Goal: Task Accomplishment & Management: Use online tool/utility

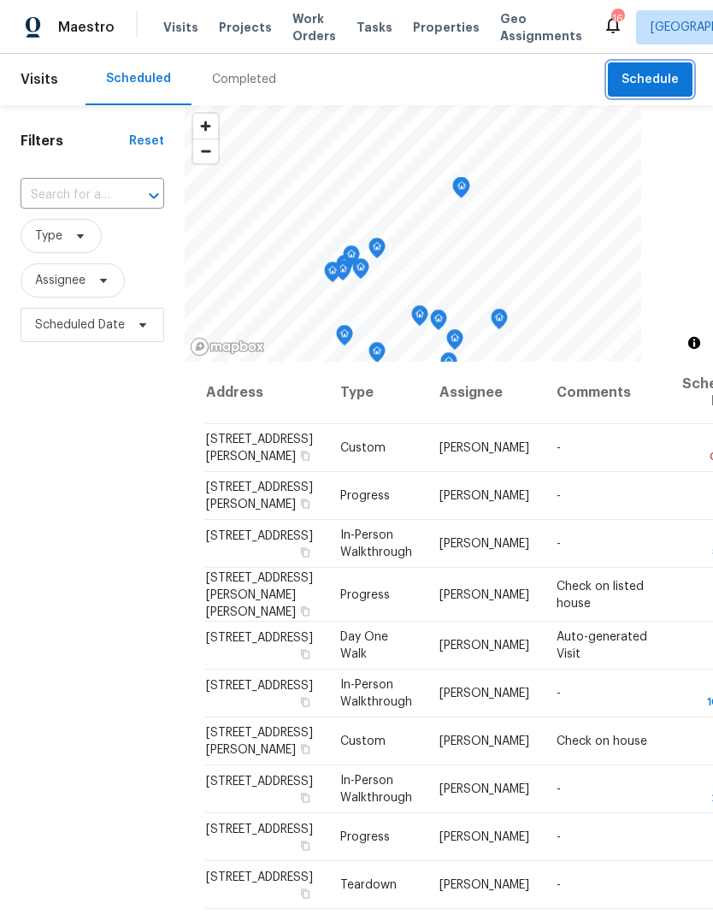
click at [655, 79] on span "Schedule" at bounding box center [650, 79] width 57 height 21
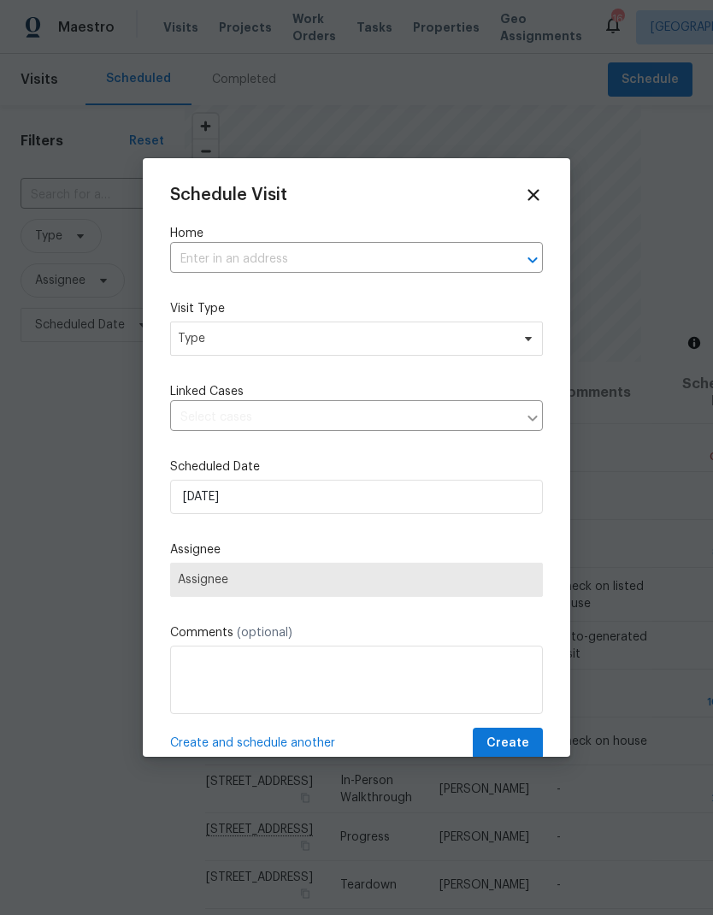
click at [459, 263] on input "text" at bounding box center [332, 259] width 325 height 27
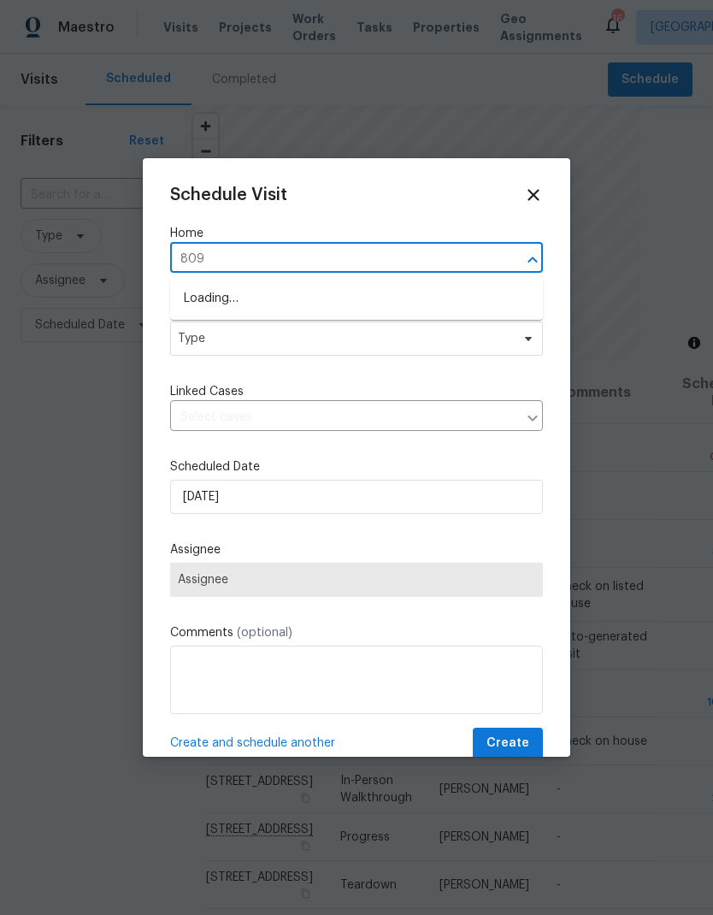
type input "8090"
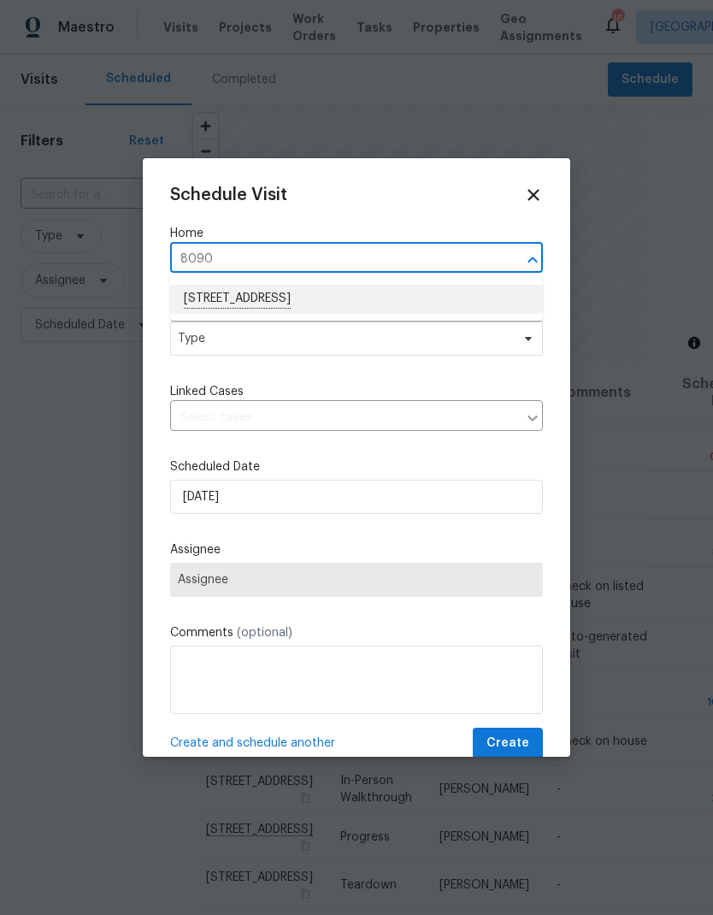
click at [315, 301] on li "8090 W 68th Ave, Arvada, CO 80004" at bounding box center [356, 299] width 373 height 29
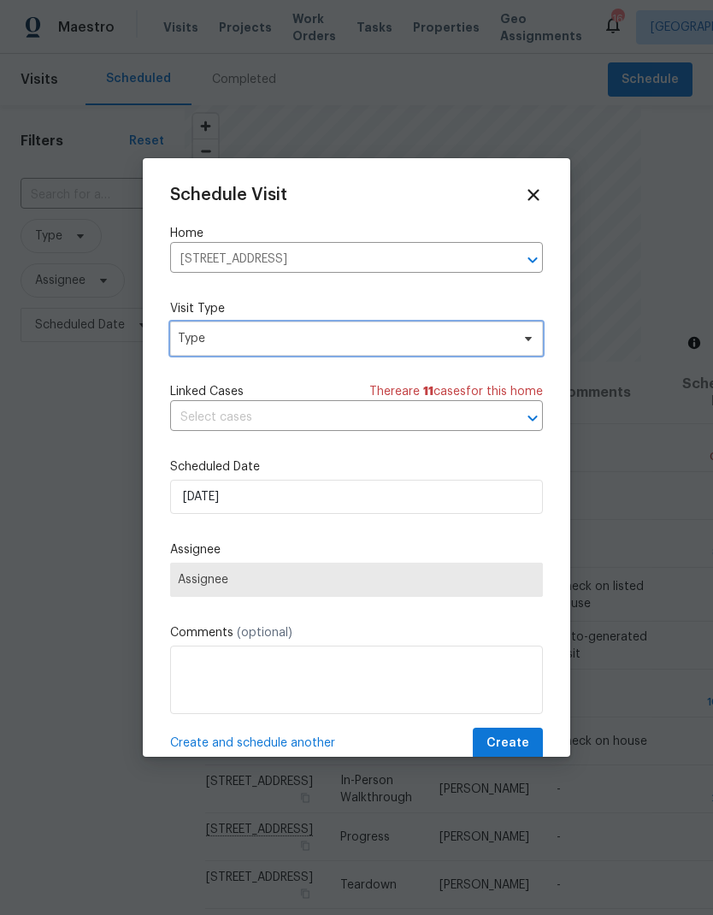
click at [345, 344] on span "Type" at bounding box center [344, 338] width 333 height 17
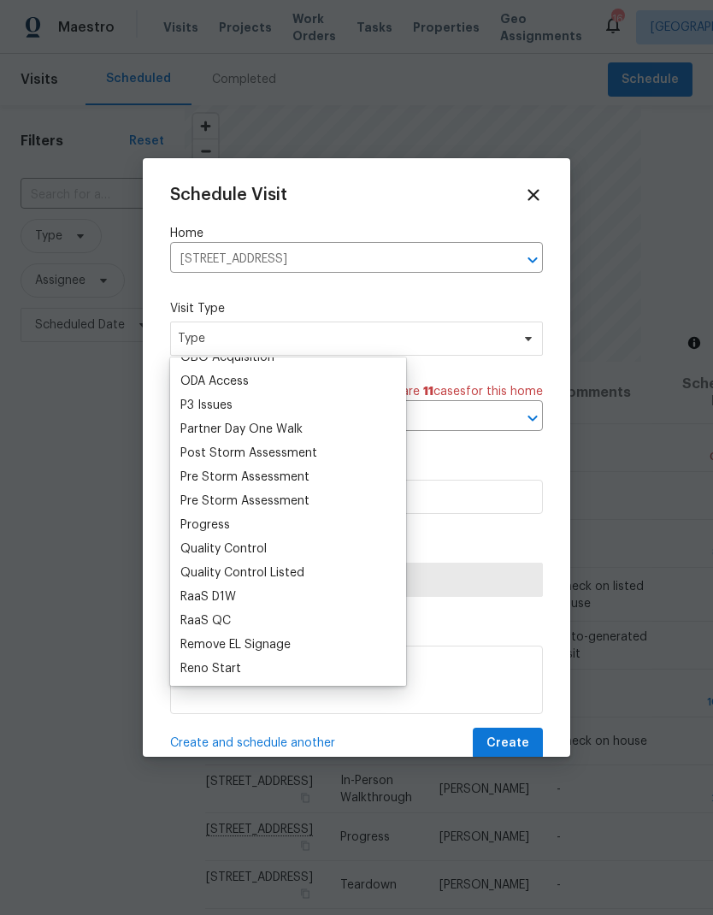
scroll to position [1010, 0]
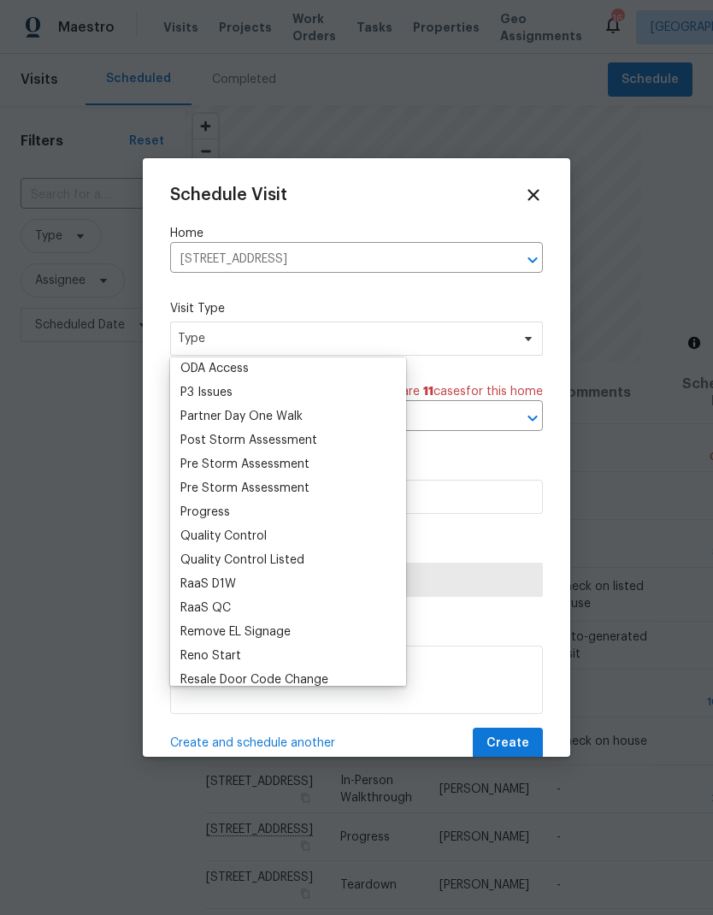
click at [228, 508] on div "Progress" at bounding box center [205, 512] width 50 height 17
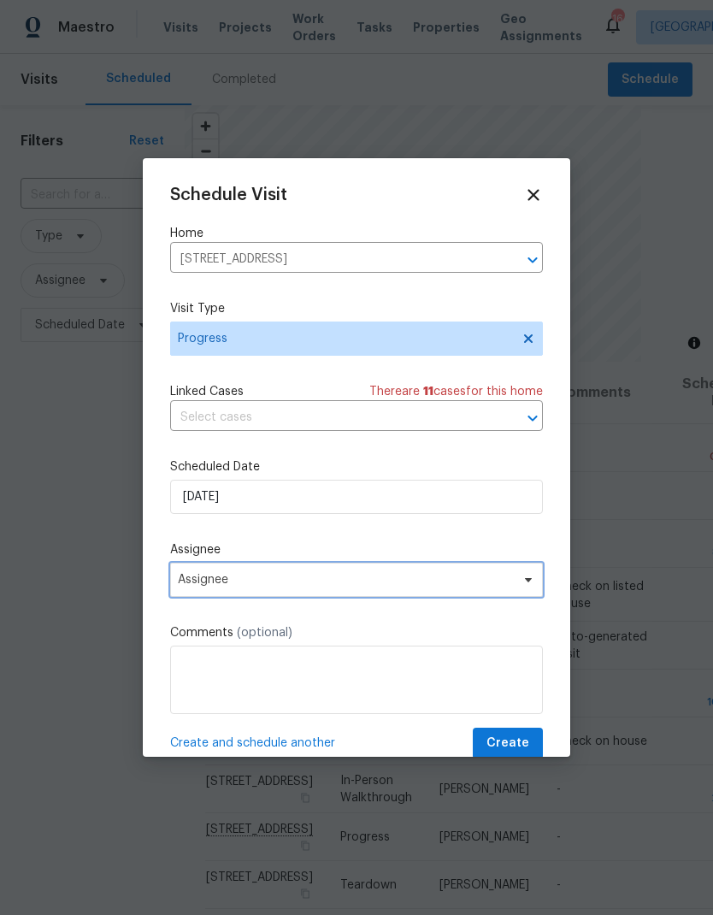
click at [274, 585] on span "Assignee" at bounding box center [345, 580] width 335 height 14
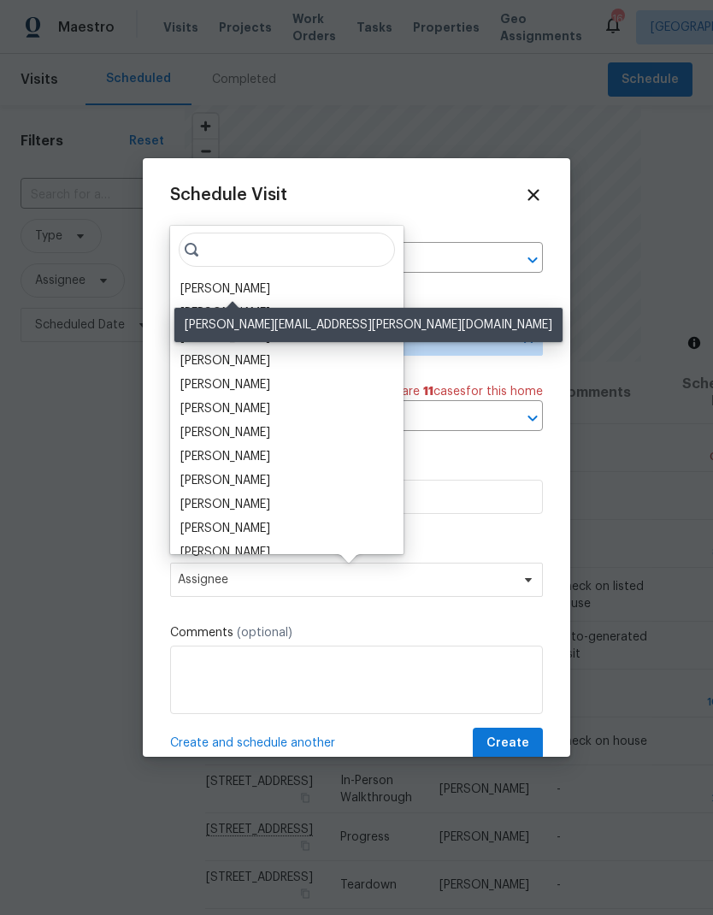
click at [264, 287] on div "[PERSON_NAME]" at bounding box center [225, 289] width 90 height 17
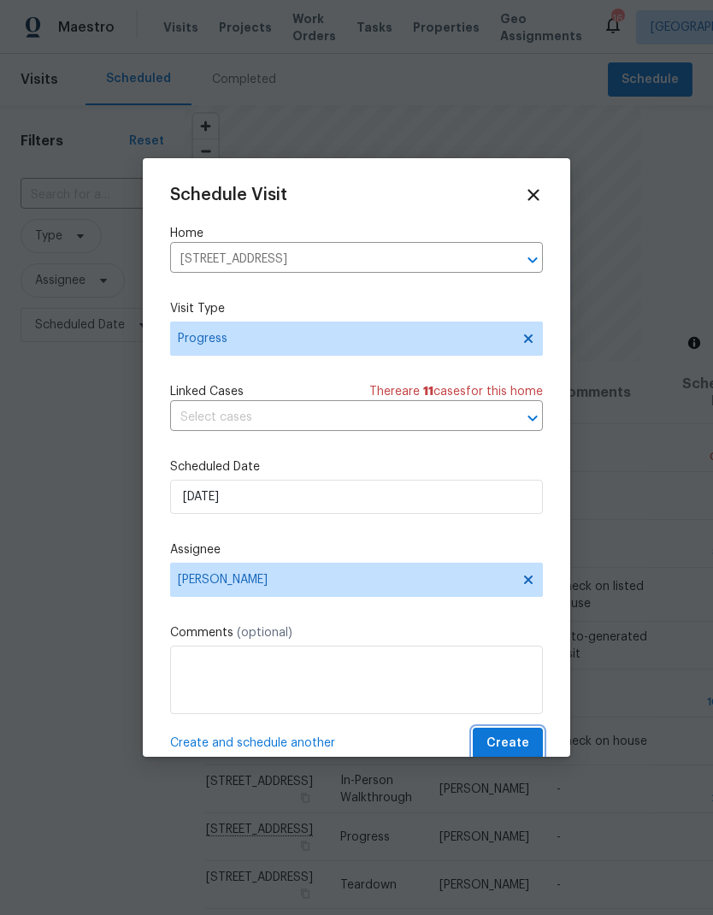
click at [520, 747] on span "Create" at bounding box center [508, 743] width 43 height 21
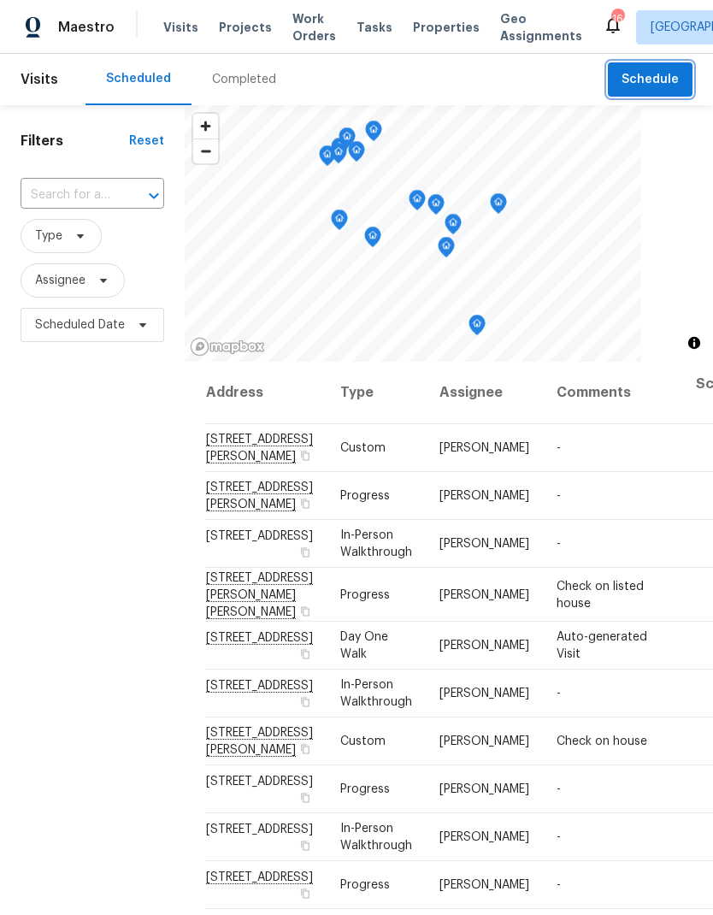
click at [663, 83] on span "Schedule" at bounding box center [650, 79] width 57 height 21
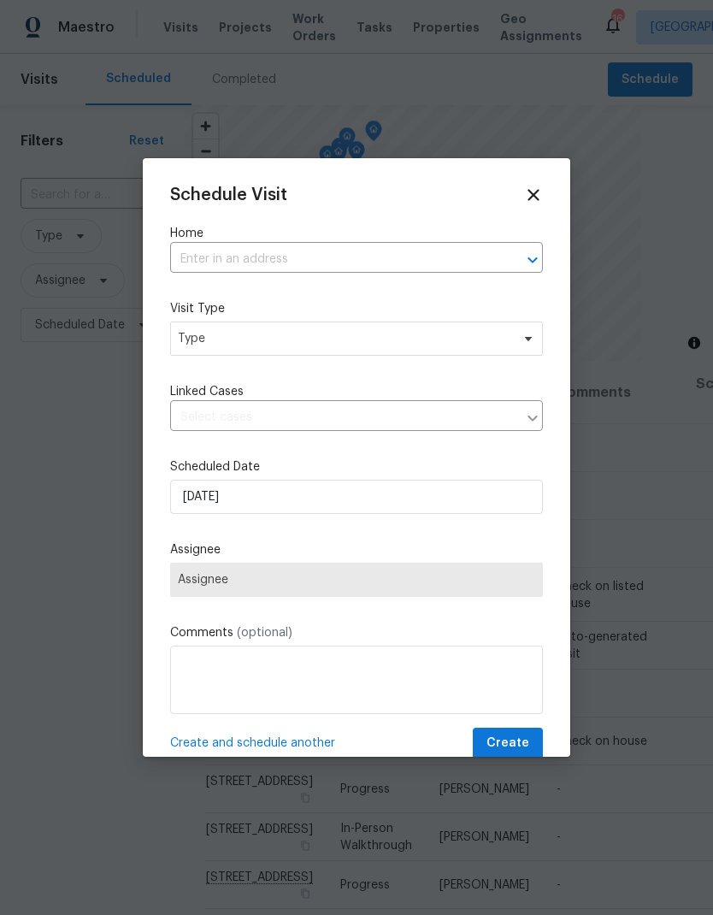
click at [207, 246] on input "text" at bounding box center [332, 259] width 325 height 27
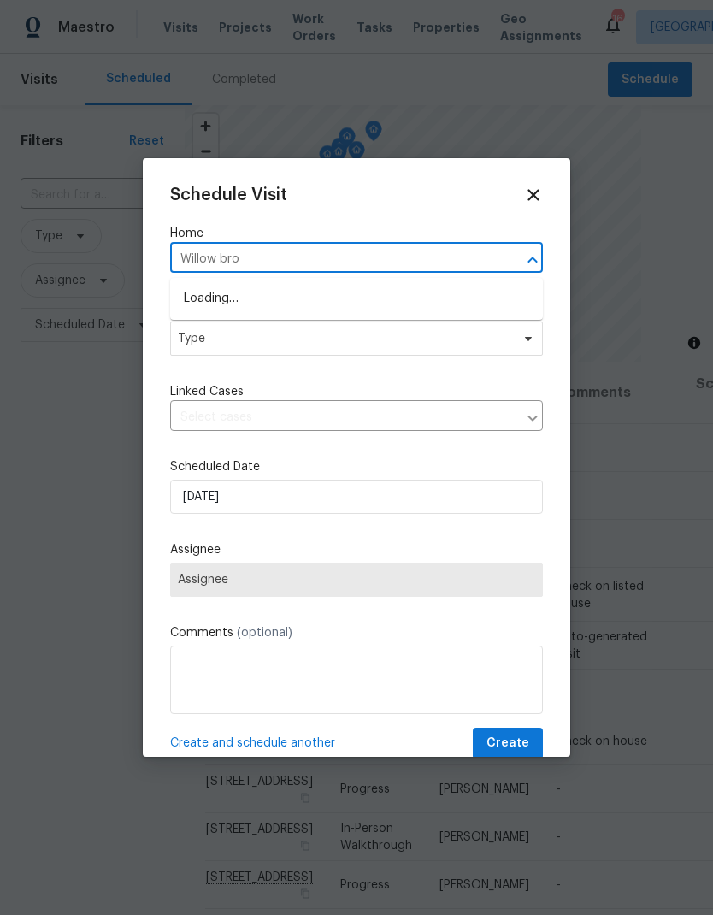
type input "Willow broo"
click at [251, 330] on li "6424 Willow Broom Trl, Littleton, CO 80125" at bounding box center [356, 328] width 373 height 29
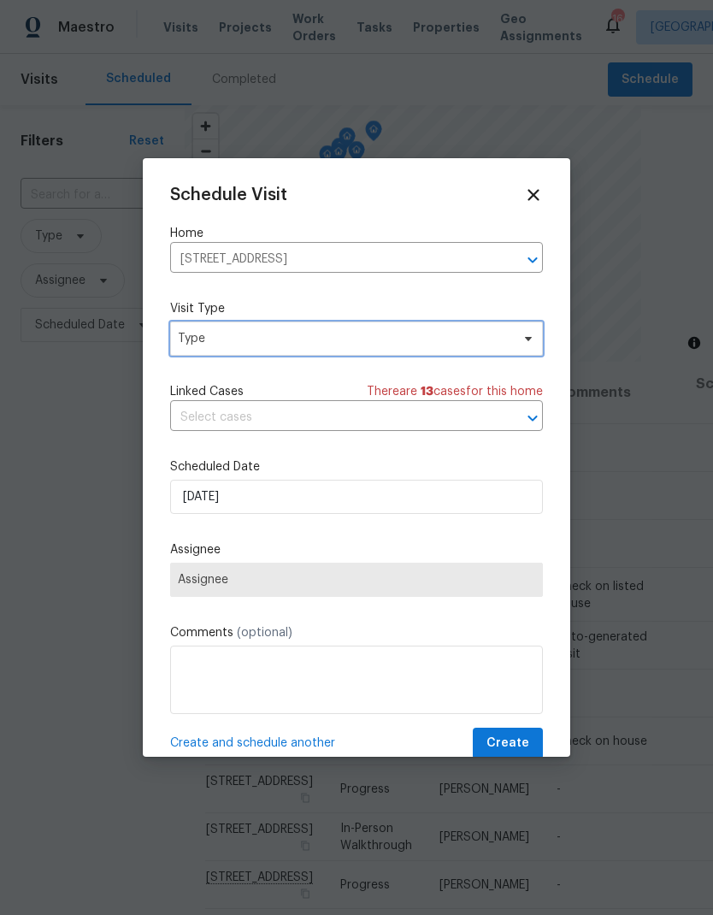
click at [220, 346] on span "Type" at bounding box center [344, 338] width 333 height 17
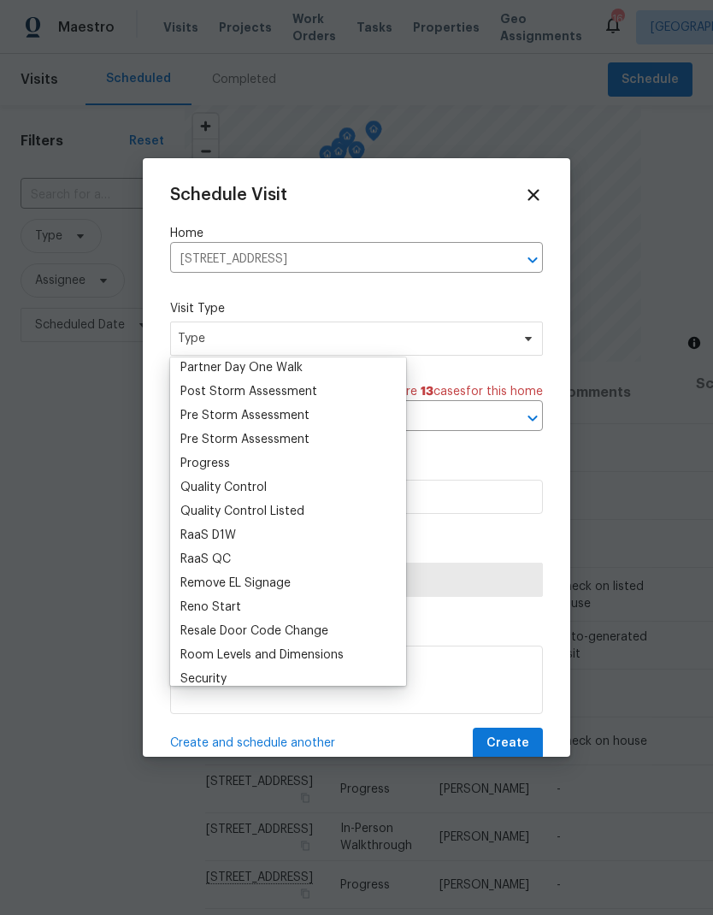
scroll to position [1087, 0]
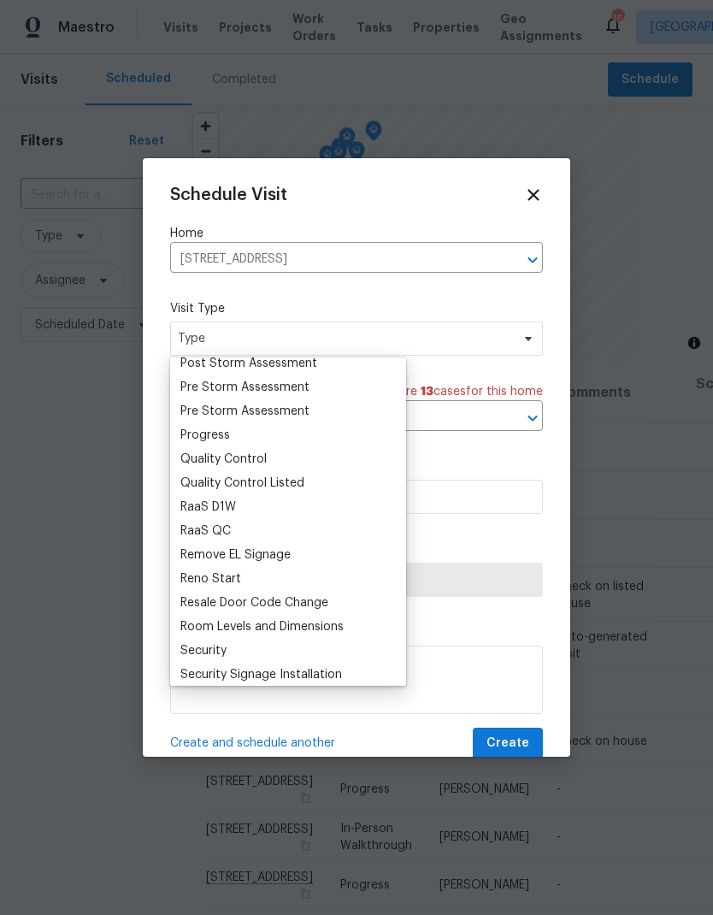
click at [198, 433] on div "Progress" at bounding box center [205, 435] width 50 height 17
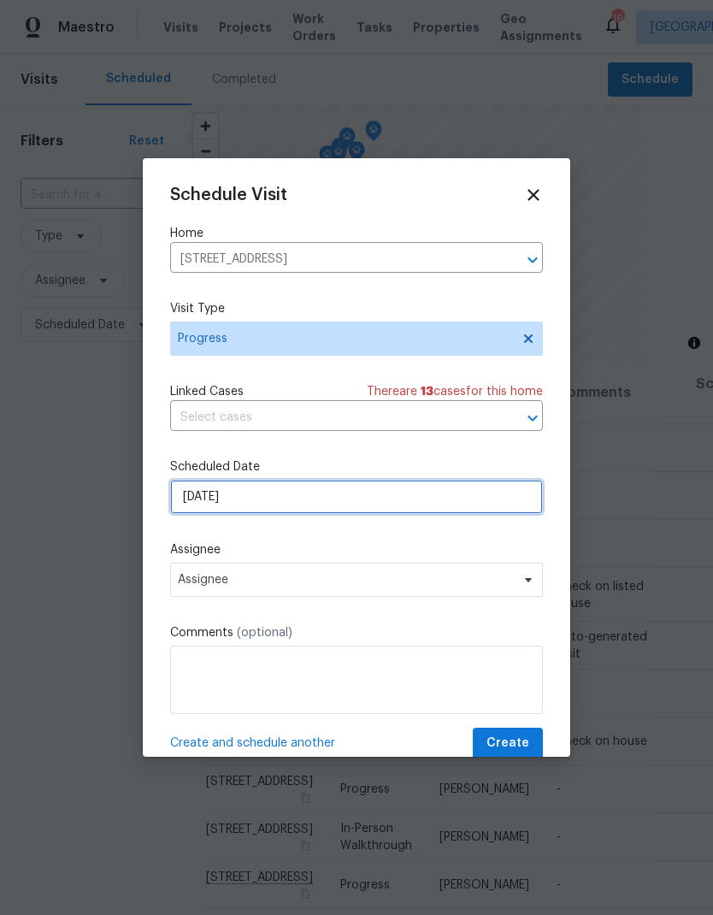
click at [215, 511] on input "[DATE]" at bounding box center [356, 497] width 373 height 34
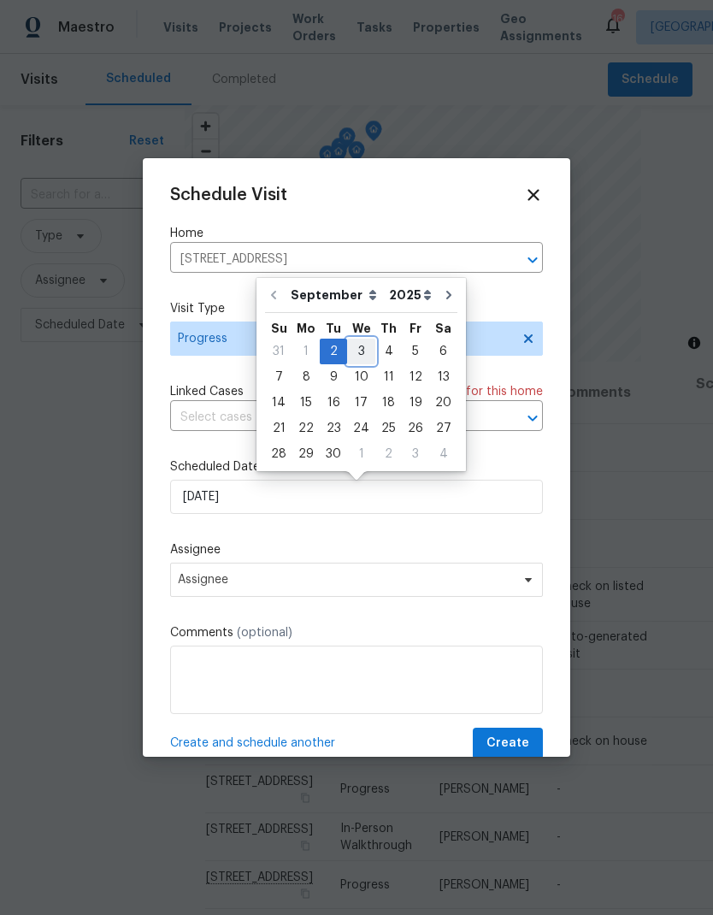
click at [353, 346] on div "3" at bounding box center [361, 352] width 28 height 24
type input "[DATE]"
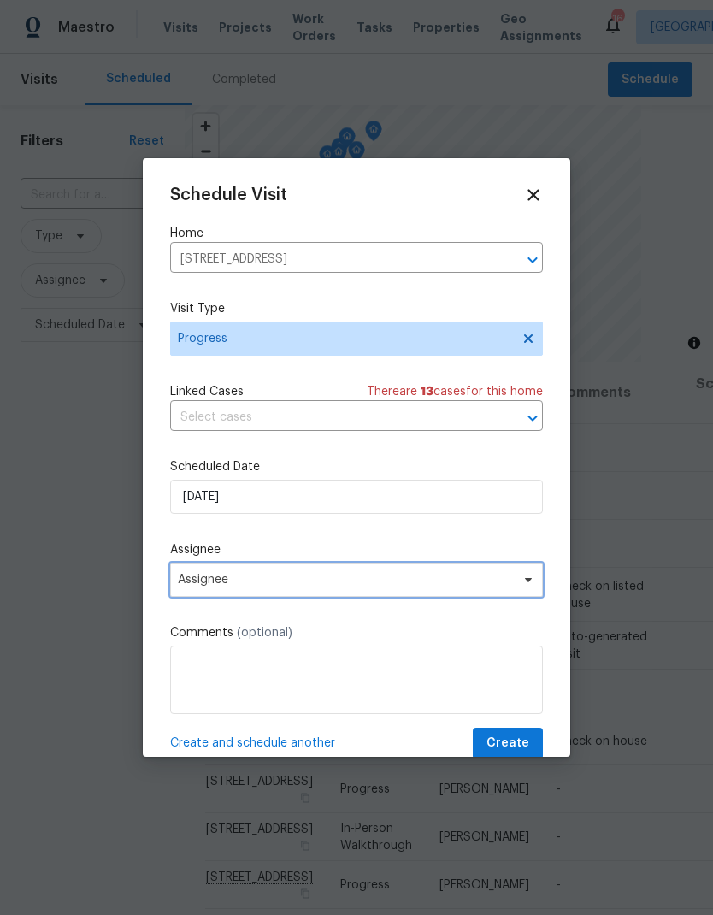
click at [192, 587] on span "Assignee" at bounding box center [345, 580] width 335 height 14
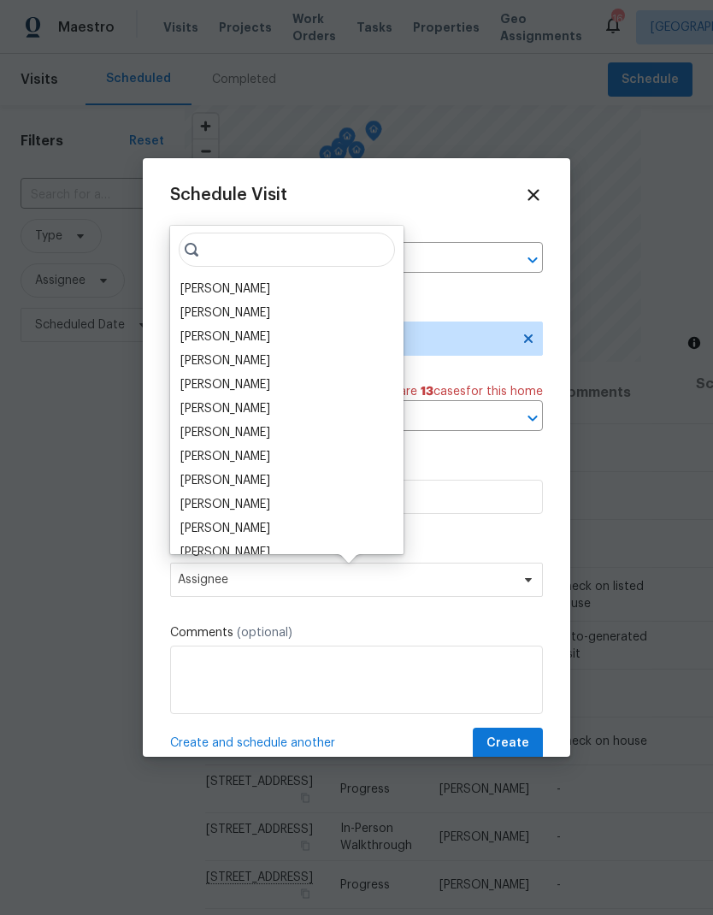
click at [217, 296] on div "[PERSON_NAME]" at bounding box center [225, 289] width 90 height 17
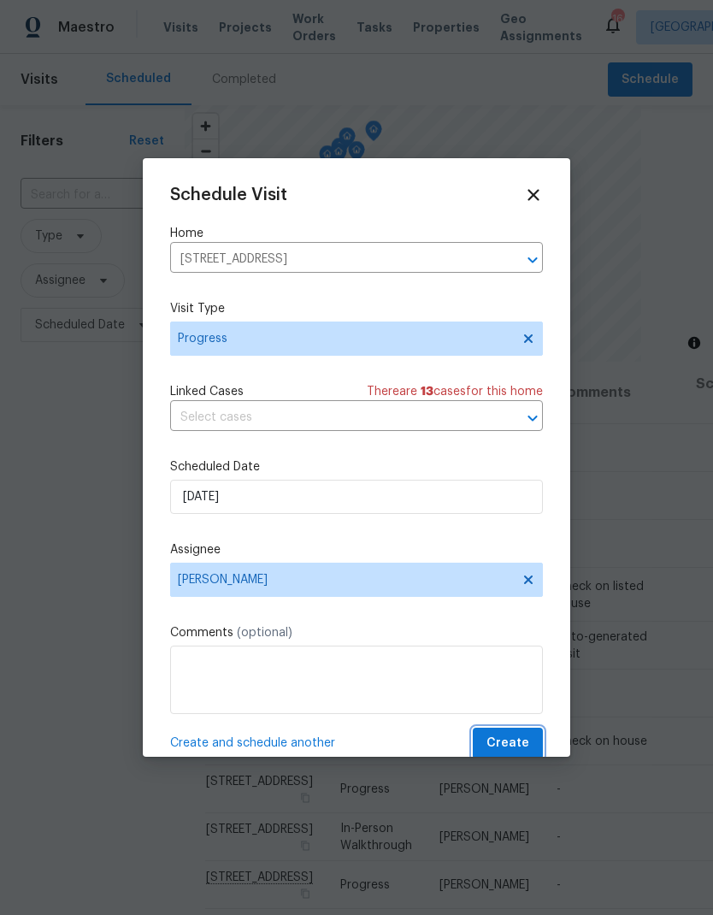
click at [510, 738] on span "Create" at bounding box center [508, 743] width 43 height 21
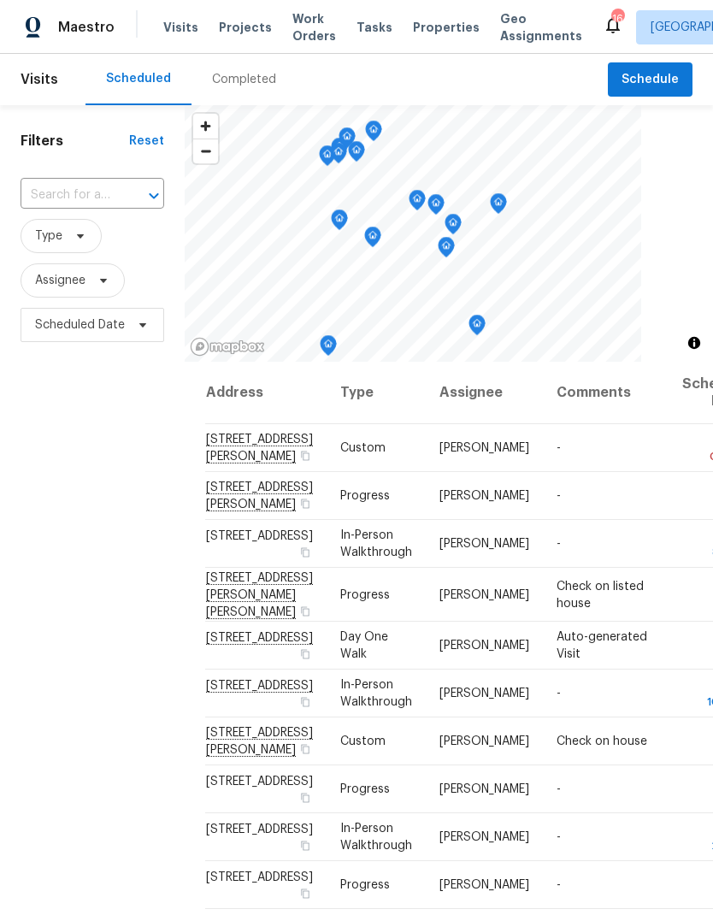
click at [251, 29] on span "Projects" at bounding box center [245, 27] width 53 height 17
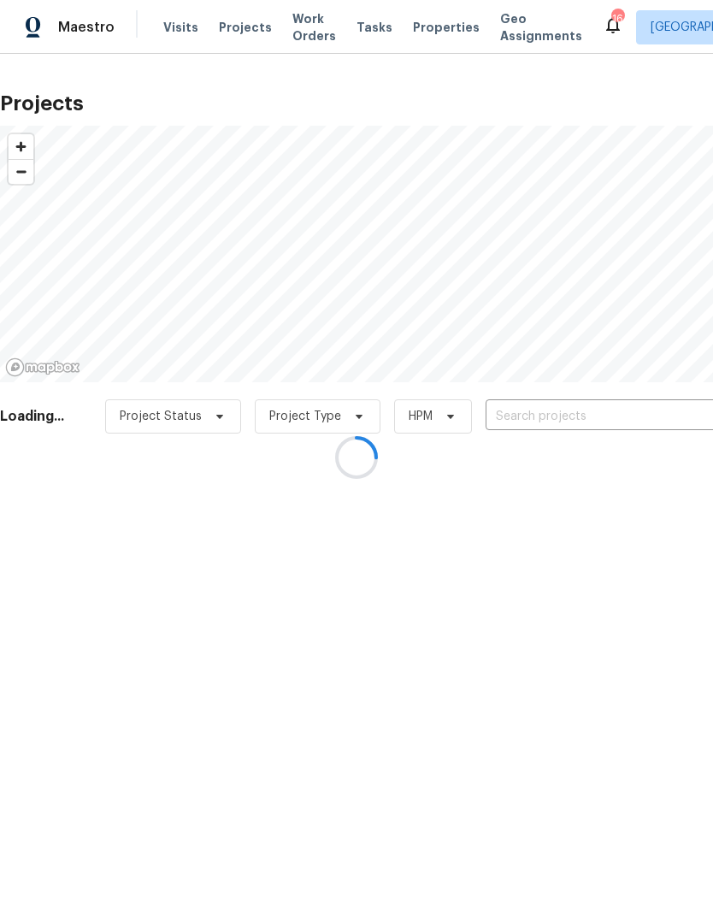
click at [557, 417] on div at bounding box center [356, 457] width 713 height 915
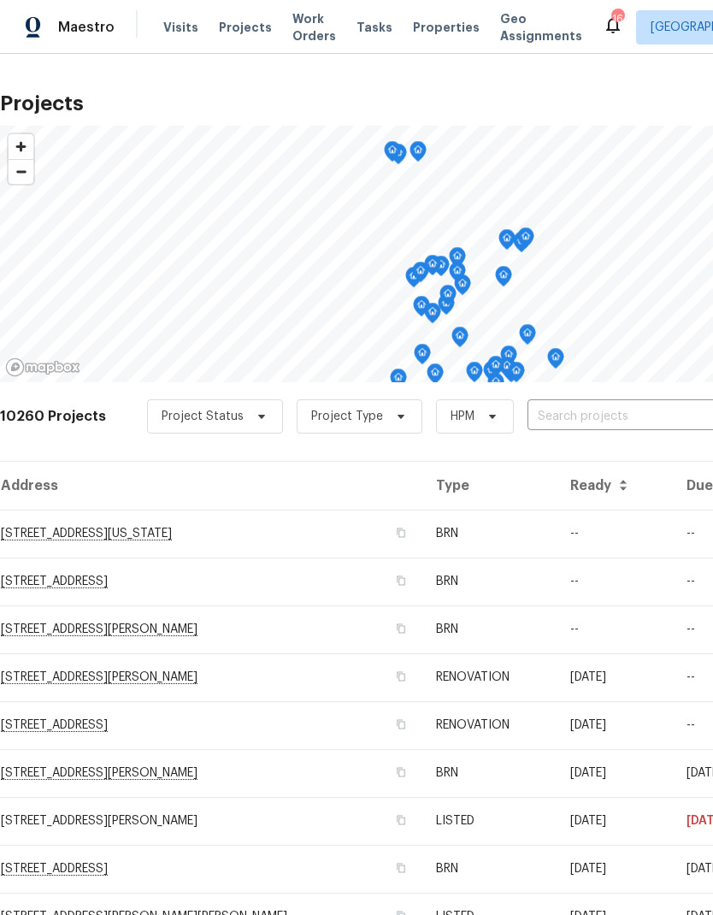
click at [567, 419] on input "text" at bounding box center [626, 417] width 196 height 27
type input "8090"
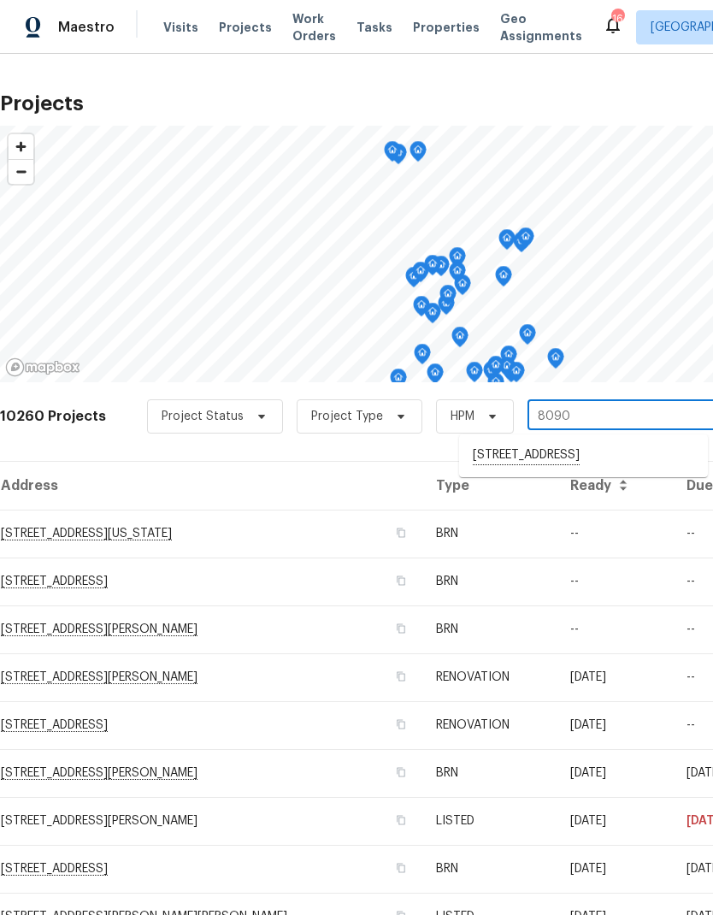
click at [572, 461] on li "8090 W 68th Ave, Arvada, CO 80004" at bounding box center [583, 455] width 249 height 29
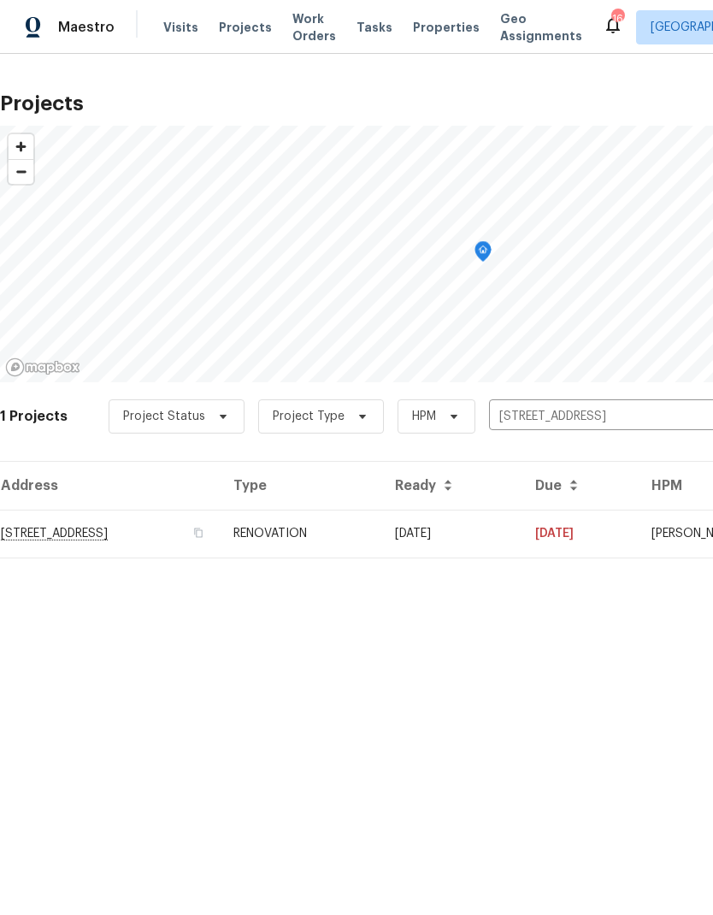
click at [381, 540] on td "RENOVATION" at bounding box center [301, 534] width 162 height 48
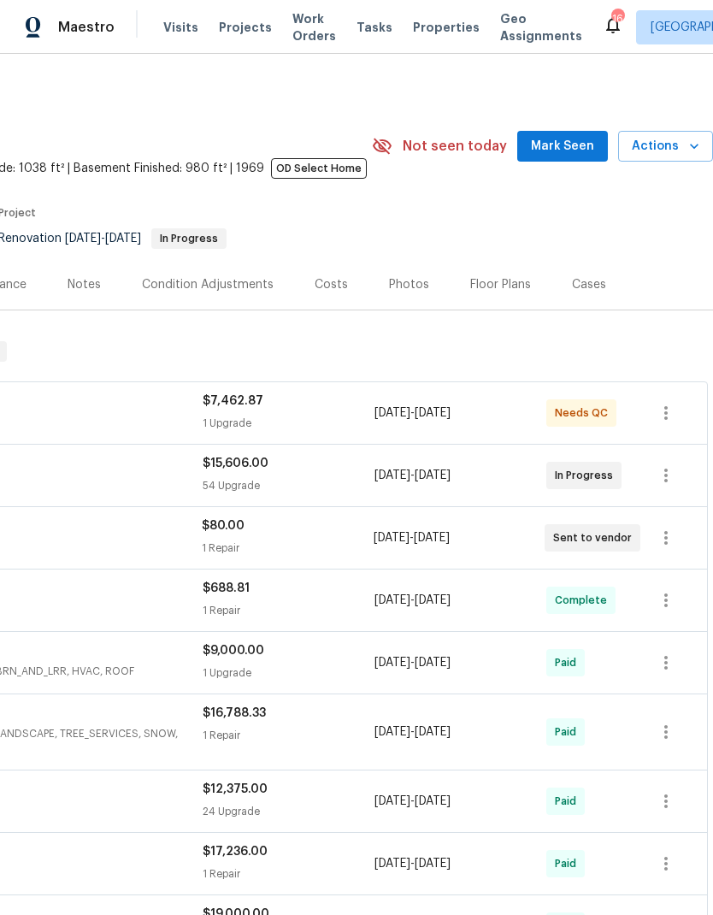
scroll to position [0, 253]
click at [667, 475] on icon "button" at bounding box center [665, 476] width 3 height 14
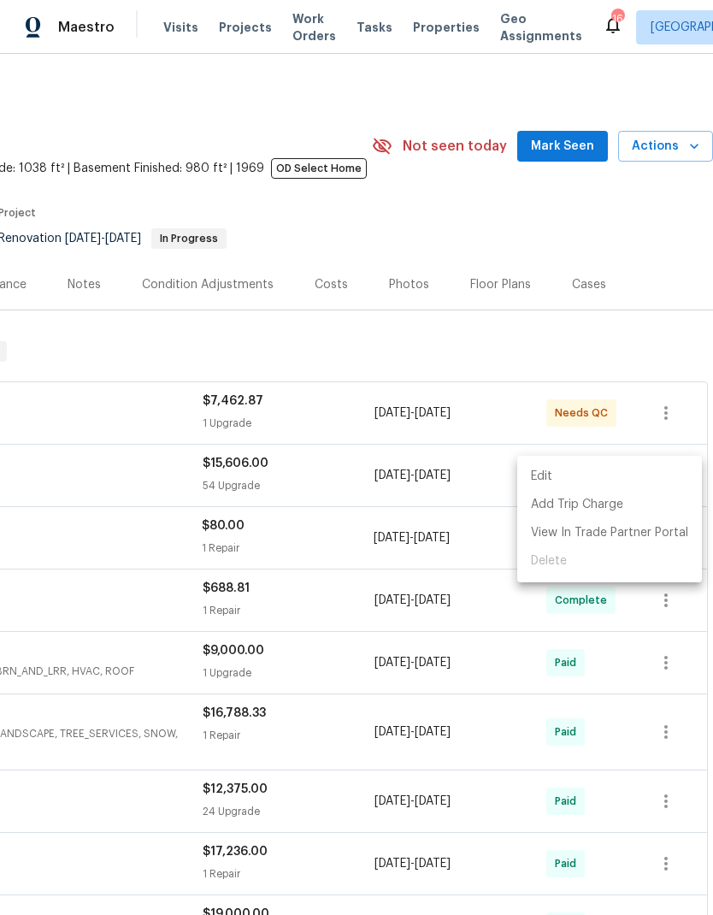
click at [551, 477] on li "Edit" at bounding box center [609, 477] width 185 height 28
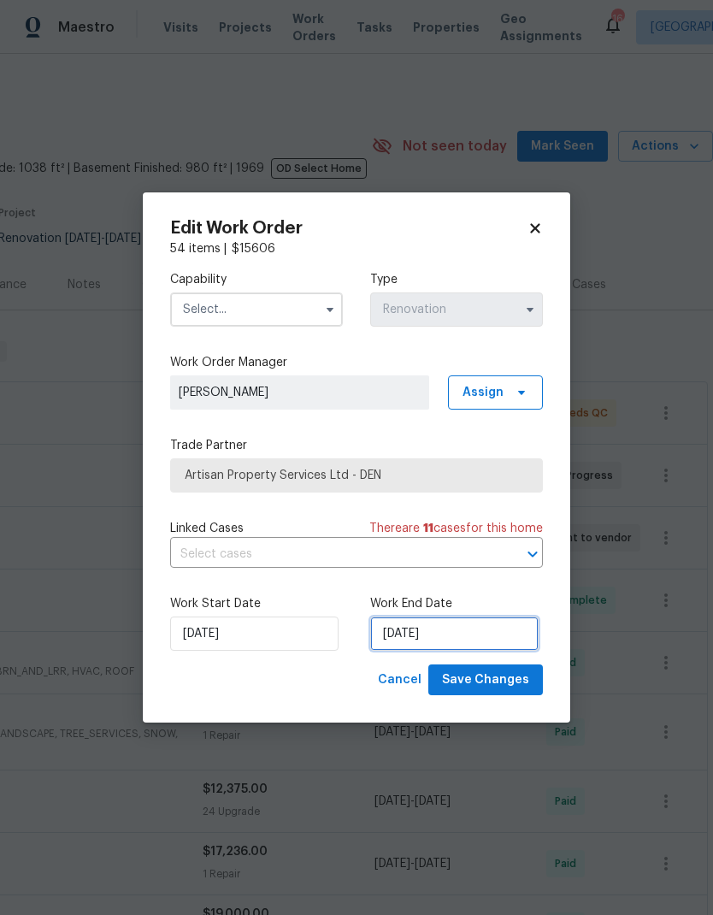
click at [464, 640] on input "[DATE]" at bounding box center [454, 634] width 168 height 34
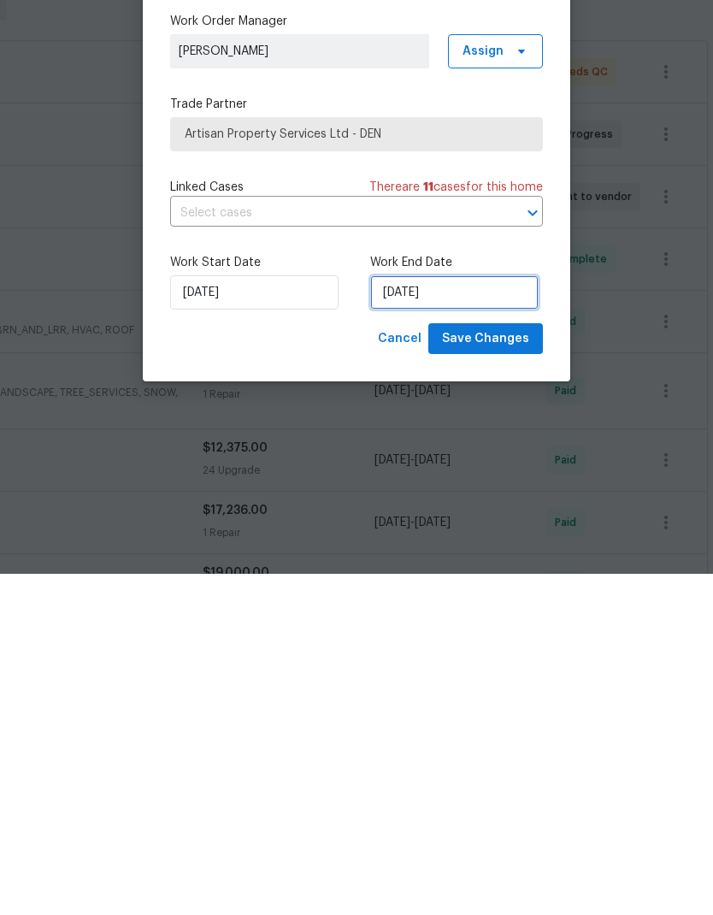
select select "8"
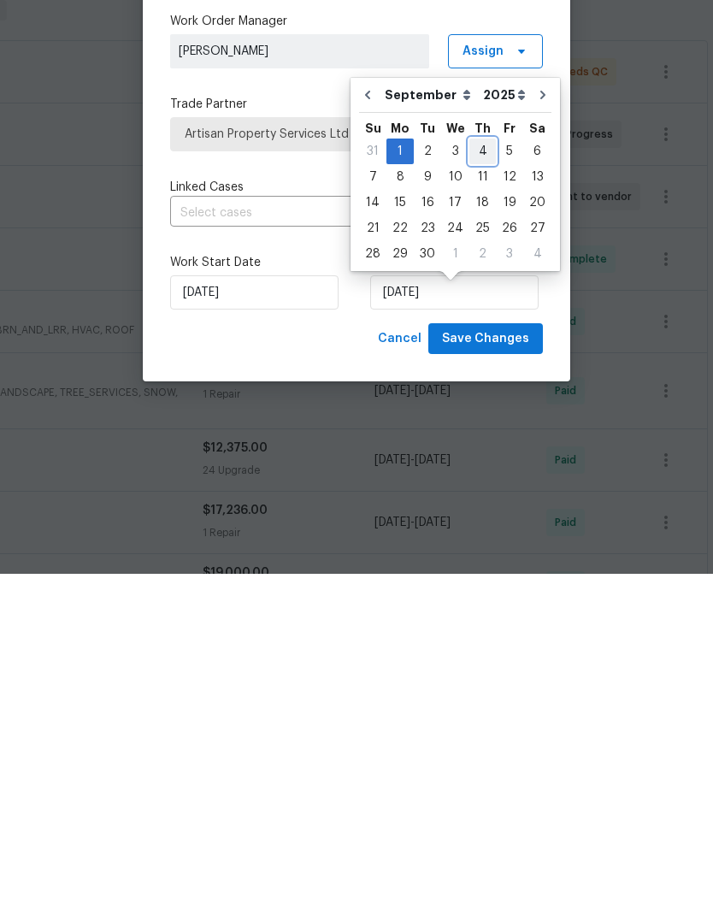
click at [478, 481] on div "4" at bounding box center [483, 493] width 27 height 24
type input "[DATE]"
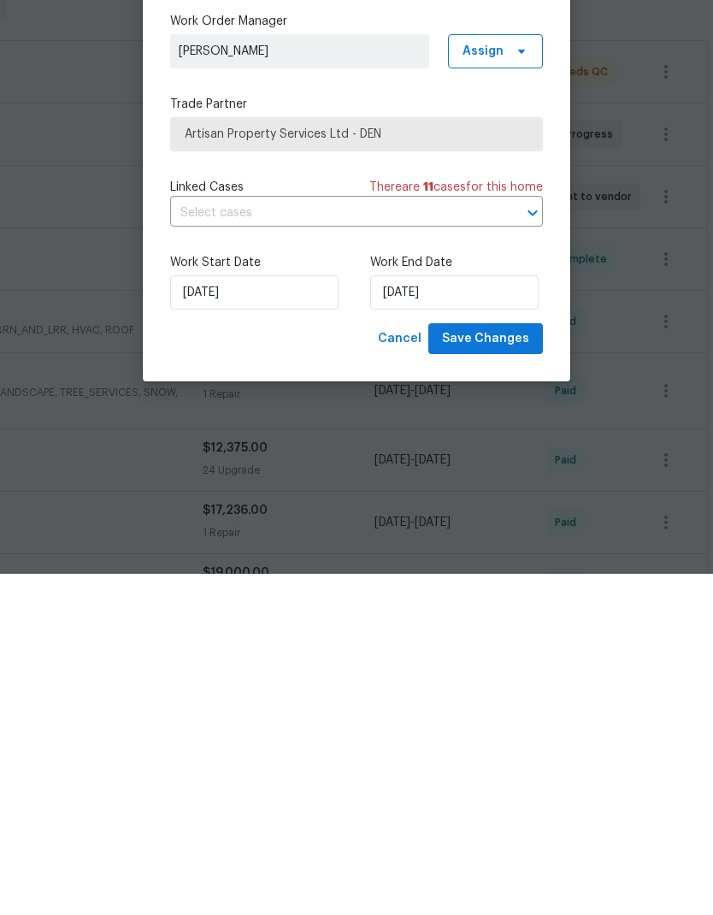
scroll to position [68, 0]
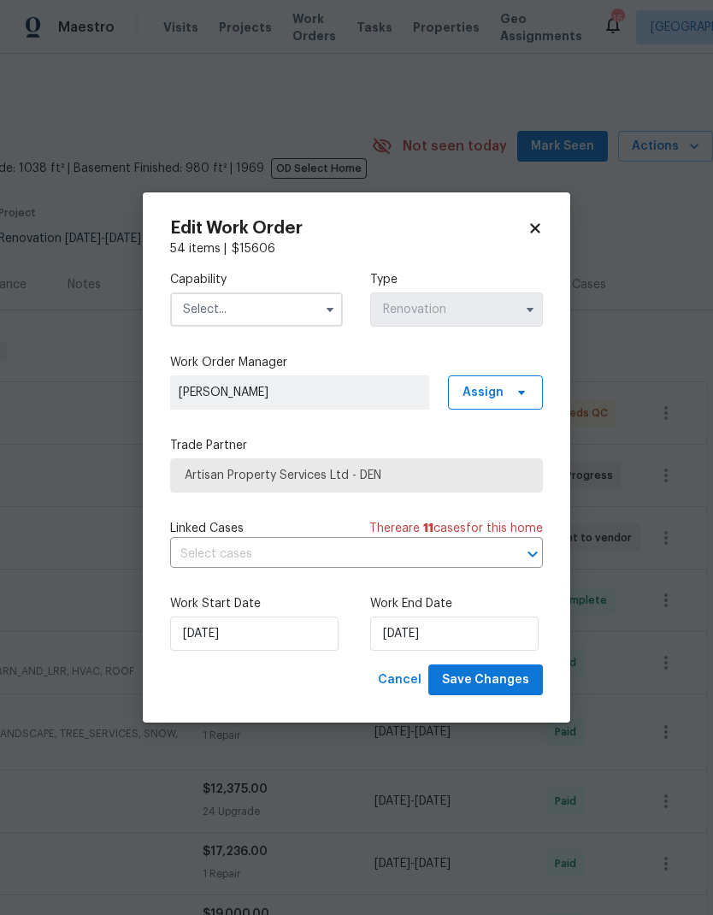
click at [313, 302] on input "text" at bounding box center [256, 309] width 173 height 34
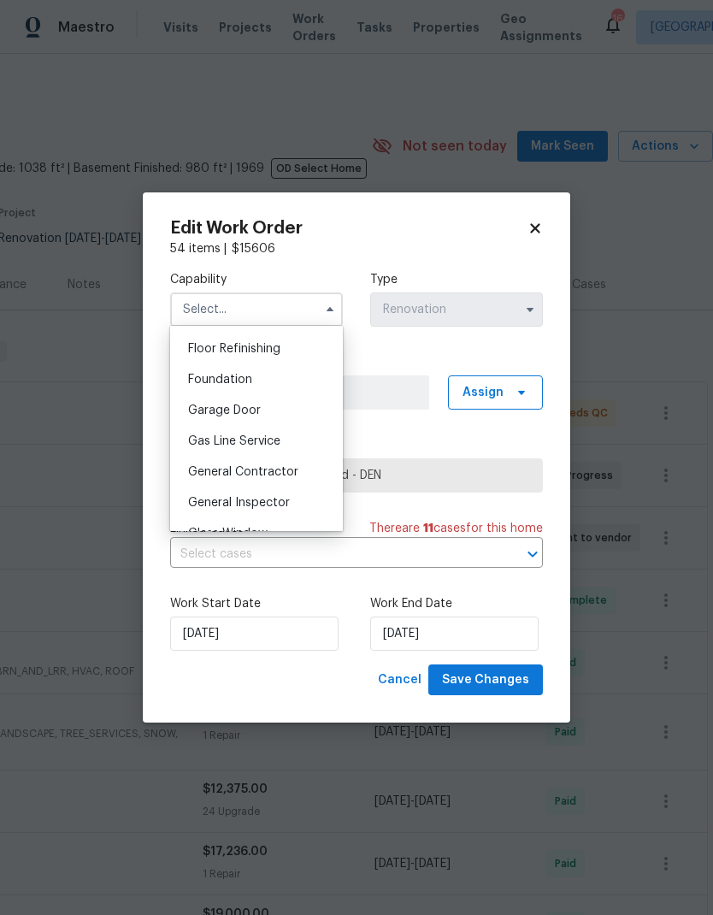
scroll to position [694, 0]
click at [274, 471] on span "General Contractor" at bounding box center [243, 470] width 110 height 12
type input "General Contractor"
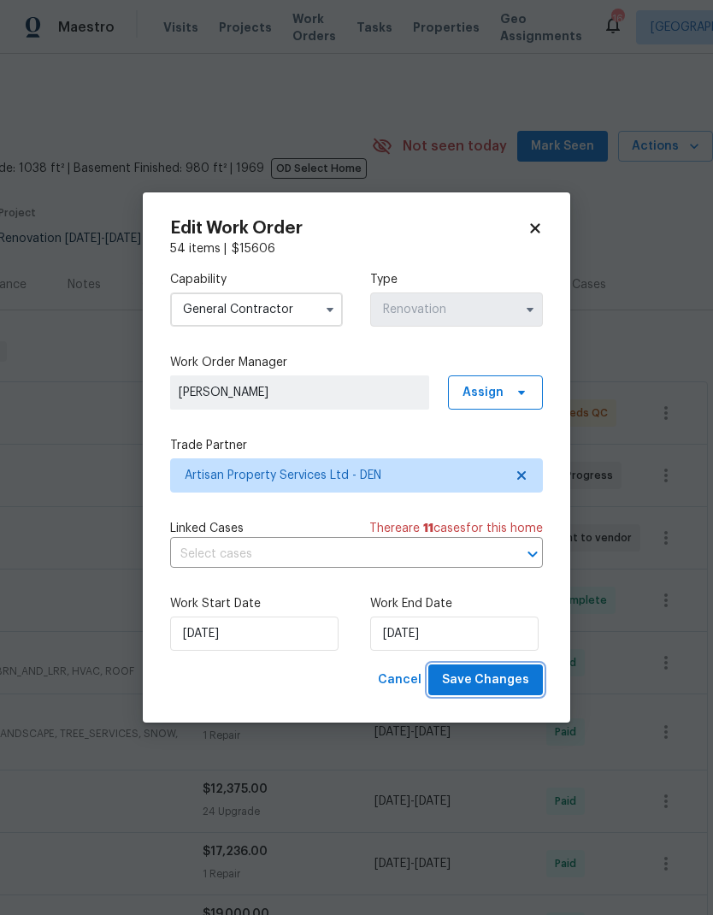
click at [507, 688] on span "Save Changes" at bounding box center [485, 680] width 87 height 21
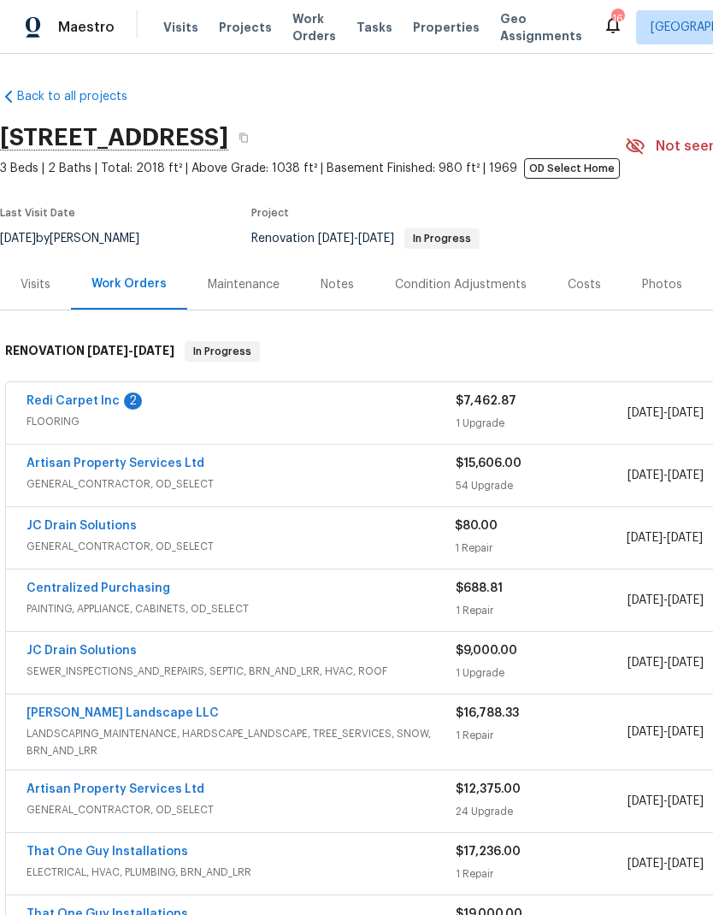
scroll to position [0, 0]
click at [76, 395] on link "Redi Carpet Inc" at bounding box center [73, 401] width 93 height 12
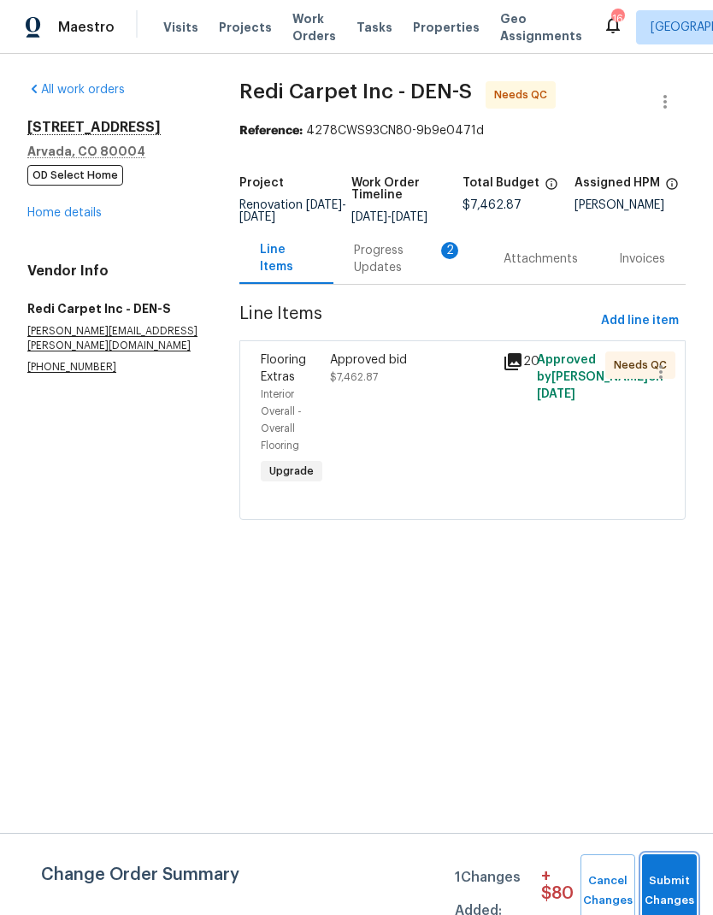
click at [670, 883] on span "Submit Changes" at bounding box center [670, 890] width 38 height 39
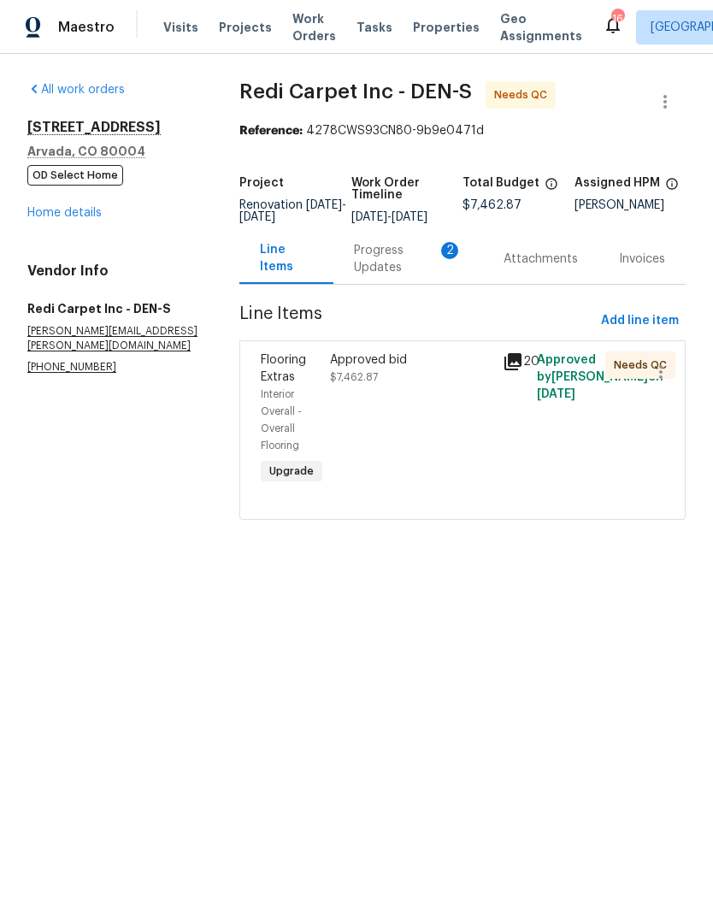
click at [379, 270] on div "Progress Updates 2" at bounding box center [408, 259] width 109 height 34
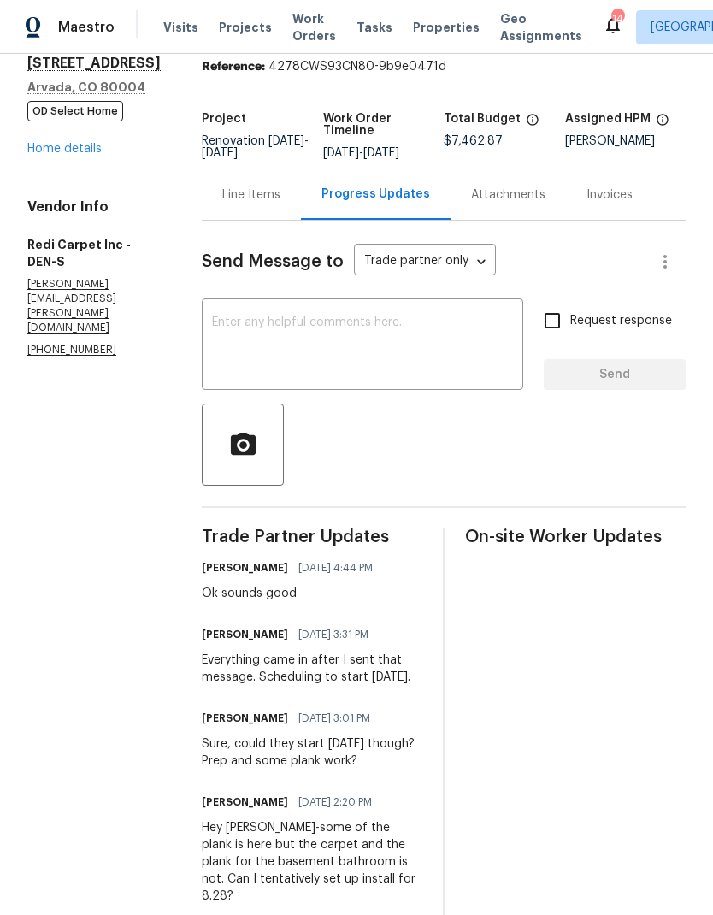
scroll to position [63, 0]
click at [269, 204] on div "Line Items" at bounding box center [251, 195] width 58 height 17
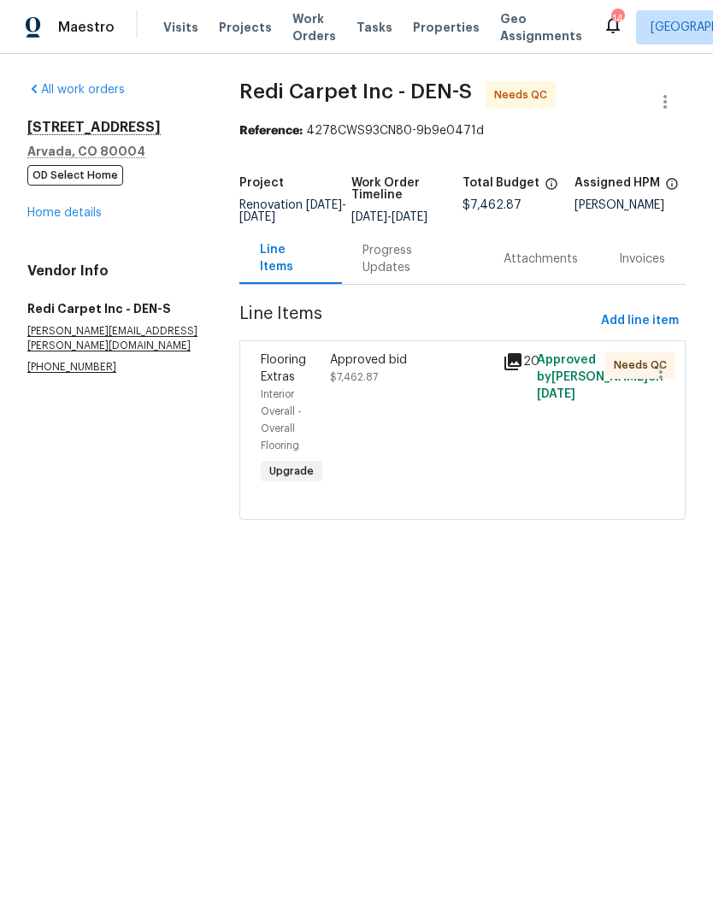
click at [371, 386] on div "Approved bid $7,462.87" at bounding box center [411, 368] width 162 height 34
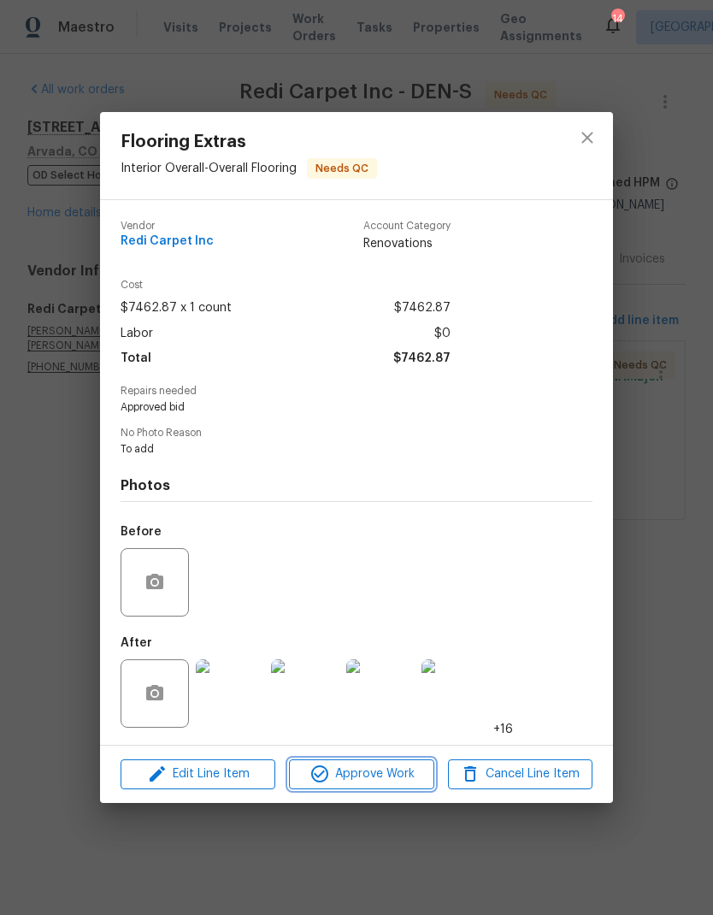
click at [403, 777] on span "Approve Work" at bounding box center [361, 774] width 134 height 21
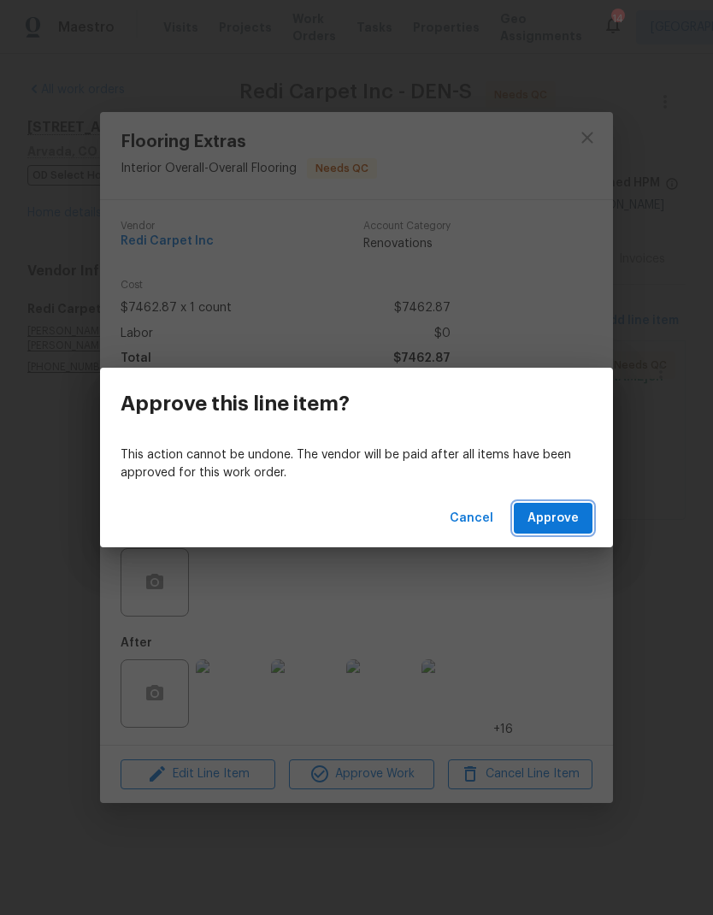
click at [566, 522] on span "Approve" at bounding box center [553, 518] width 51 height 21
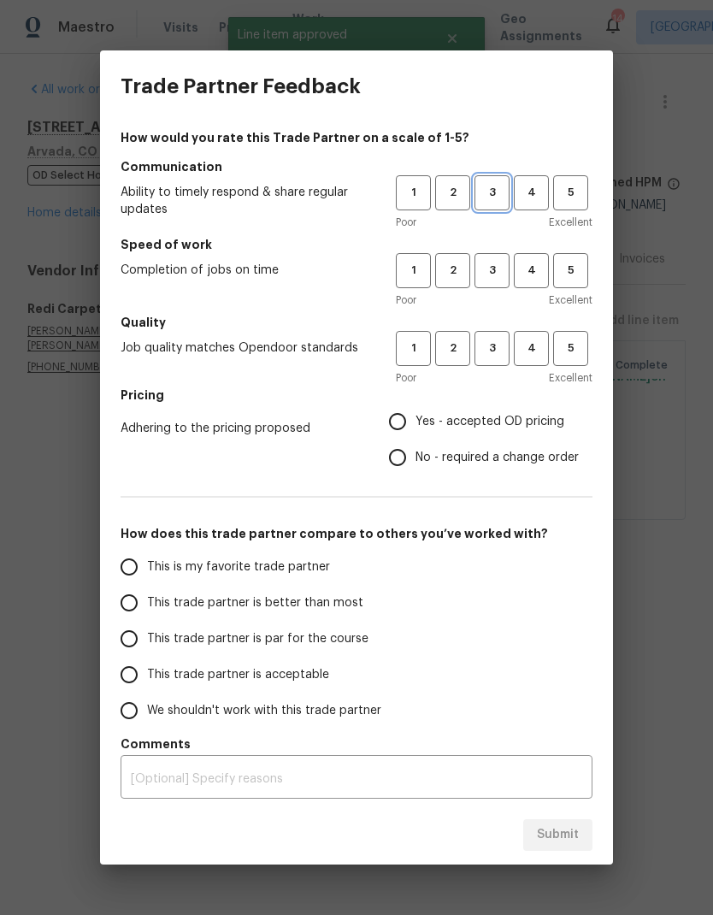
click at [489, 198] on span "3" at bounding box center [492, 193] width 32 height 20
click at [498, 267] on span "3" at bounding box center [492, 271] width 32 height 20
click at [500, 359] on button "3" at bounding box center [492, 348] width 35 height 35
click at [414, 416] on input "Yes - accepted OD pricing" at bounding box center [398, 422] width 36 height 36
radio input "true"
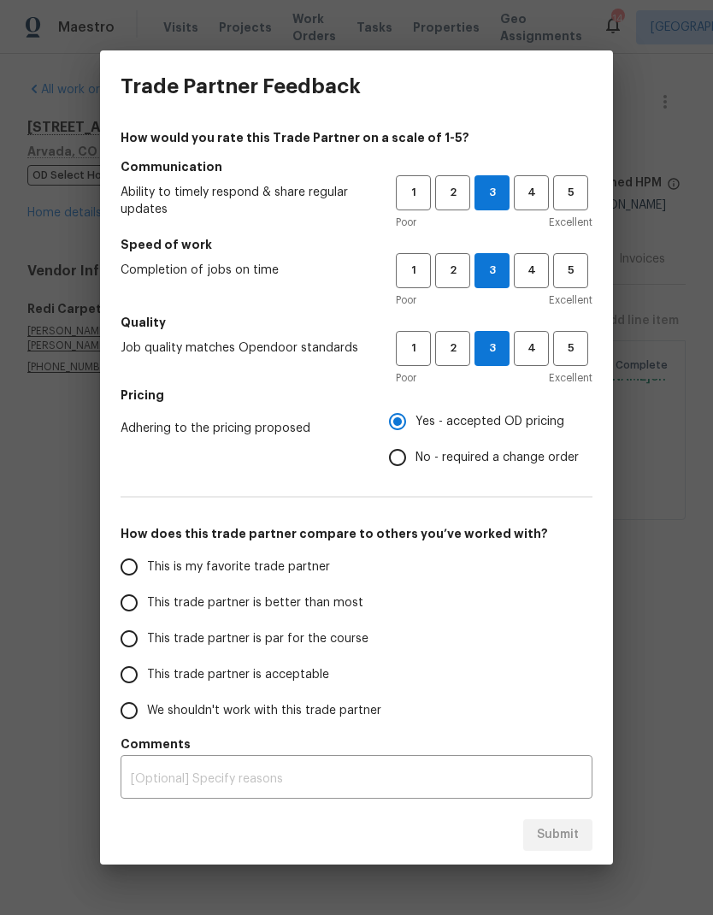
click at [136, 599] on input "This trade partner is better than most" at bounding box center [129, 603] width 36 height 36
click at [557, 836] on span "Submit" at bounding box center [558, 834] width 42 height 21
radio input "true"
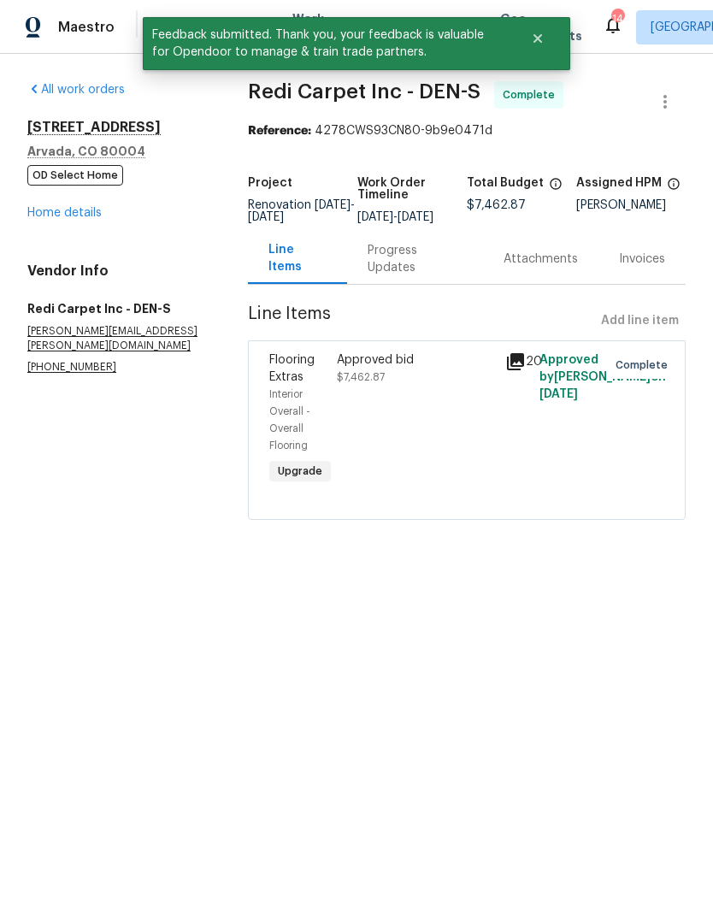
click at [66, 215] on link "Home details" at bounding box center [64, 213] width 74 height 12
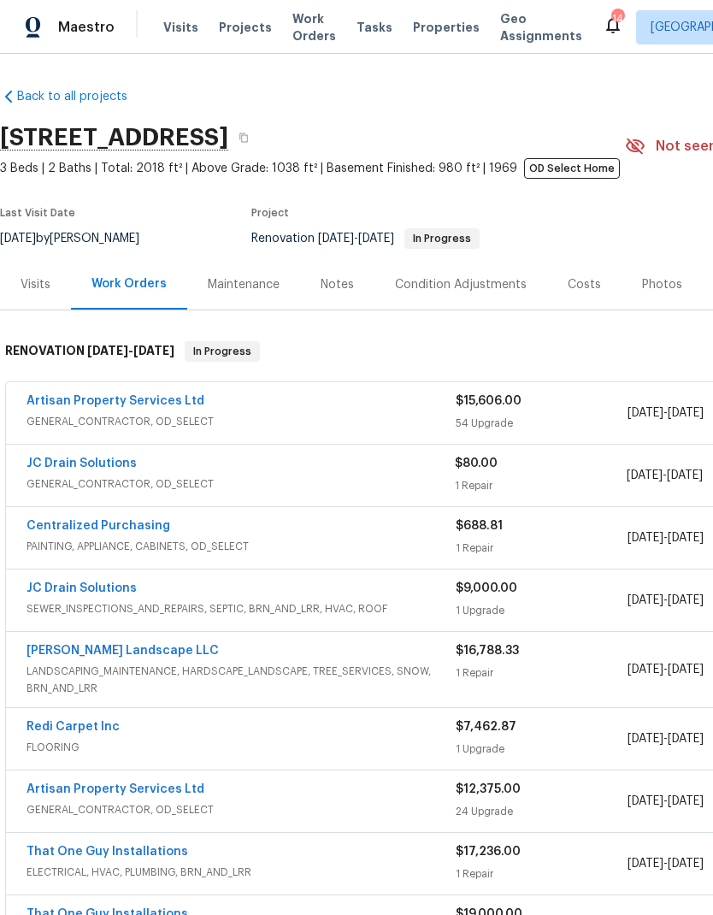
click at [332, 286] on div "Notes" at bounding box center [337, 284] width 33 height 17
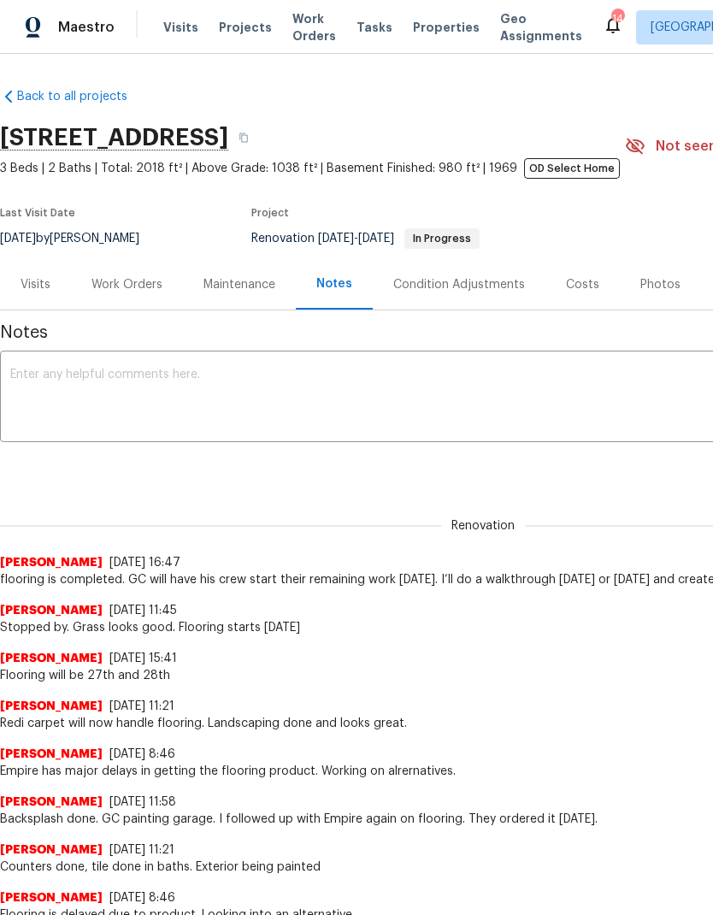
click at [155, 387] on textarea at bounding box center [483, 399] width 946 height 60
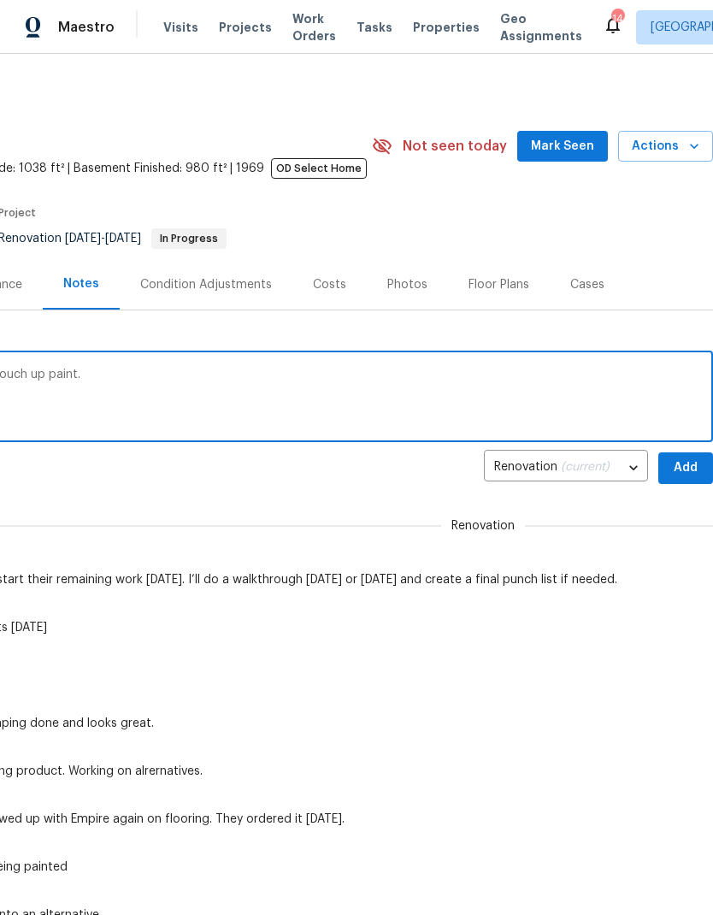
scroll to position [0, 253]
type textarea "GC l ost done. Needs until Thursday. Lots of touch up paint."
click at [680, 469] on span "Add" at bounding box center [685, 468] width 27 height 21
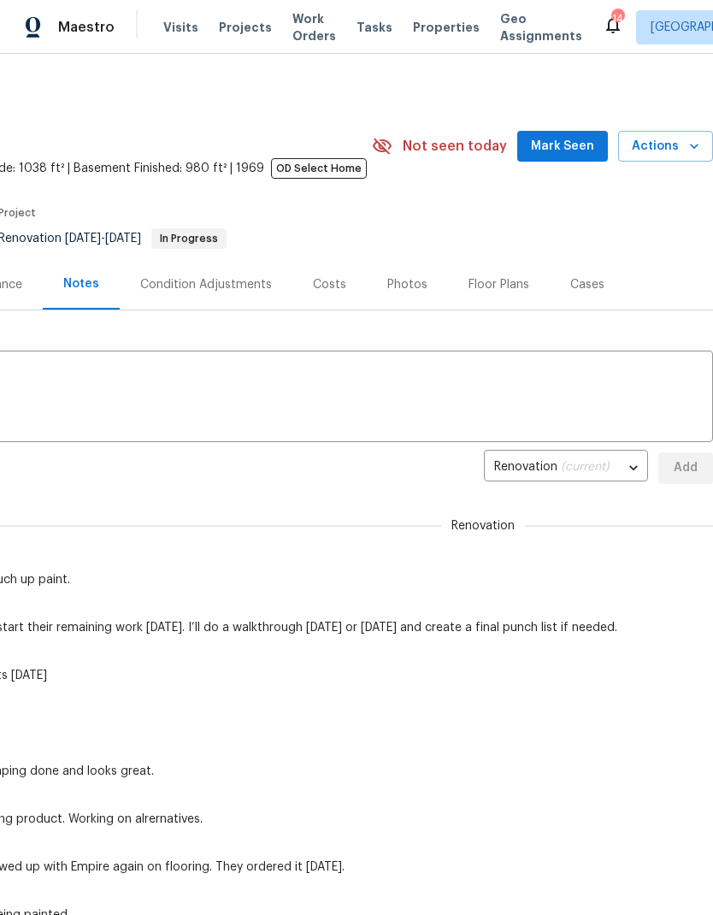
click at [292, 27] on span "Work Orders" at bounding box center [314, 27] width 44 height 34
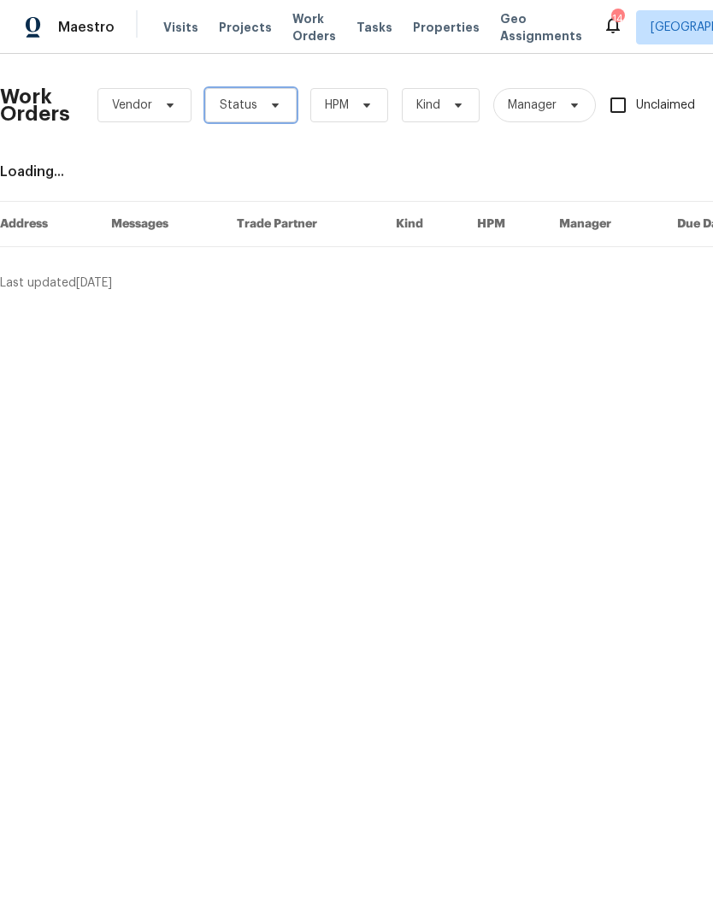
click at [239, 99] on span "Status" at bounding box center [239, 105] width 38 height 17
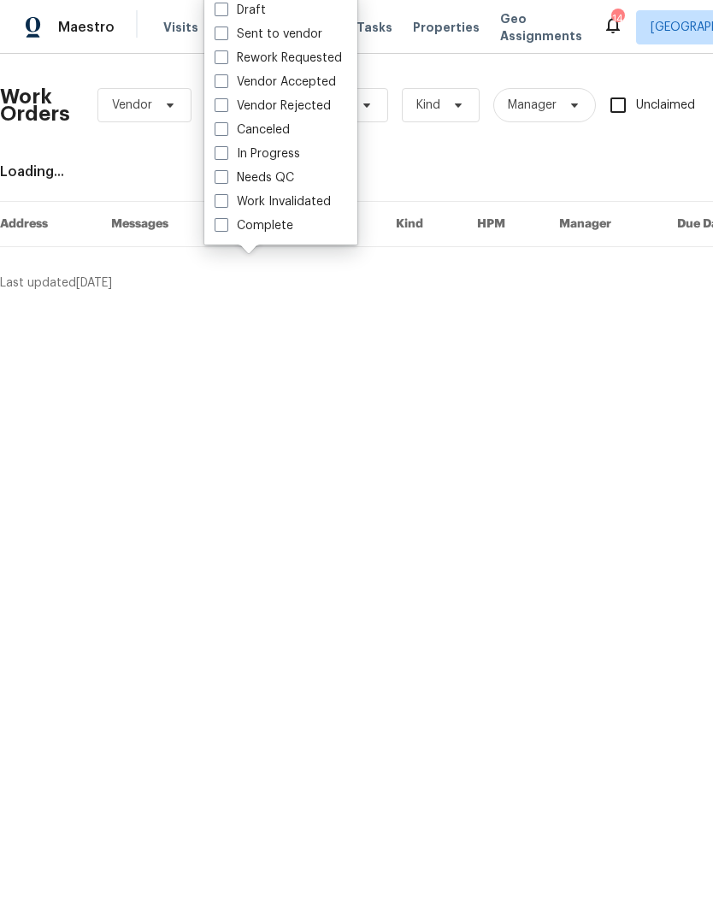
click at [216, 175] on span at bounding box center [222, 177] width 14 height 14
click at [216, 175] on input "Needs QC" at bounding box center [220, 174] width 11 height 11
checkbox input "true"
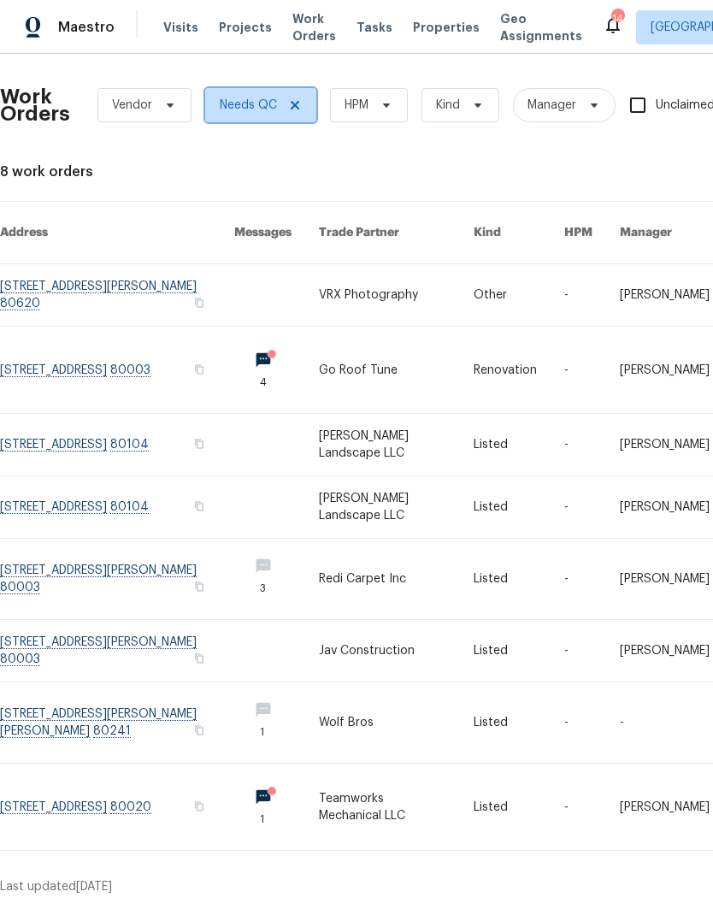
click at [291, 105] on icon at bounding box center [295, 105] width 14 height 14
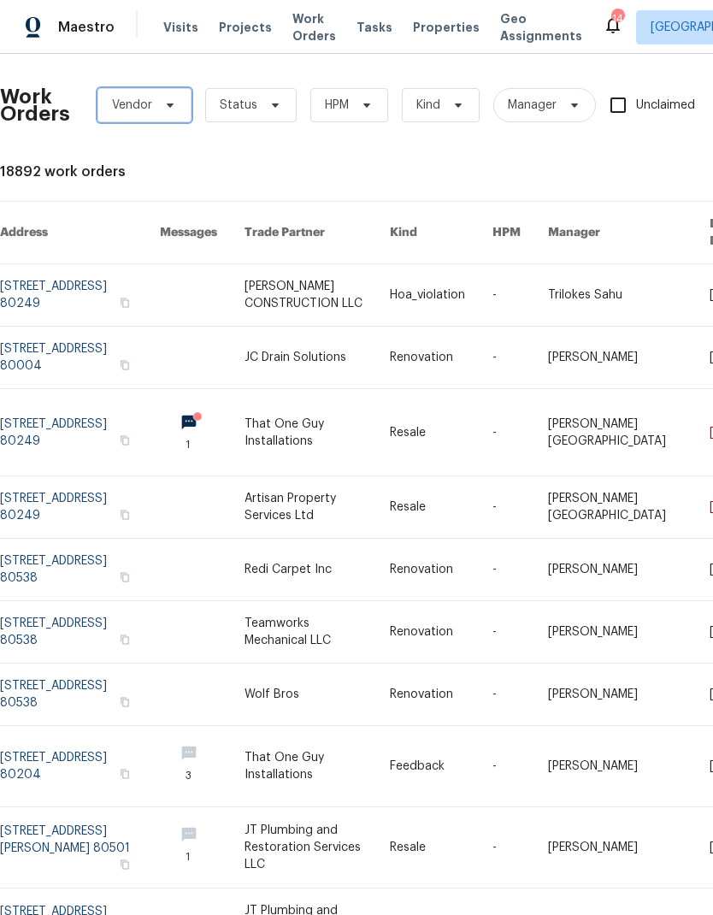
click at [148, 101] on span "Vendor" at bounding box center [132, 105] width 40 height 17
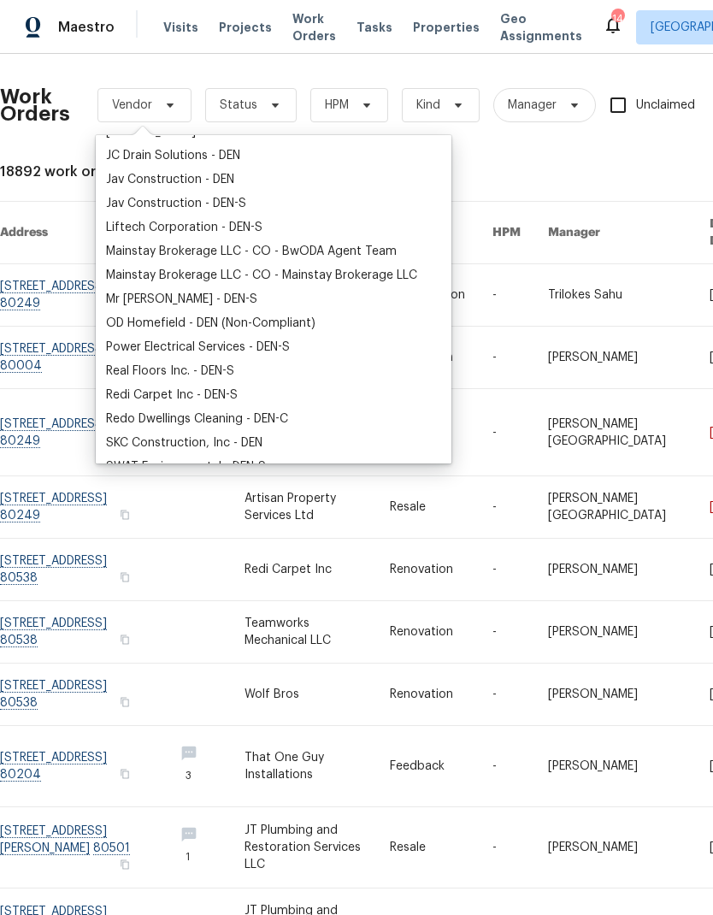
scroll to position [212, 0]
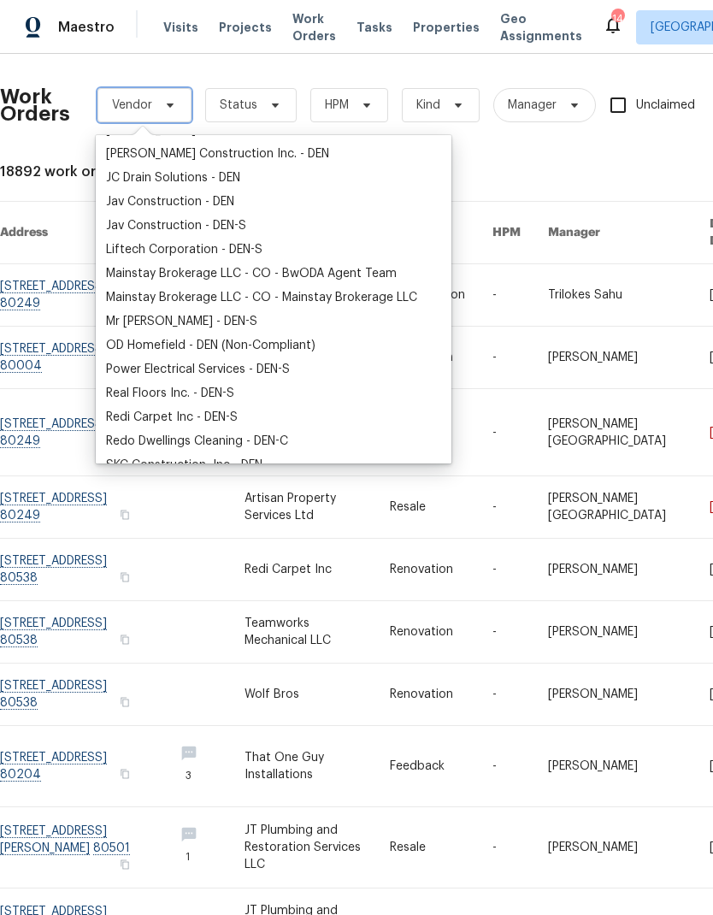
click at [134, 100] on span "Vendor" at bounding box center [132, 105] width 40 height 17
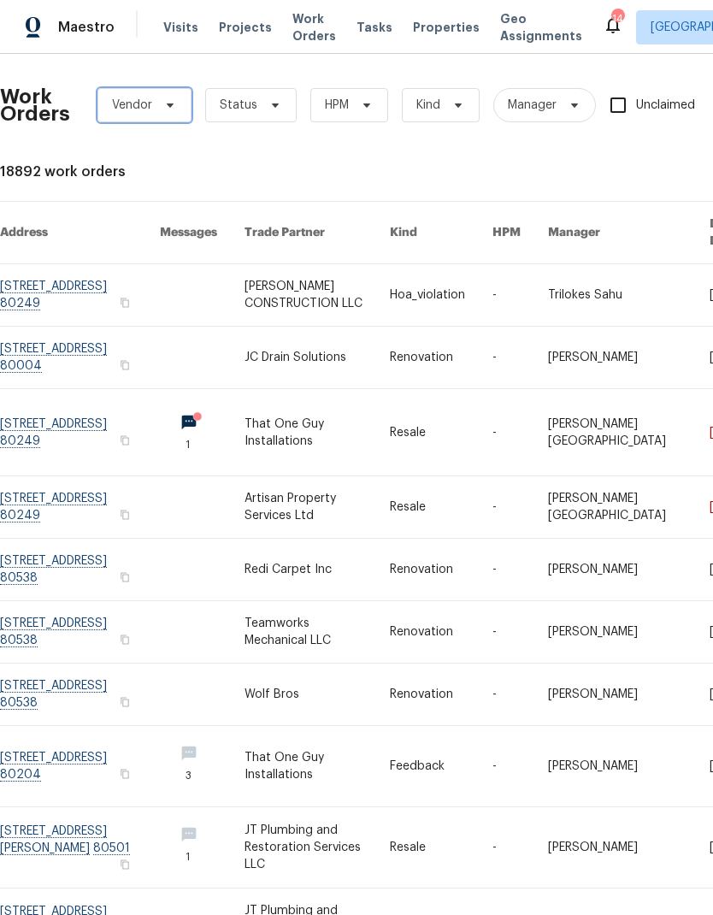
click at [138, 108] on span "Vendor" at bounding box center [132, 105] width 40 height 17
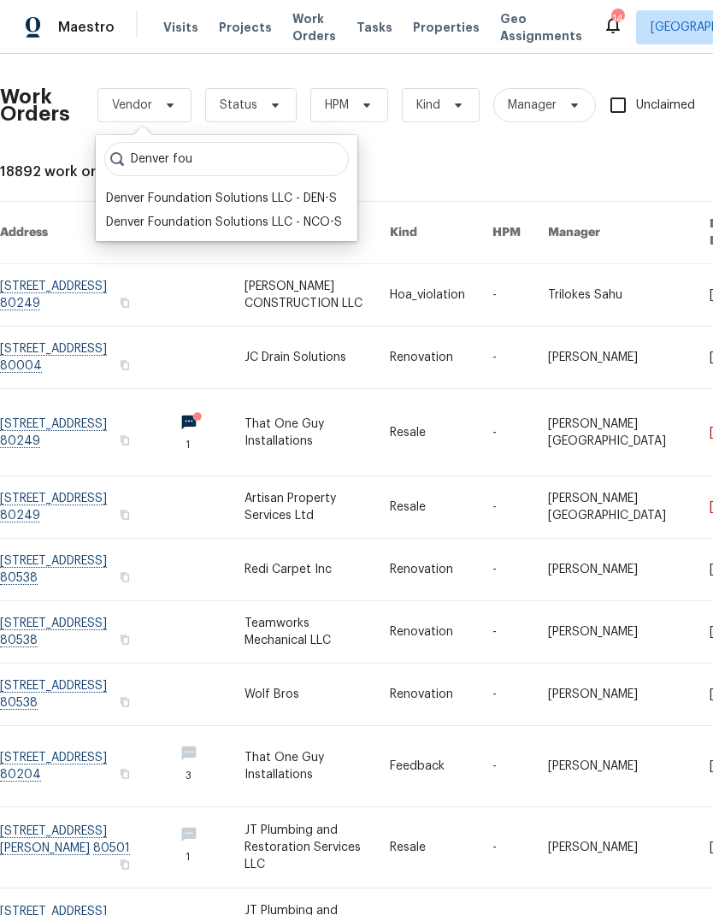
type input "Denver fou"
click at [188, 200] on div "Denver Foundation Solutions LLC - DEN-S" at bounding box center [221, 198] width 231 height 17
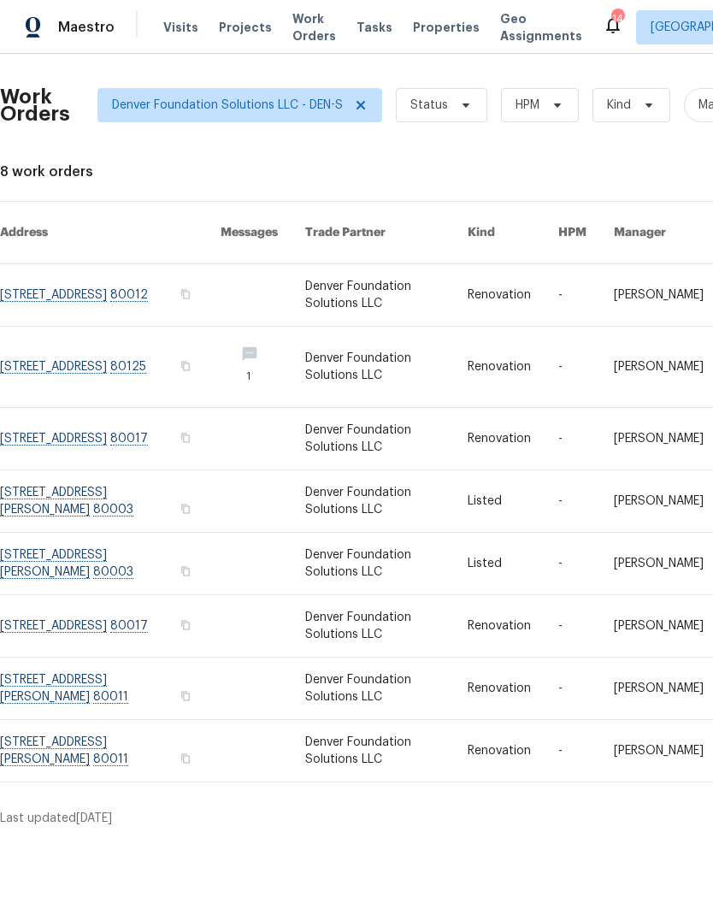
click at [103, 541] on link at bounding box center [110, 564] width 221 height 62
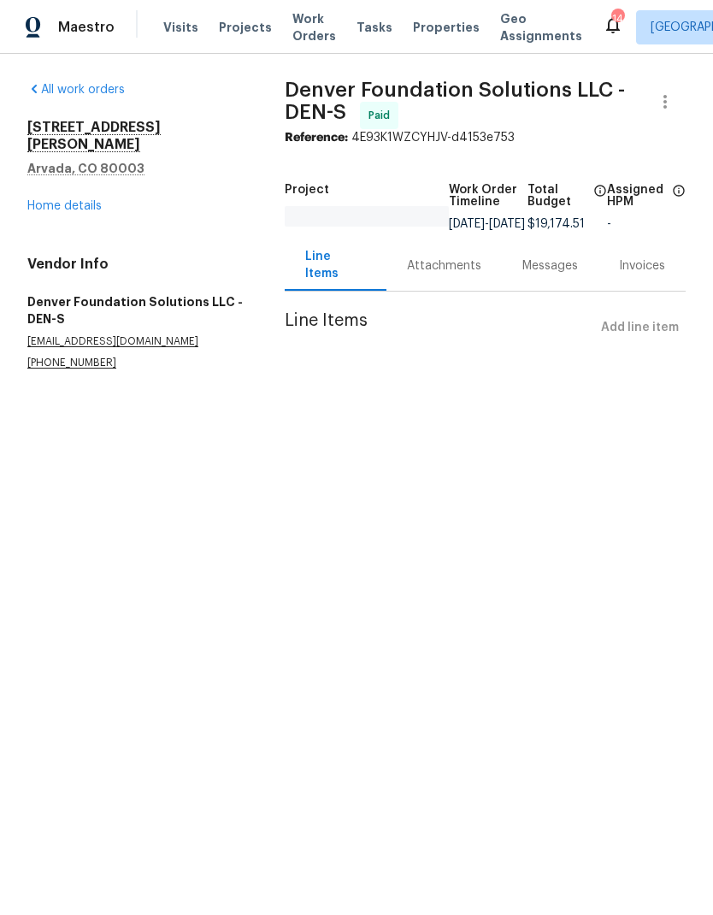
click at [81, 200] on link "Home details" at bounding box center [64, 206] width 74 height 12
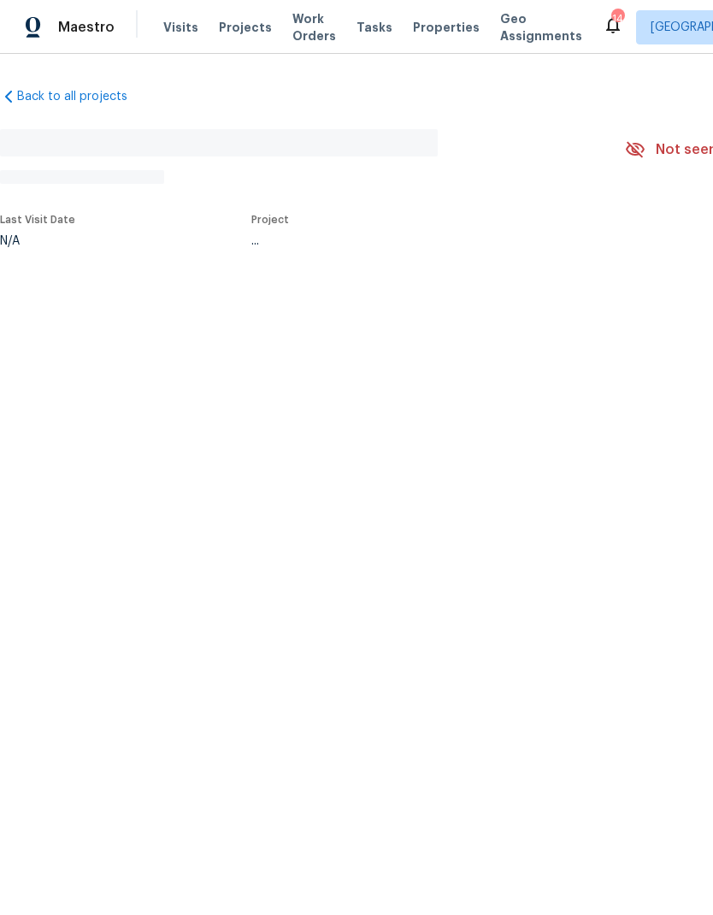
click at [236, 30] on span "Projects" at bounding box center [245, 27] width 53 height 17
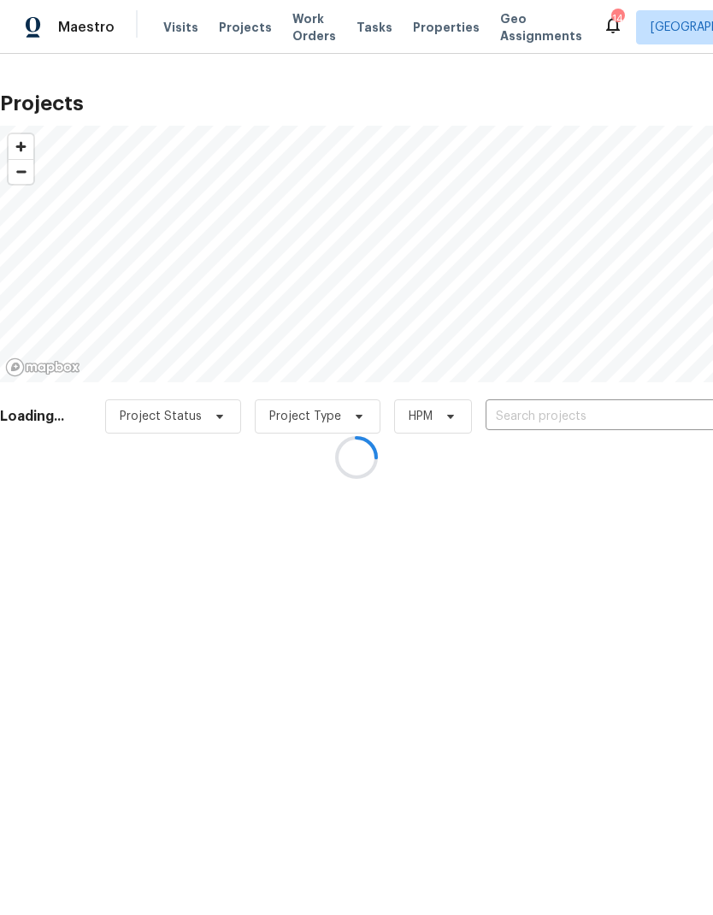
click at [594, 418] on div at bounding box center [356, 457] width 713 height 915
click at [583, 419] on div at bounding box center [356, 457] width 713 height 915
click at [534, 424] on div at bounding box center [356, 457] width 713 height 915
click at [556, 422] on div at bounding box center [356, 457] width 713 height 915
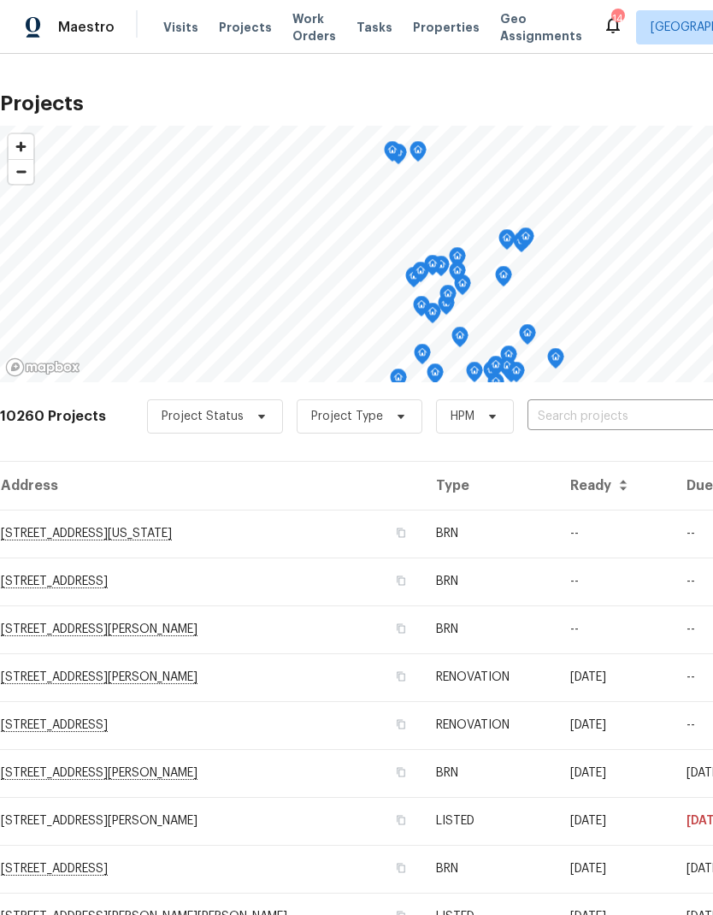
click at [581, 418] on input "text" at bounding box center [626, 417] width 196 height 27
type input "6650 de"
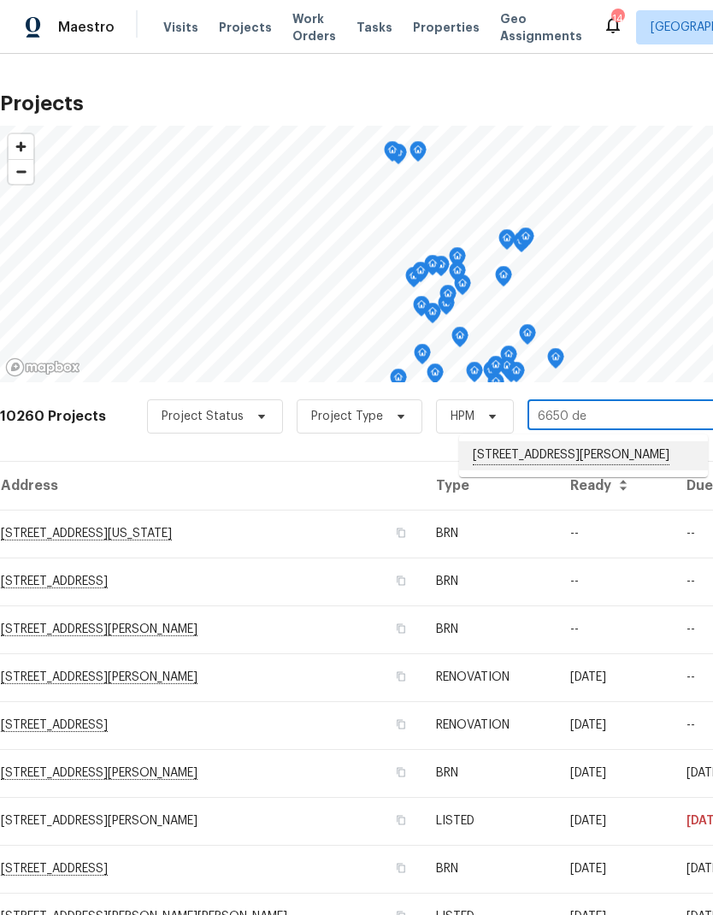
click at [593, 458] on li "[STREET_ADDRESS][PERSON_NAME]" at bounding box center [583, 455] width 249 height 29
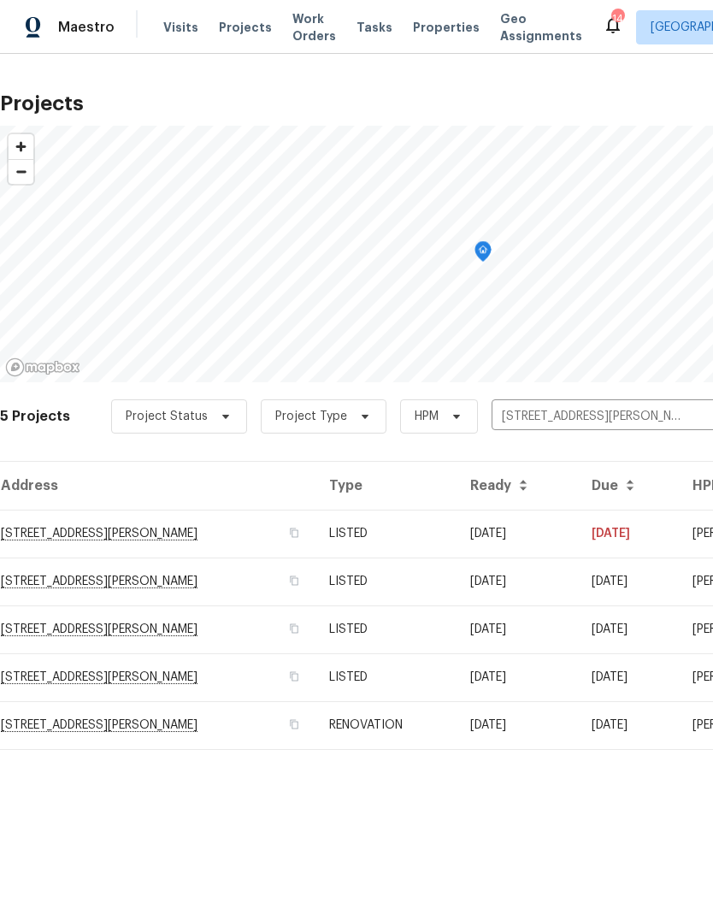
click at [418, 676] on td "LISTED" at bounding box center [386, 677] width 140 height 48
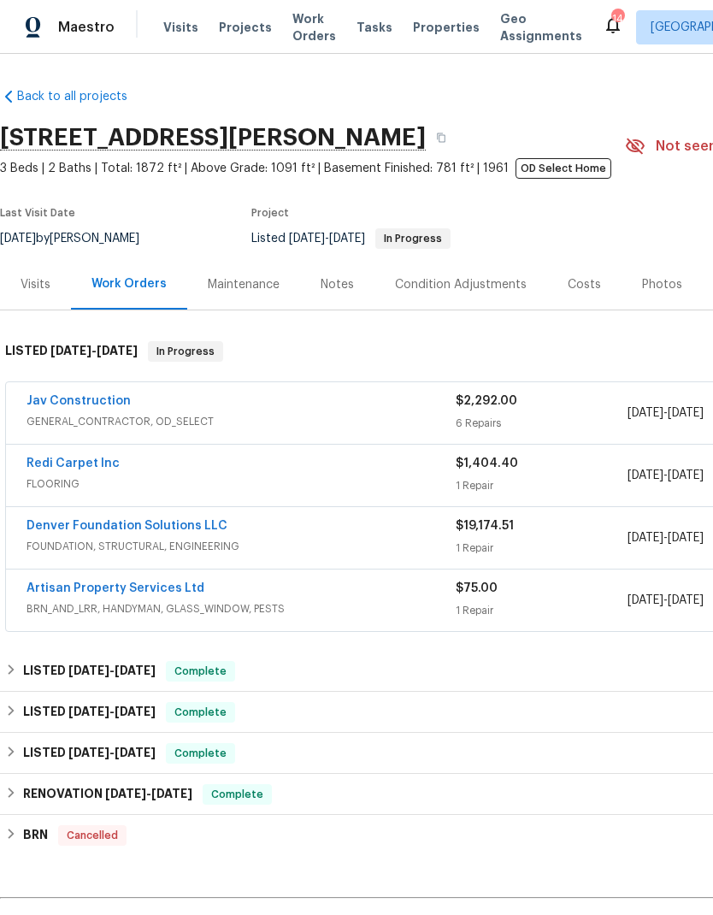
click at [94, 405] on link "Jav Construction" at bounding box center [79, 401] width 104 height 12
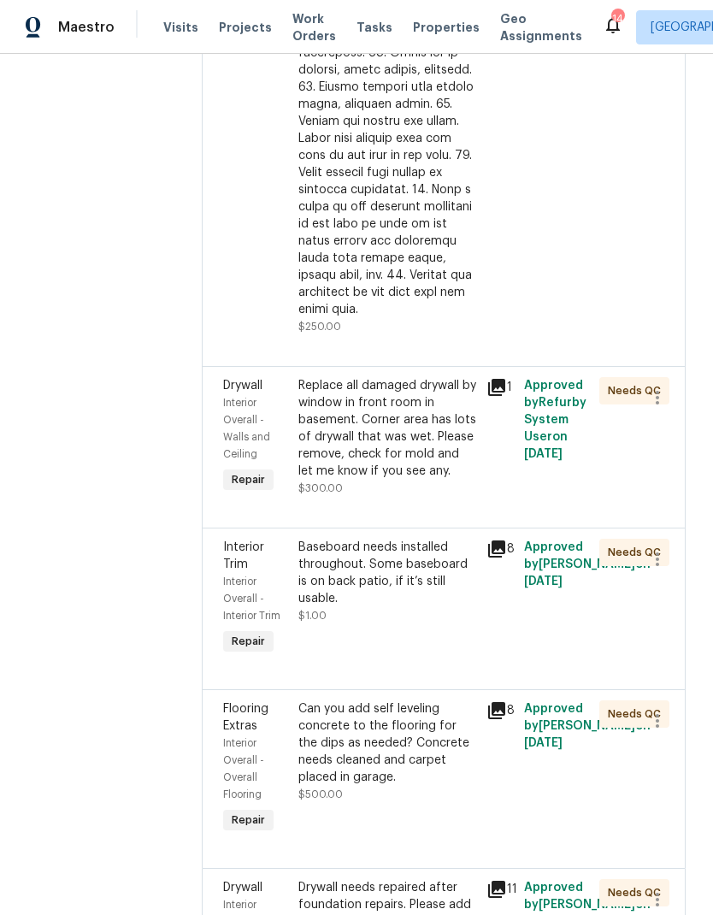
scroll to position [1359, 0]
click at [420, 538] on div "Baseboard needs installed throughout. Some baseboard is on back patio, if it’s …" at bounding box center [387, 572] width 178 height 68
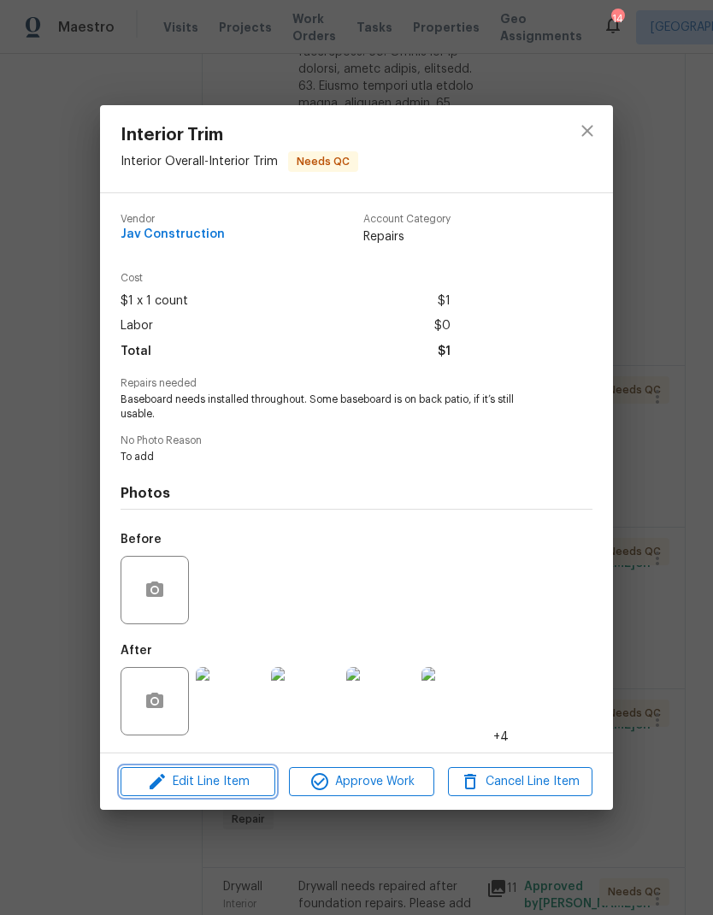
click at [240, 783] on span "Edit Line Item" at bounding box center [198, 781] width 145 height 21
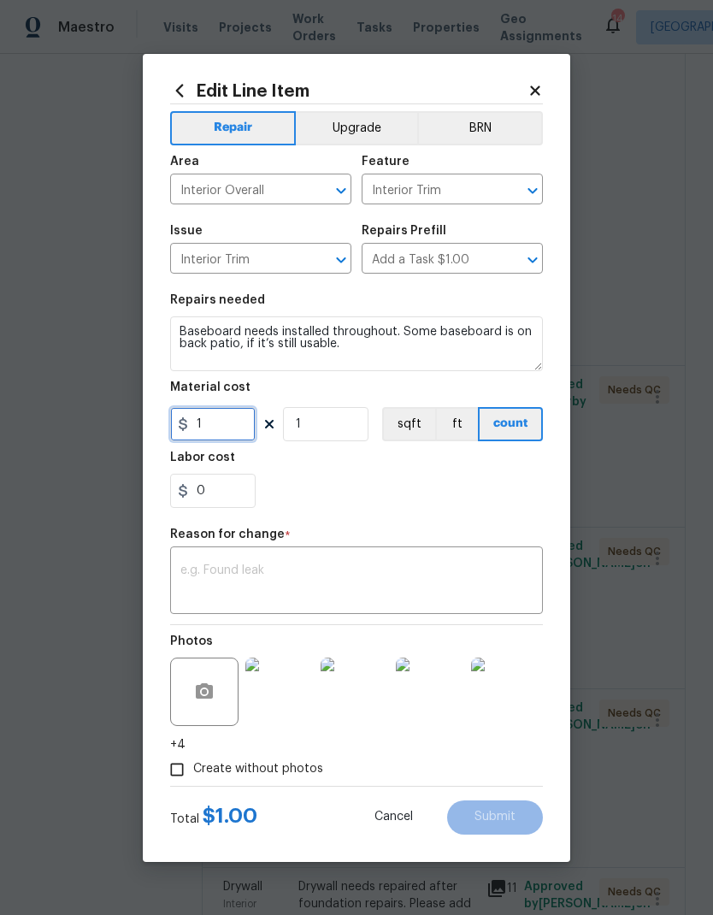
click at [253, 434] on input "1" at bounding box center [213, 424] width 86 height 34
type input "850"
click at [467, 491] on div "0" at bounding box center [356, 491] width 373 height 34
click at [425, 576] on textarea at bounding box center [356, 582] width 352 height 36
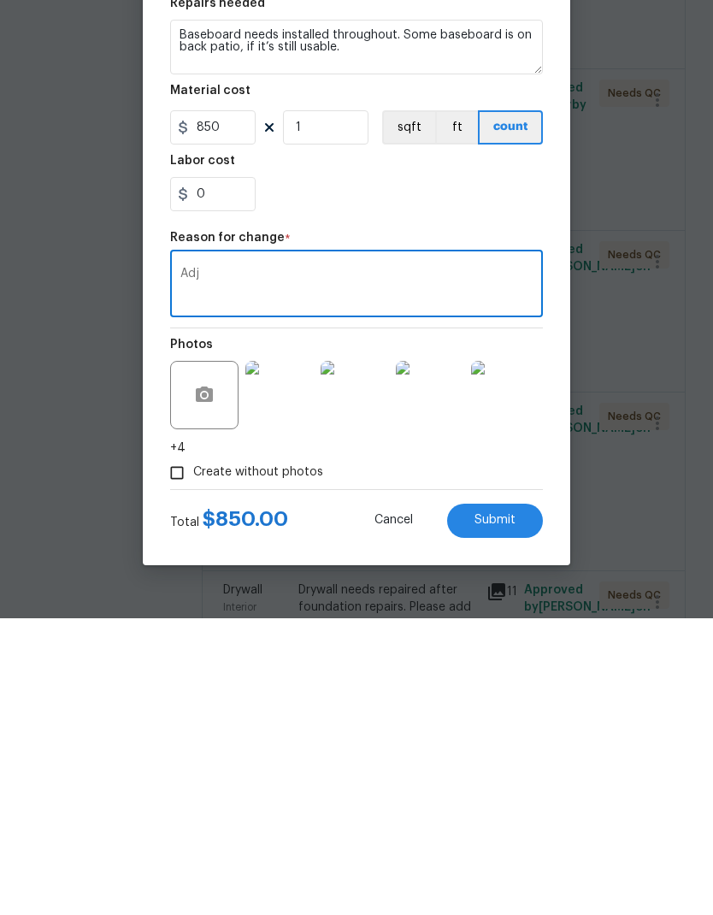
type textarea "Adj"
click at [523, 800] on button "Submit" at bounding box center [495, 817] width 96 height 34
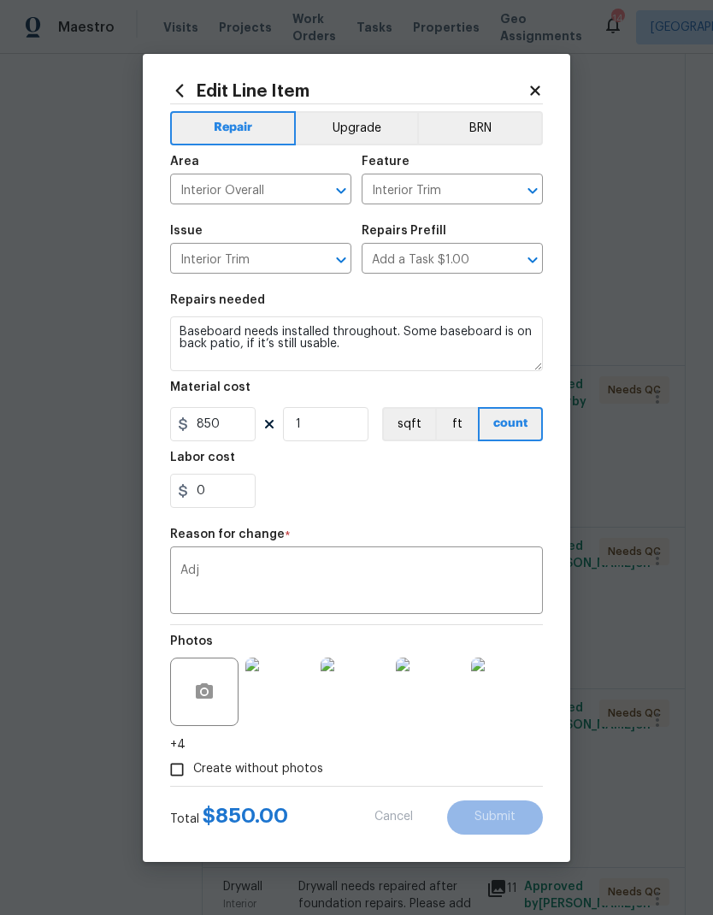
type input "1"
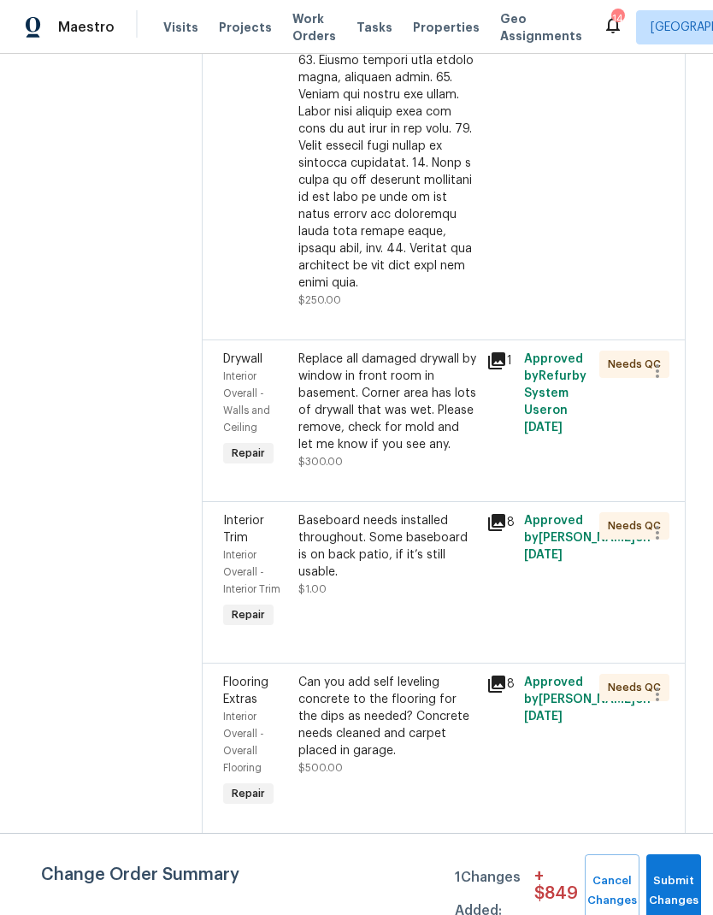
scroll to position [1382, 0]
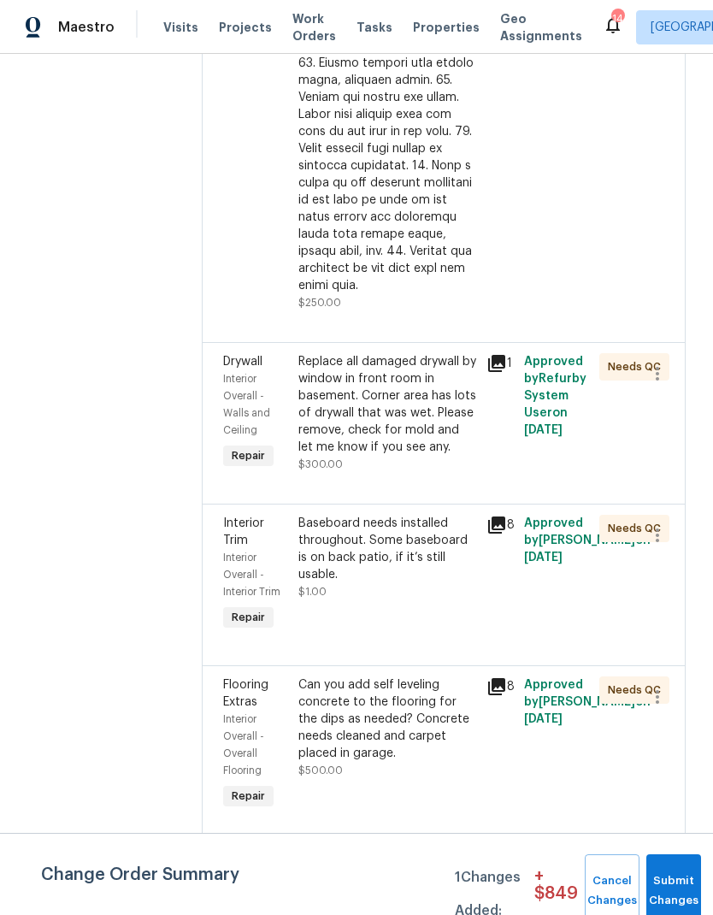
click at [422, 855] on div "Drywall needs repaired after foundation repairs. Please add in proper studs. Ol…" at bounding box center [387, 898] width 178 height 86
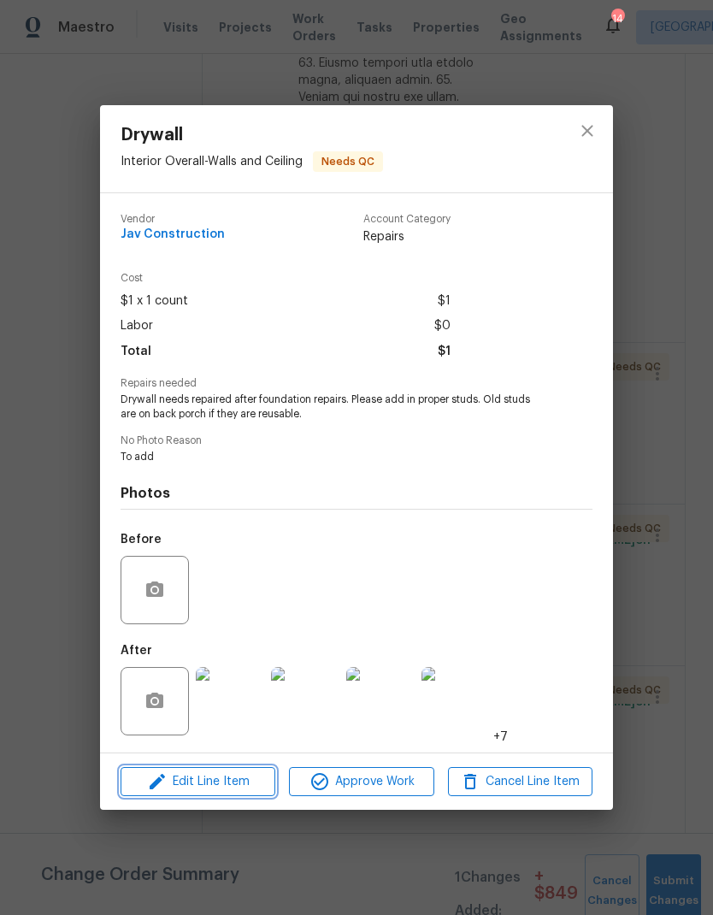
click at [232, 788] on span "Edit Line Item" at bounding box center [198, 781] width 145 height 21
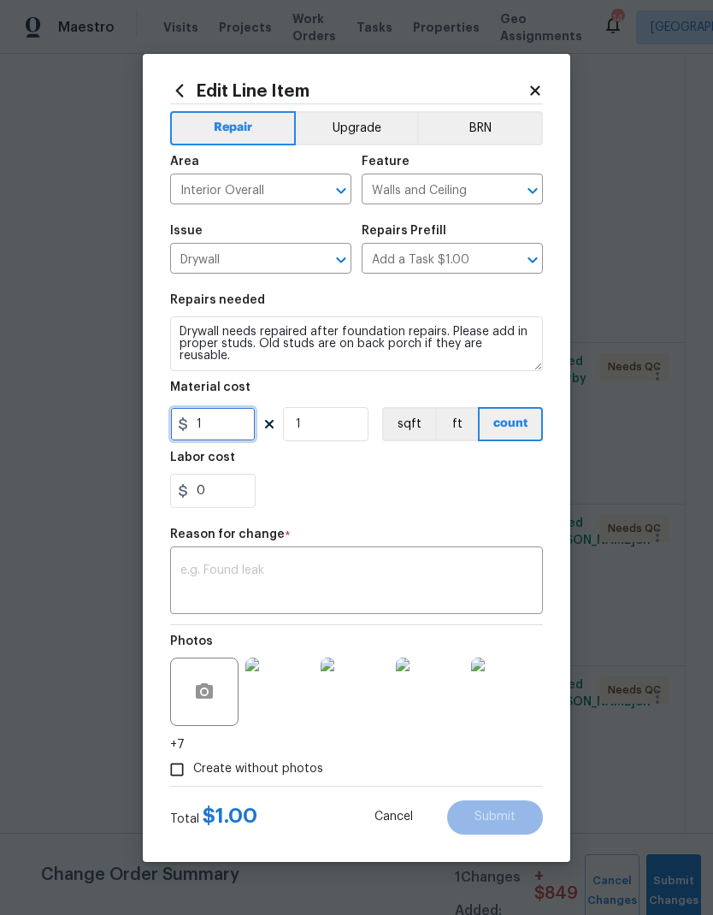
click at [246, 427] on input "1" at bounding box center [213, 424] width 86 height 34
type input "1100"
click at [433, 556] on div "x ​" at bounding box center [356, 582] width 373 height 63
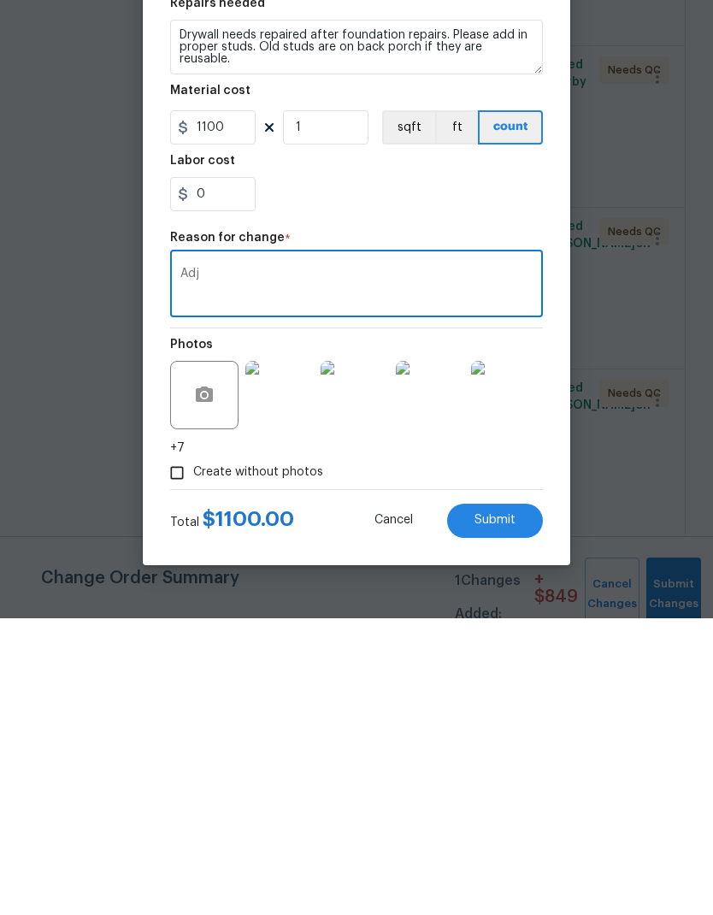
type textarea "Adj"
click at [512, 811] on span "Submit" at bounding box center [495, 817] width 41 height 13
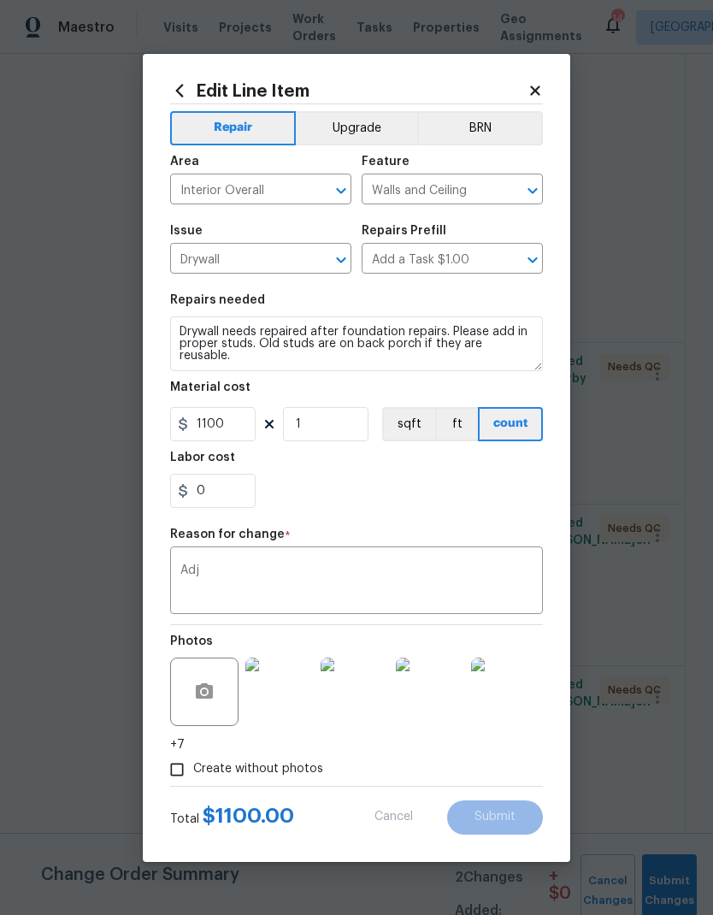
type input "1"
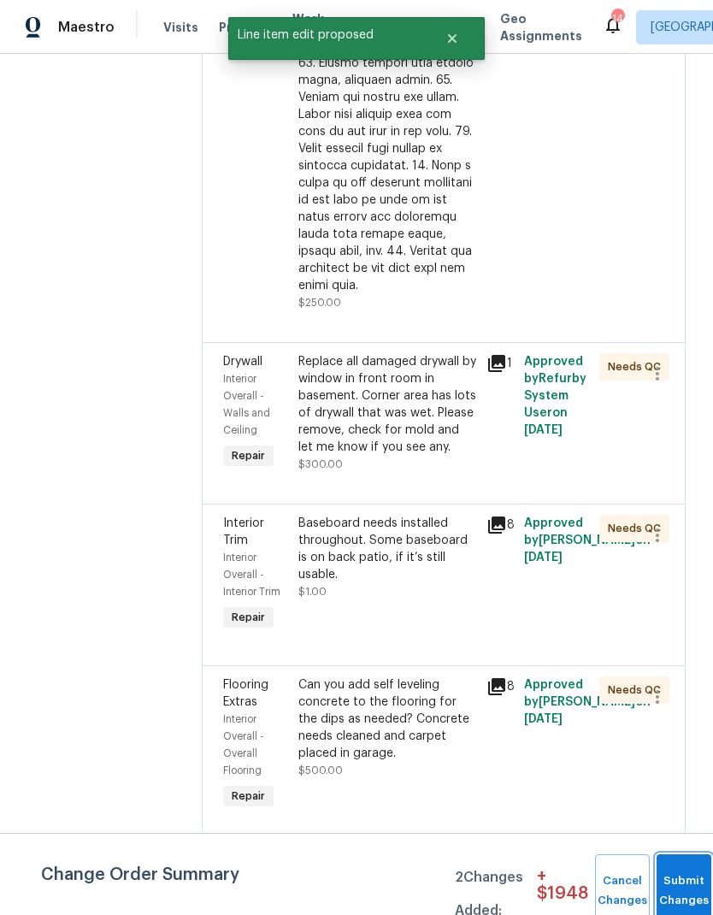
click at [664, 877] on button "Submit Changes" at bounding box center [684, 891] width 55 height 74
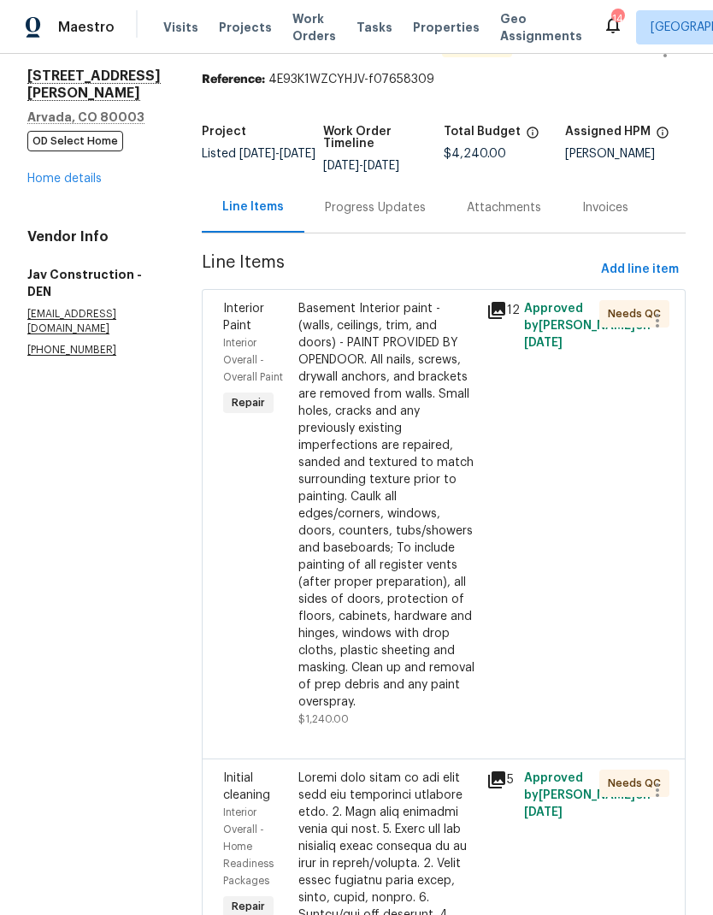
scroll to position [103, 0]
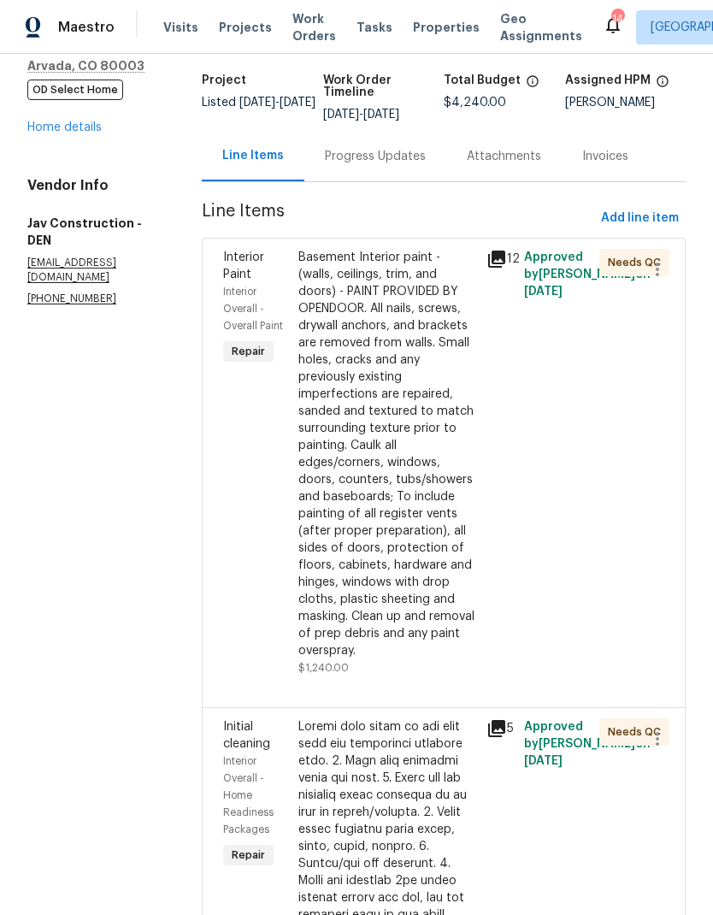
click at [64, 121] on link "Home details" at bounding box center [64, 127] width 74 height 12
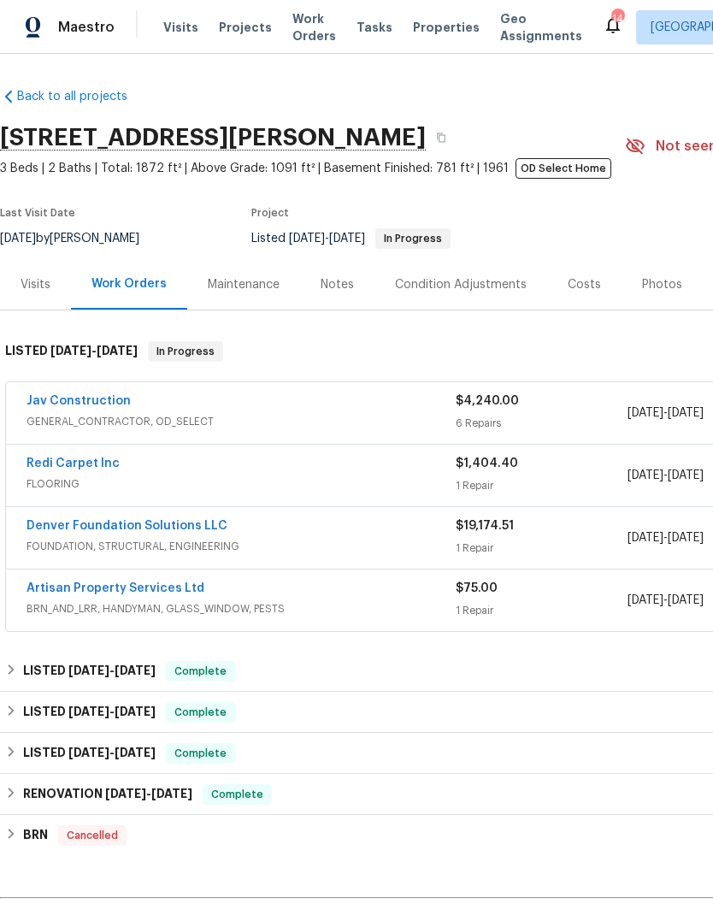
click at [180, 410] on div "Jav Construction" at bounding box center [241, 403] width 429 height 21
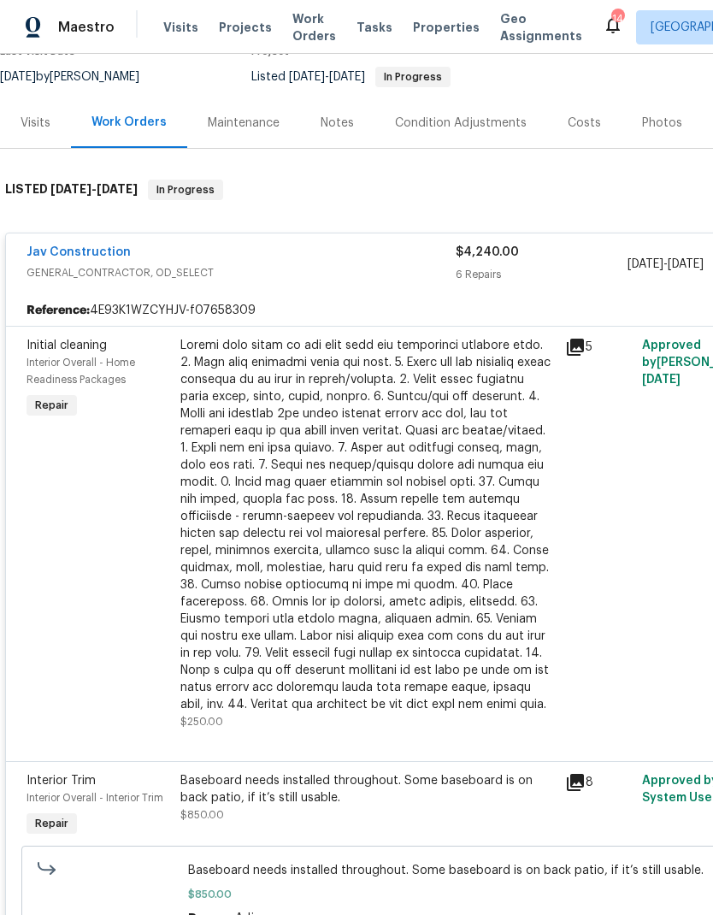
scroll to position [162, 0]
click at [397, 536] on div at bounding box center [367, 525] width 375 height 376
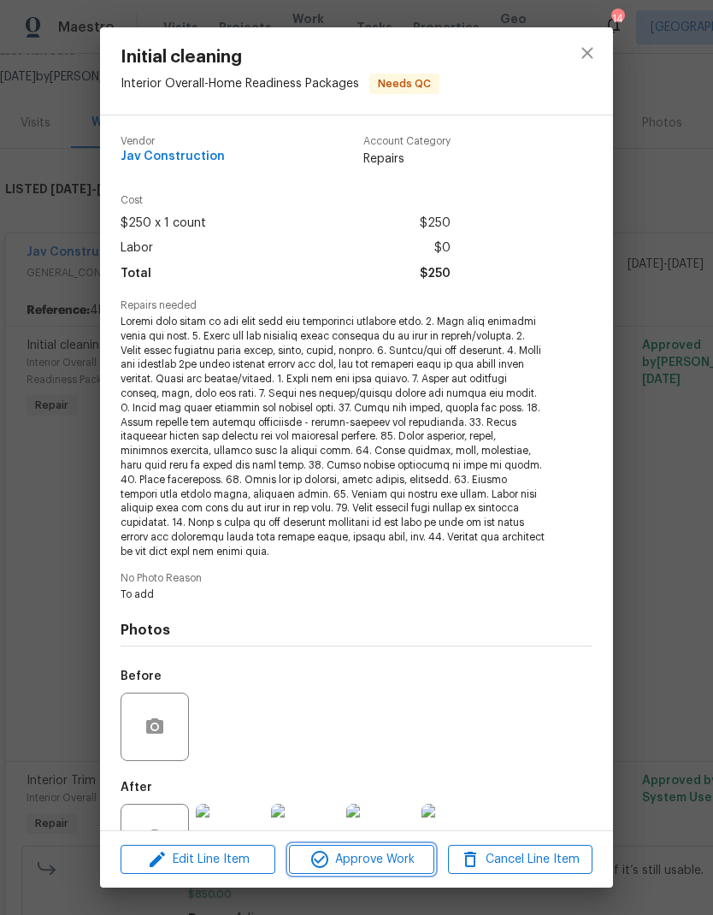
click at [379, 865] on span "Approve Work" at bounding box center [361, 859] width 134 height 21
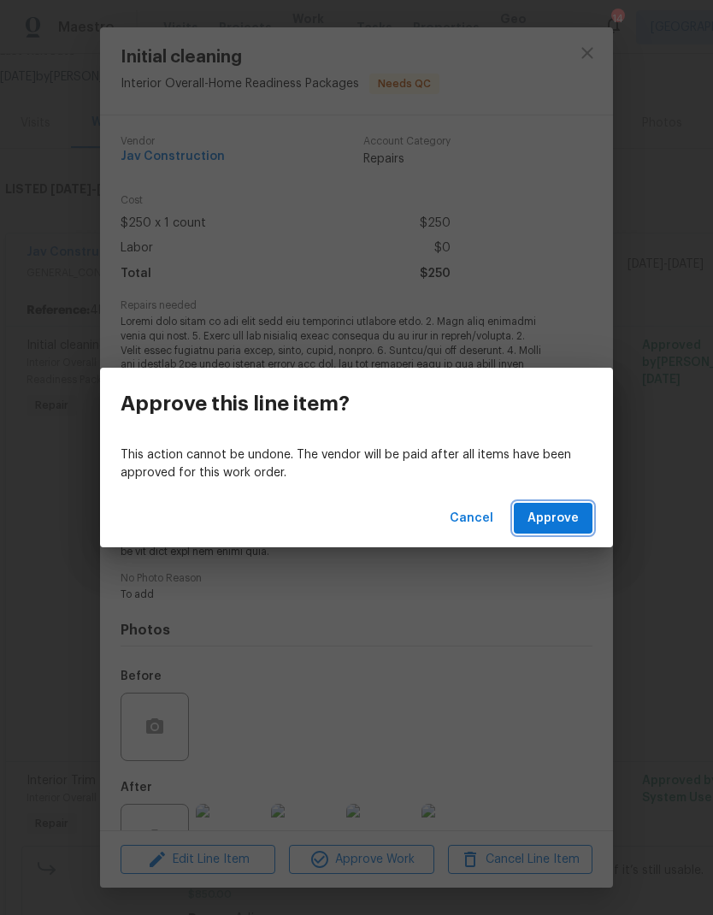
click at [568, 517] on span "Approve" at bounding box center [553, 518] width 51 height 21
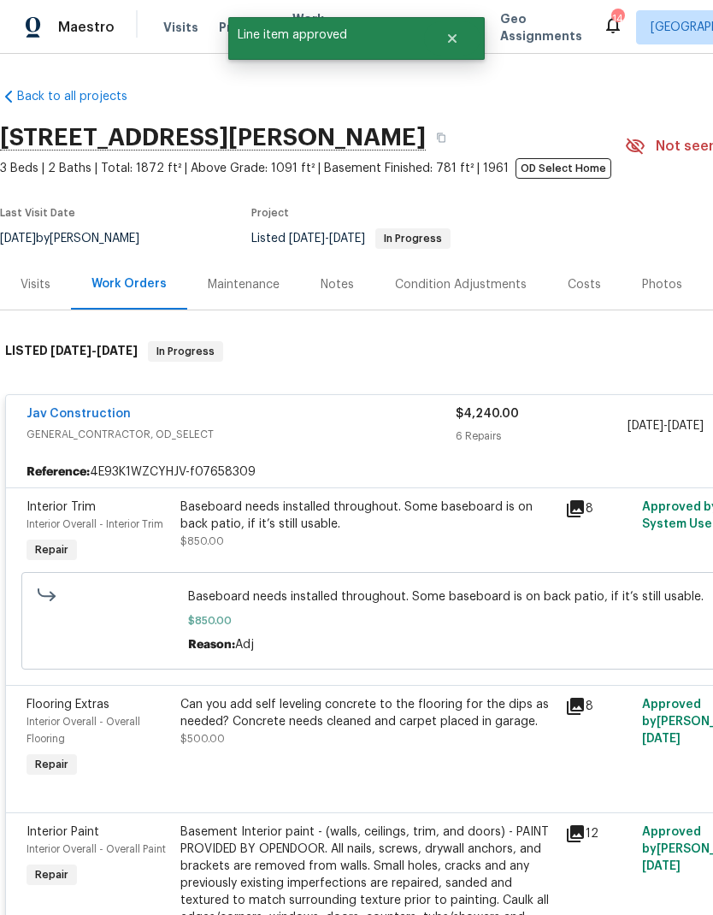
scroll to position [0, 0]
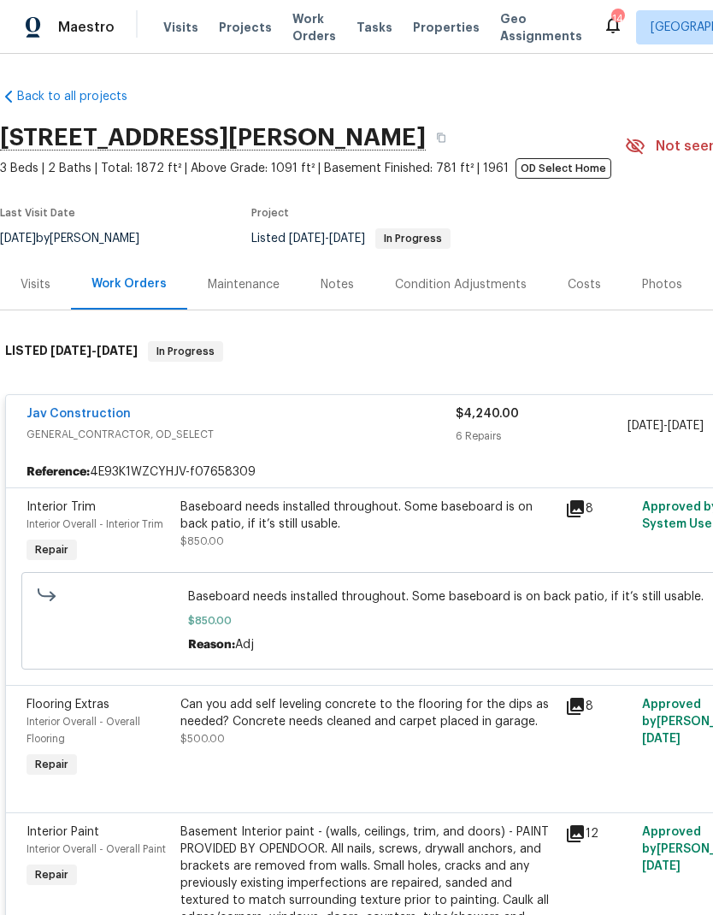
click at [369, 523] on div "Baseboard needs installed throughout. Some baseboard is on back patio, if it’s …" at bounding box center [367, 516] width 375 height 34
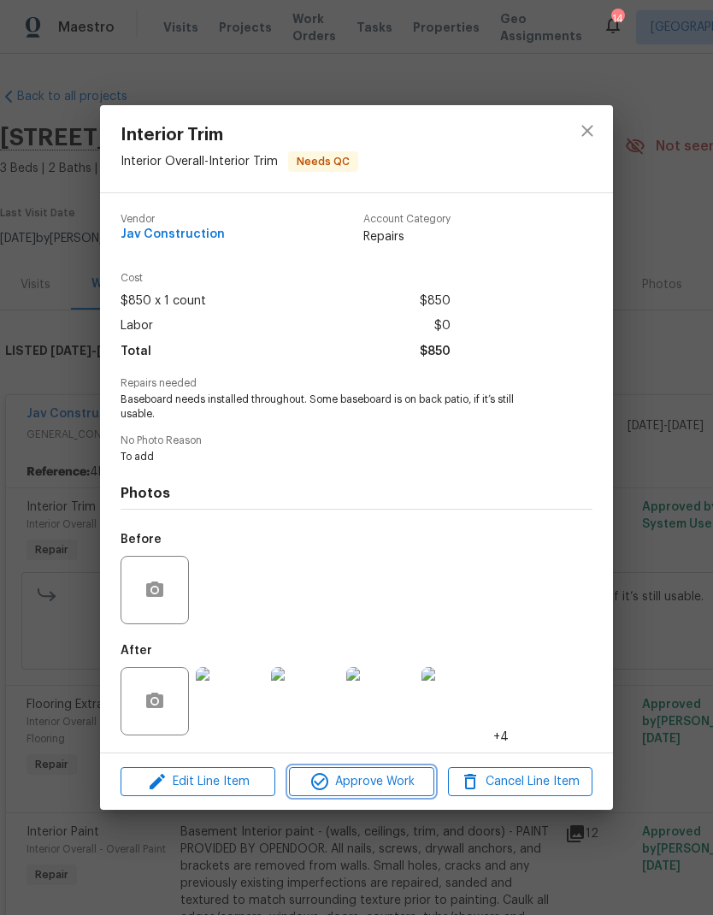
click at [389, 783] on span "Approve Work" at bounding box center [361, 781] width 134 height 21
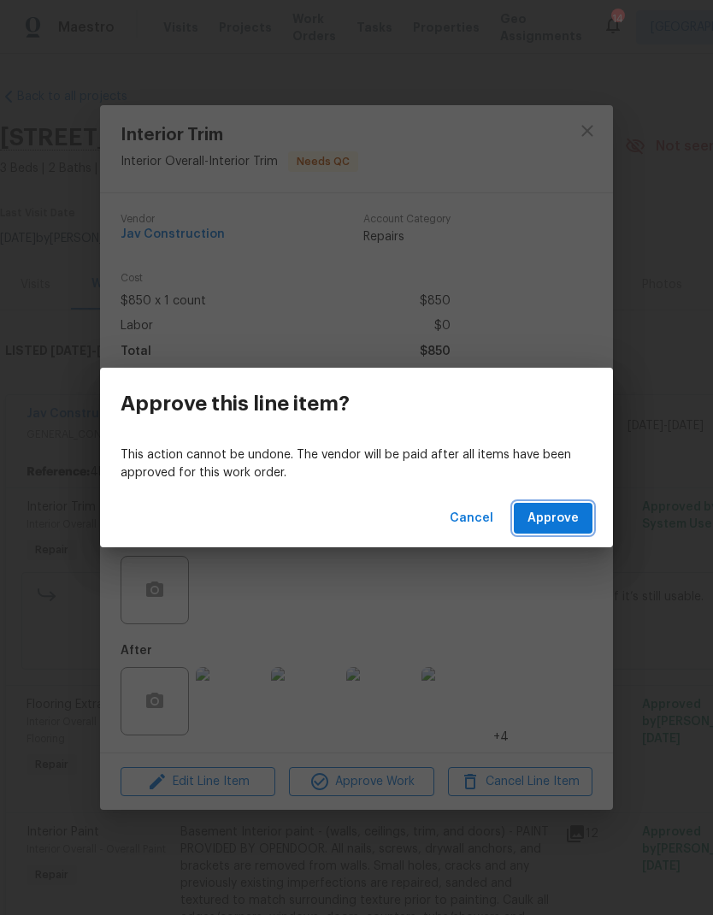
click at [556, 519] on span "Approve" at bounding box center [553, 518] width 51 height 21
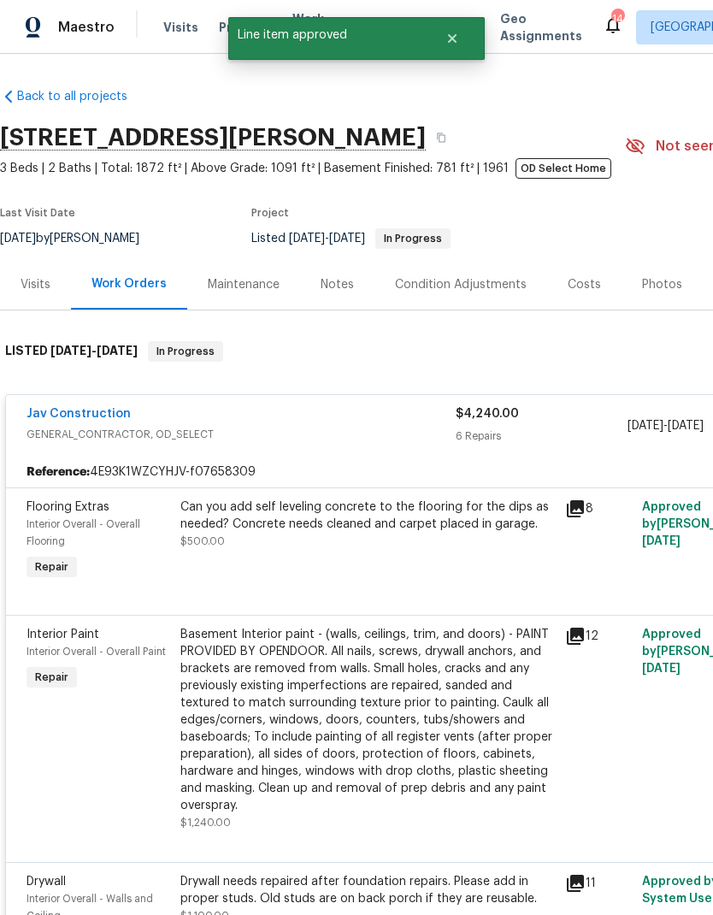
click at [373, 533] on div "Can you add self leveling concrete to the flooring for the dips as needed? Conc…" at bounding box center [367, 516] width 375 height 34
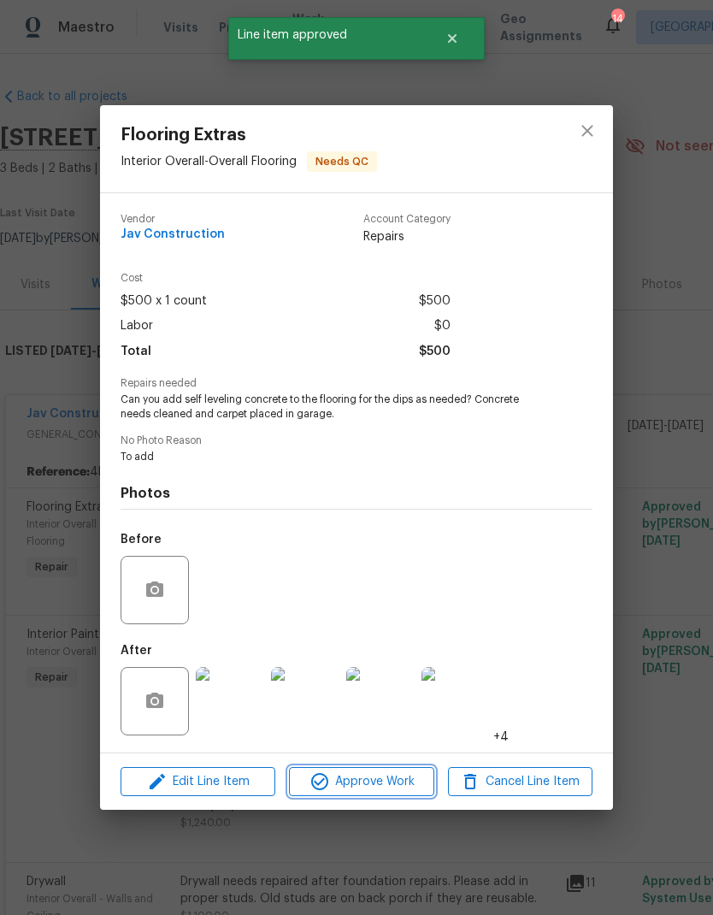
click at [395, 786] on span "Approve Work" at bounding box center [361, 781] width 134 height 21
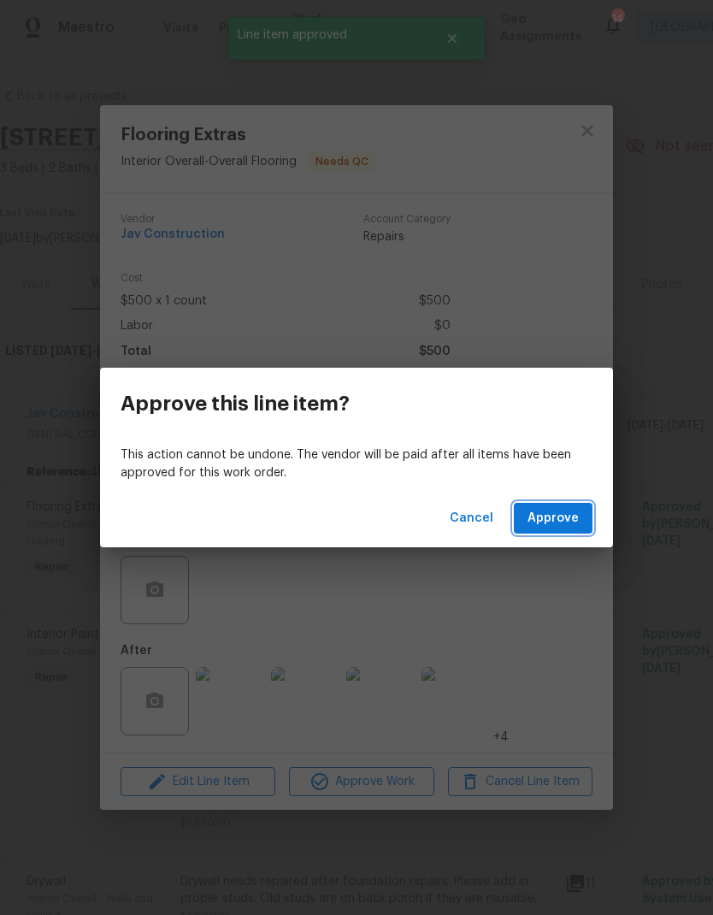
click at [567, 523] on span "Approve" at bounding box center [553, 518] width 51 height 21
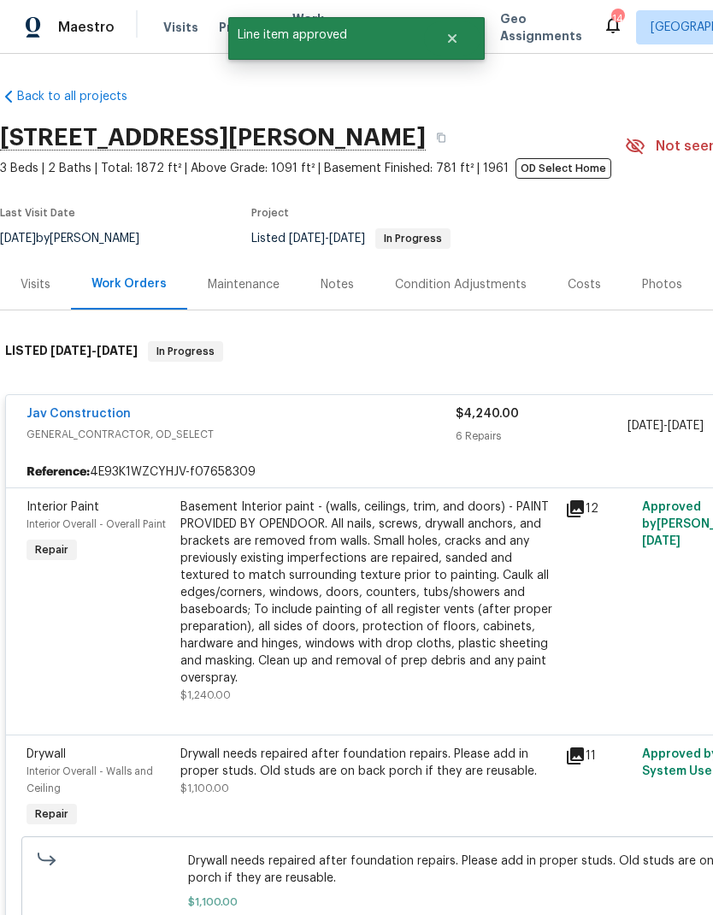
click at [377, 561] on div "Basement Interior paint - (walls, ceilings, trim, and doors) - PAINT PROVIDED B…" at bounding box center [367, 593] width 375 height 188
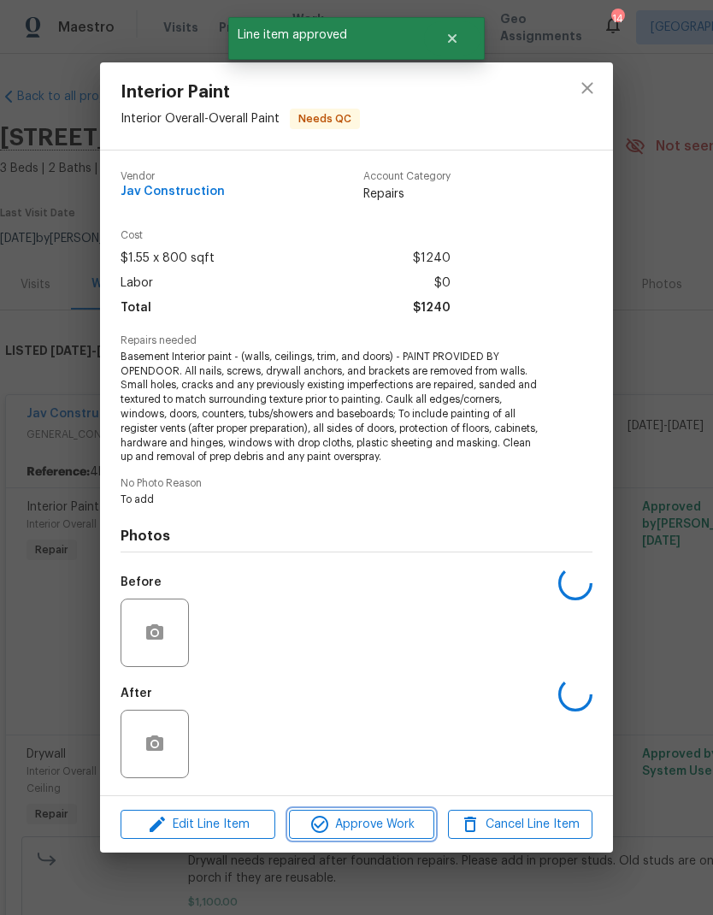
click at [401, 827] on span "Approve Work" at bounding box center [361, 824] width 134 height 21
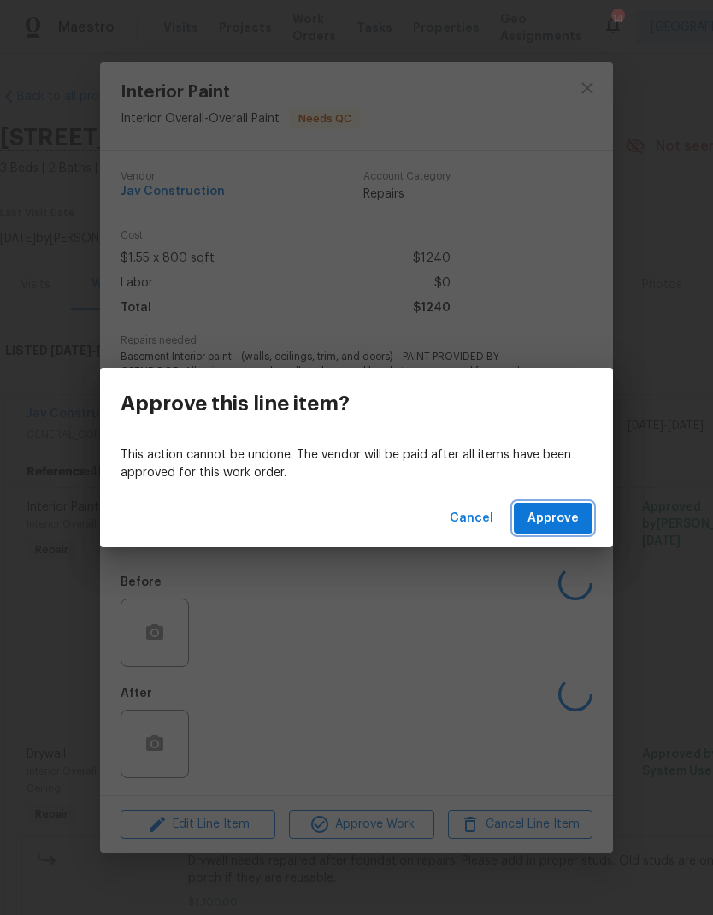
click at [566, 515] on span "Approve" at bounding box center [553, 518] width 51 height 21
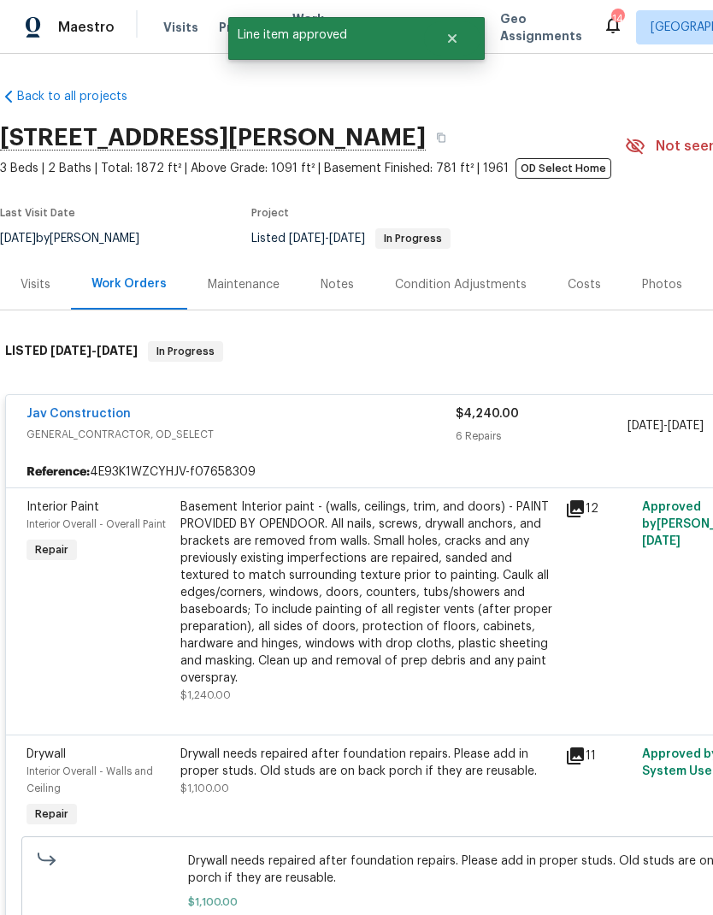
click at [381, 565] on div "Basement Interior paint - (walls, ceilings, trim, and doors) - PAINT PROVIDED B…" at bounding box center [367, 593] width 375 height 188
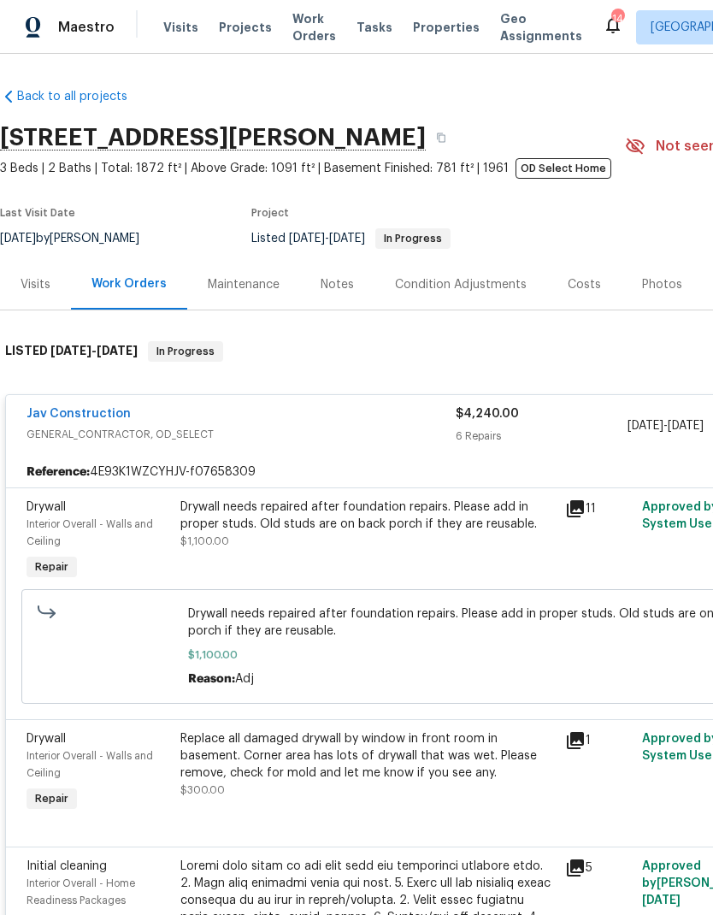
click at [391, 531] on div "Drywall needs repaired after foundation repairs. Please add in proper studs. Ol…" at bounding box center [367, 516] width 375 height 34
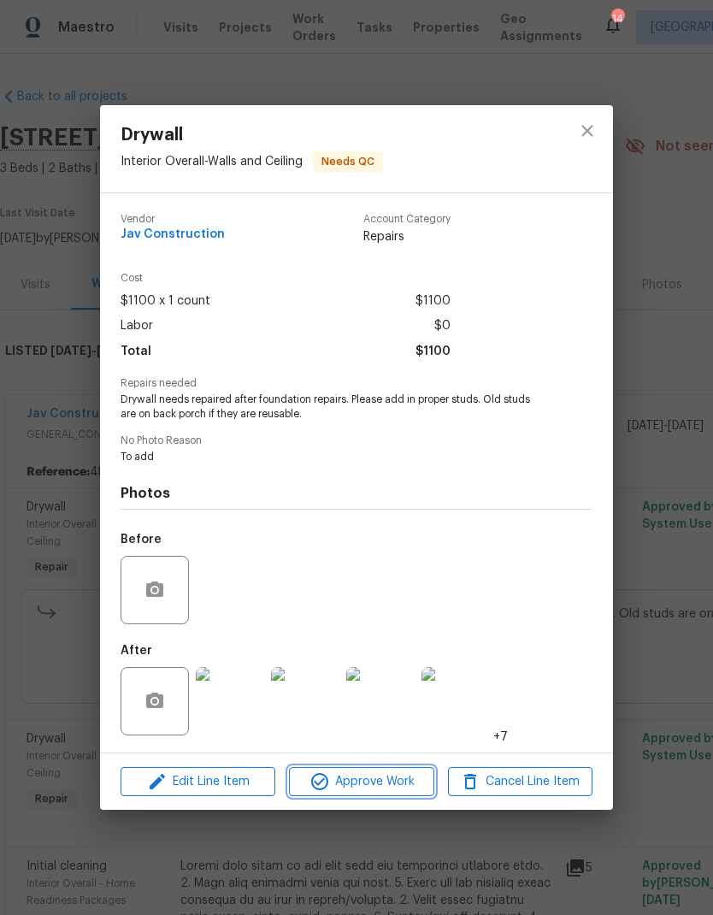
click at [391, 789] on span "Approve Work" at bounding box center [361, 781] width 134 height 21
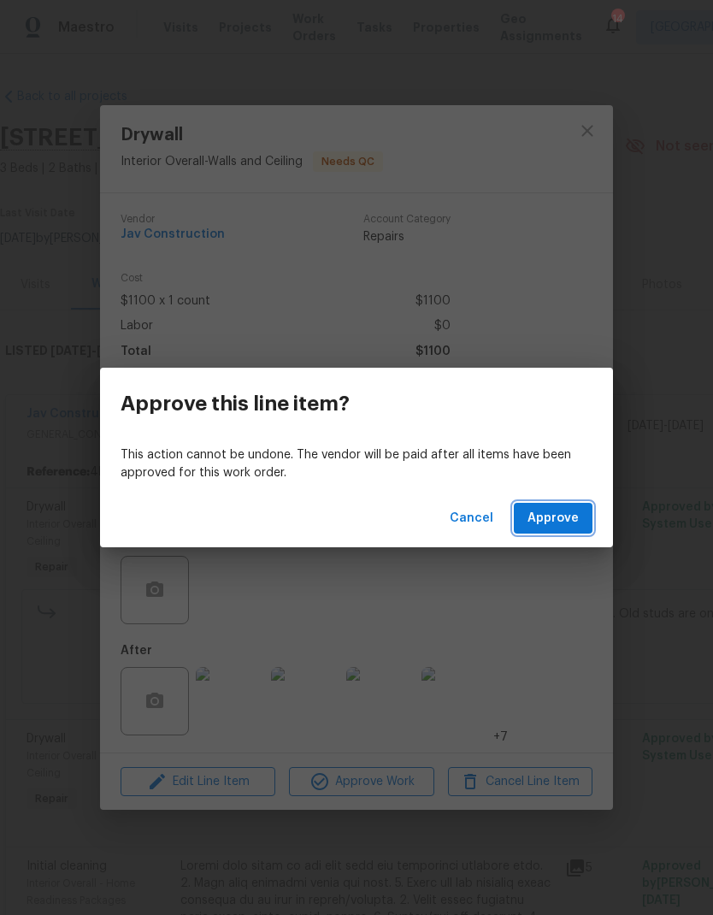
click at [563, 522] on span "Approve" at bounding box center [553, 518] width 51 height 21
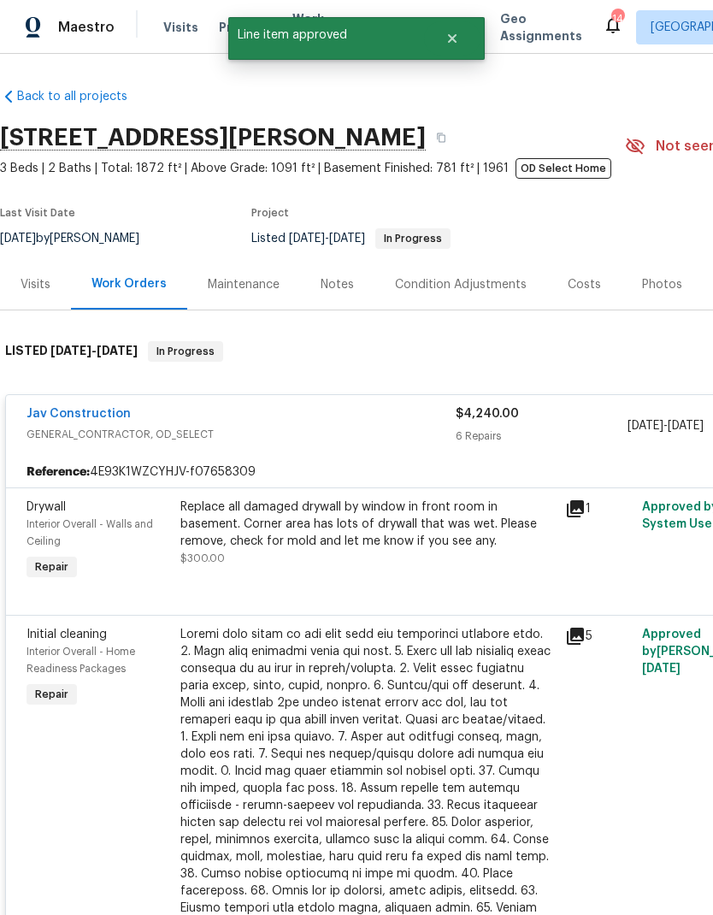
click at [401, 534] on div "Replace all damaged drywall by window in front room in basement. Corner area ha…" at bounding box center [367, 524] width 375 height 51
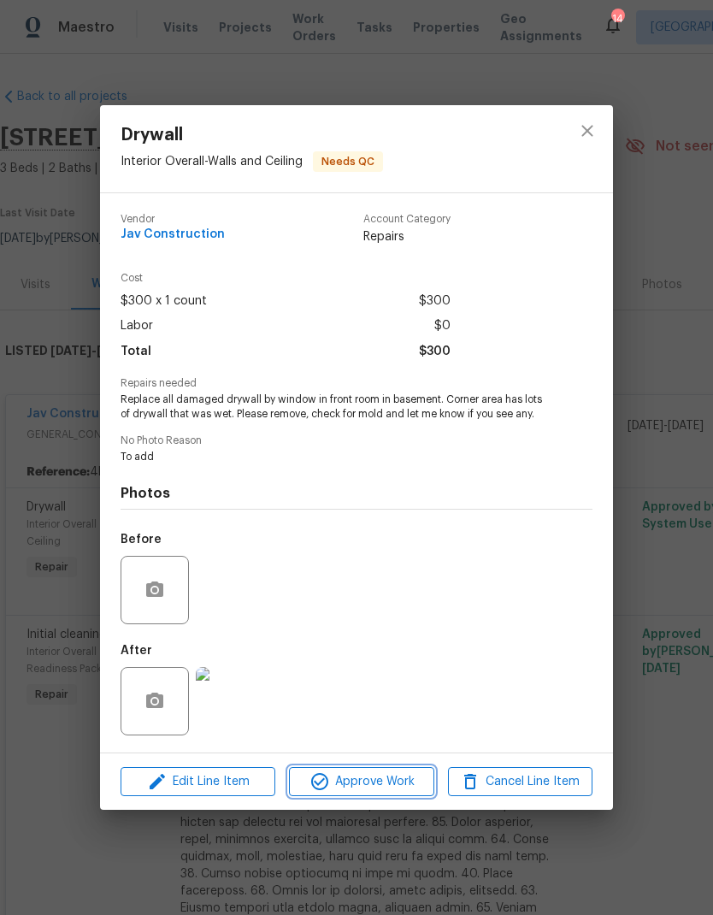
click at [388, 786] on span "Approve Work" at bounding box center [361, 781] width 134 height 21
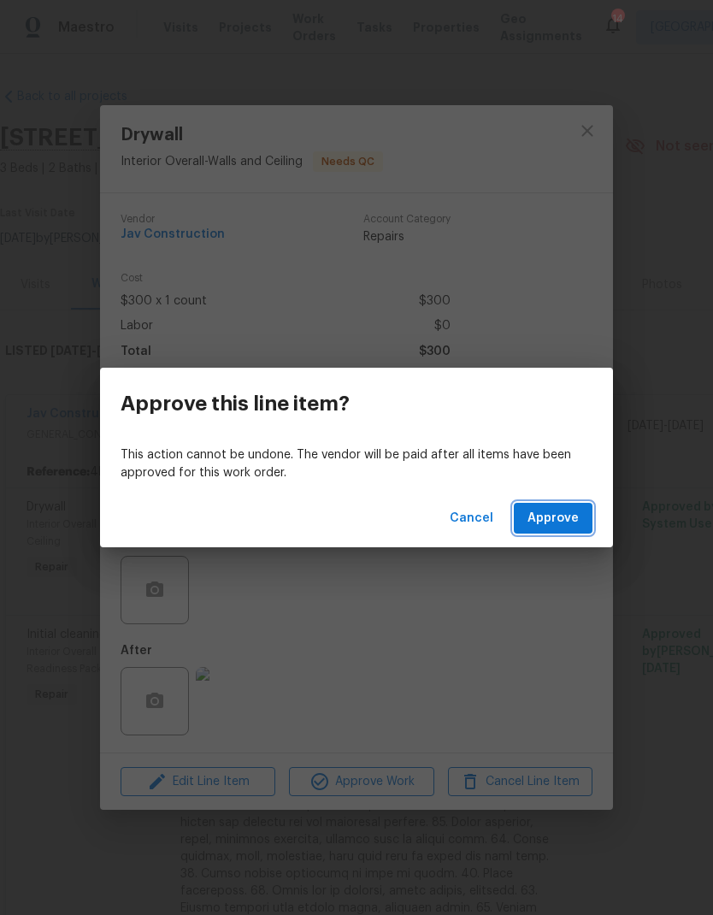
click at [577, 522] on span "Approve" at bounding box center [553, 518] width 51 height 21
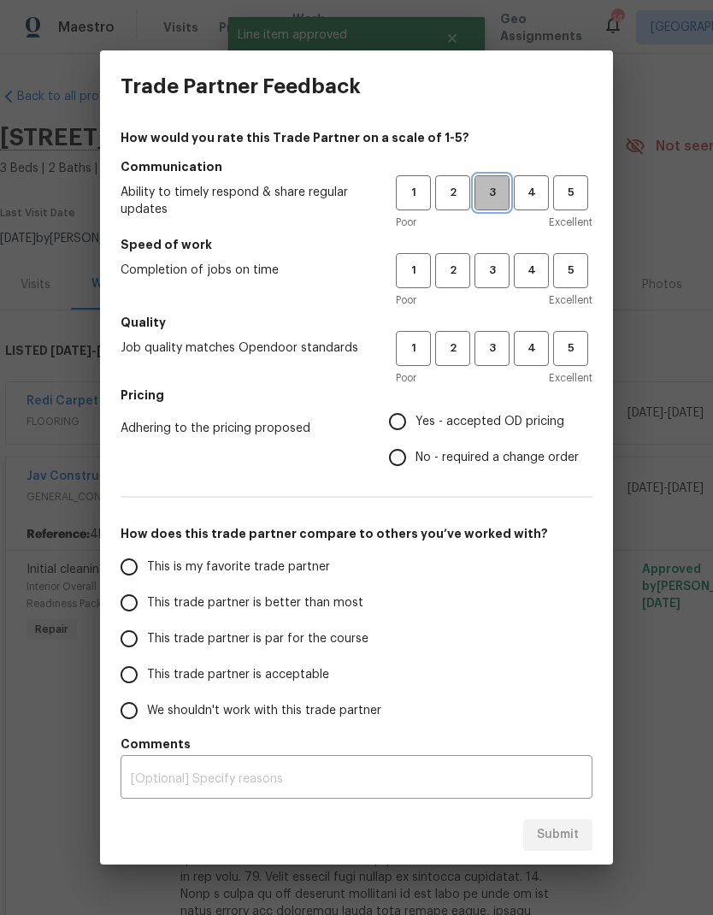
click at [495, 201] on span "3" at bounding box center [492, 193] width 32 height 20
click at [495, 275] on span "3" at bounding box center [492, 271] width 32 height 20
click at [498, 357] on span "3" at bounding box center [492, 349] width 32 height 20
click at [142, 570] on input "This is my favorite trade partner" at bounding box center [129, 567] width 36 height 36
radio input "true"
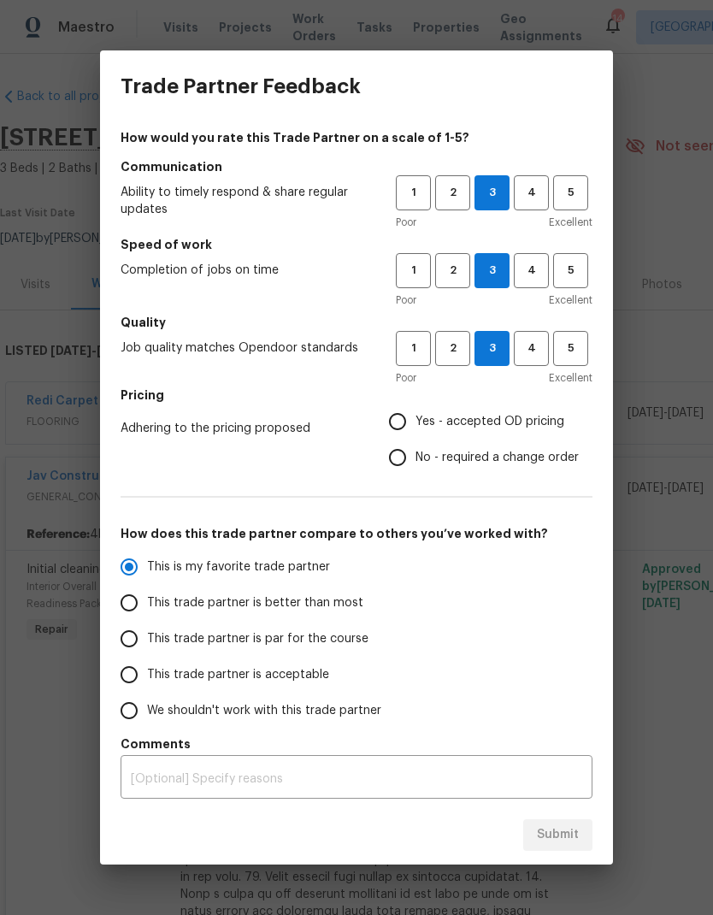
click at [407, 425] on input "Yes - accepted OD pricing" at bounding box center [398, 422] width 36 height 36
click at [570, 843] on span "Submit" at bounding box center [558, 834] width 42 height 21
radio input "false"
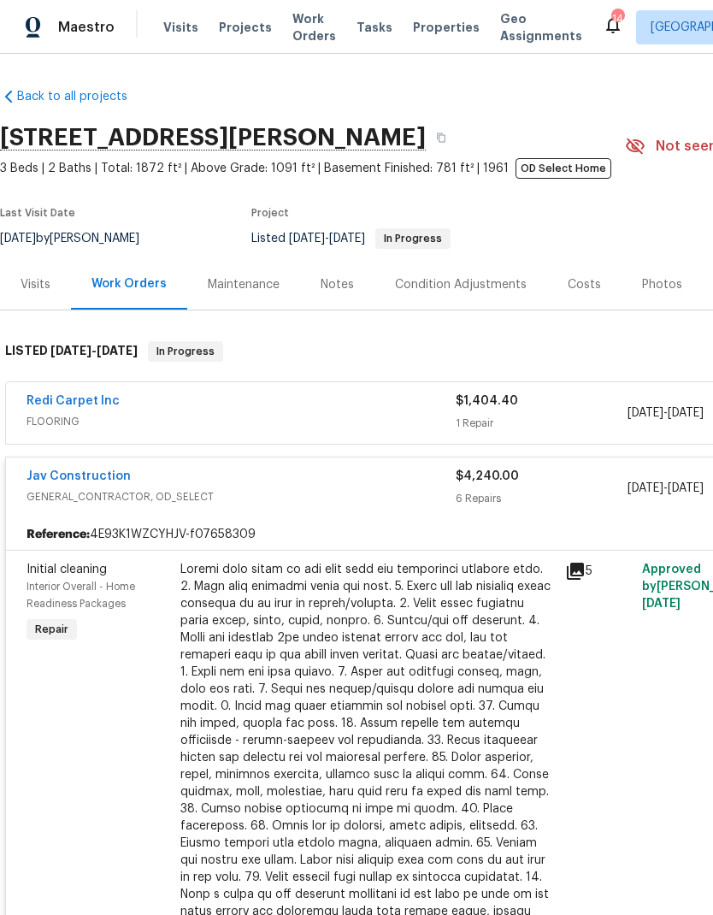
click at [102, 405] on link "Redi Carpet Inc" at bounding box center [73, 401] width 93 height 12
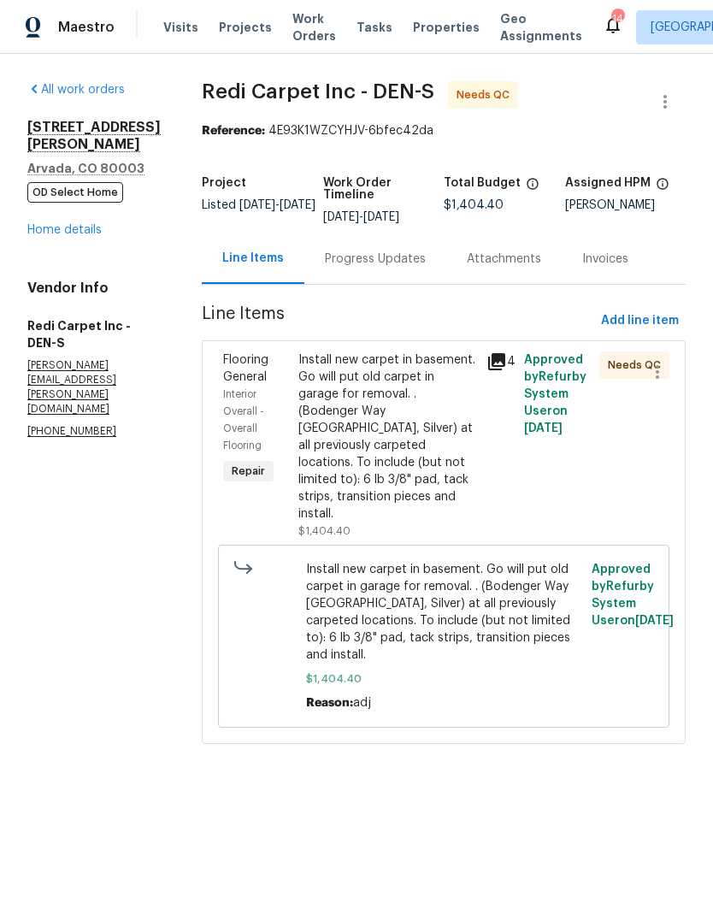
click at [393, 284] on div "Progress Updates" at bounding box center [375, 258] width 142 height 50
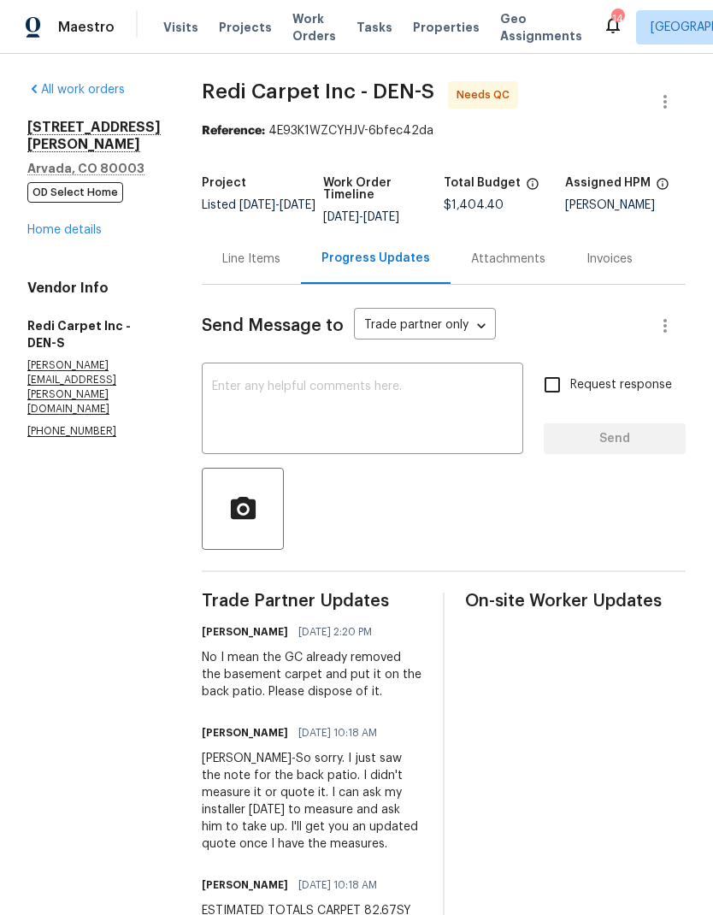
click at [275, 268] on div "Line Items" at bounding box center [251, 259] width 58 height 17
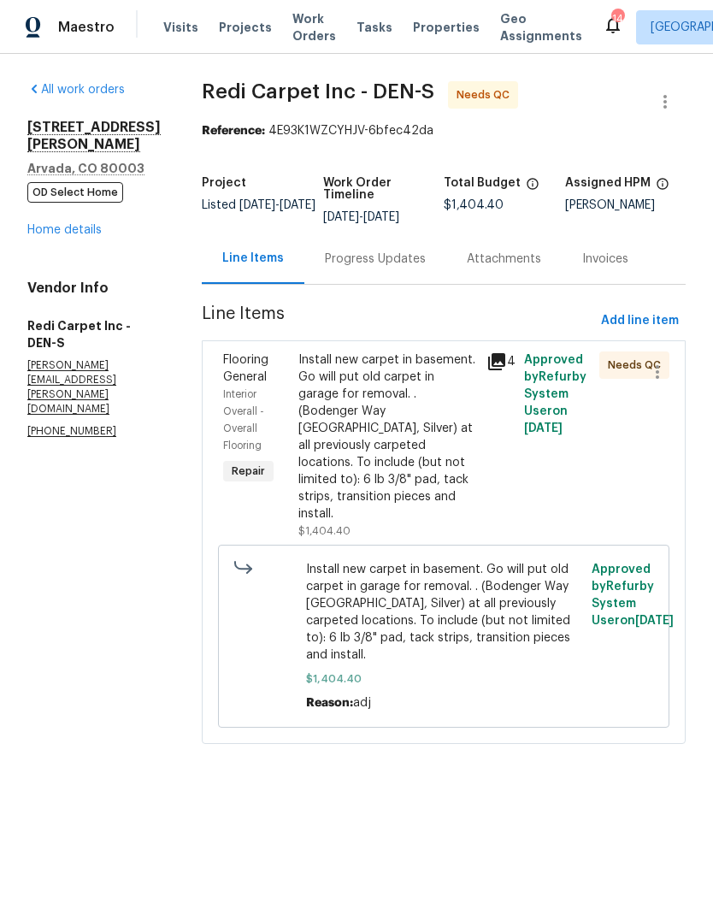
click at [414, 424] on div "Install new carpet in basement. Go will put old carpet in garage for removal. .…" at bounding box center [387, 436] width 178 height 171
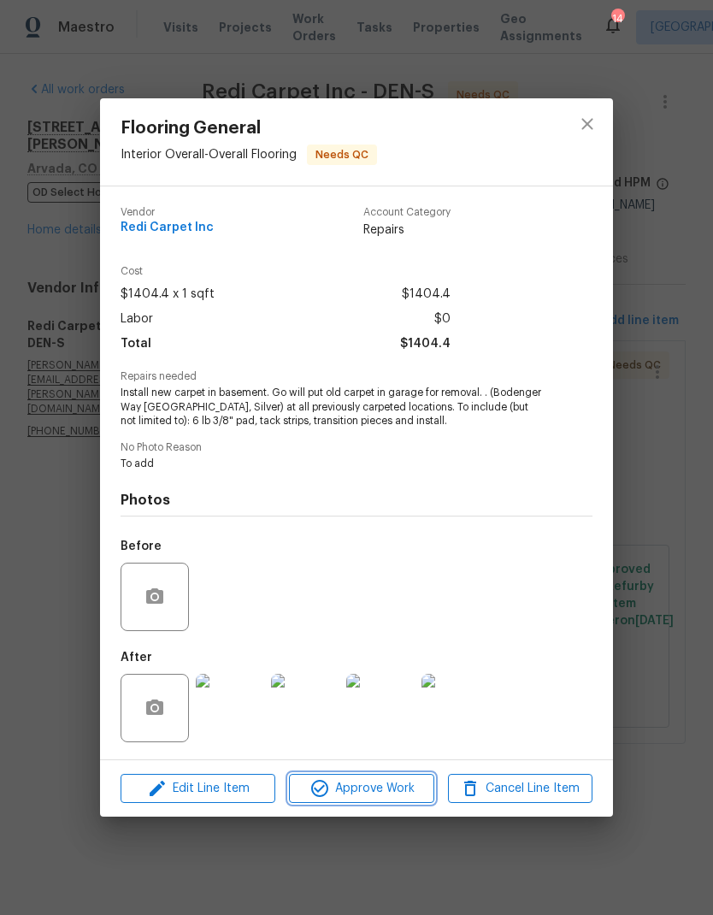
click at [390, 798] on span "Approve Work" at bounding box center [361, 788] width 134 height 21
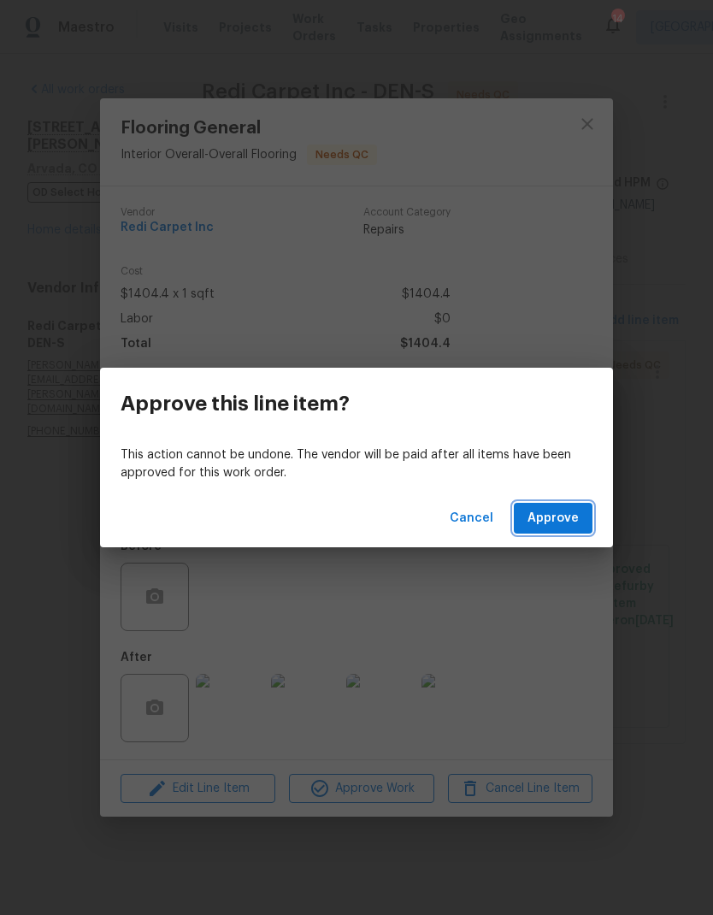
click at [581, 519] on button "Approve" at bounding box center [553, 519] width 79 height 32
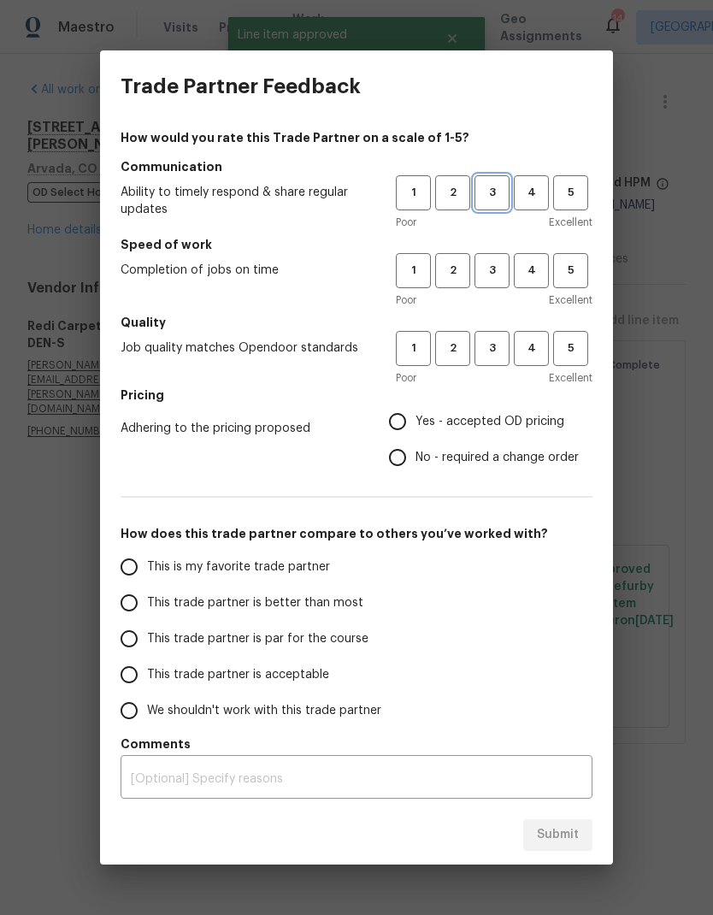
click at [499, 200] on span "3" at bounding box center [492, 193] width 32 height 20
click at [493, 274] on span "3" at bounding box center [492, 271] width 32 height 20
click at [499, 345] on span "3" at bounding box center [492, 349] width 32 height 20
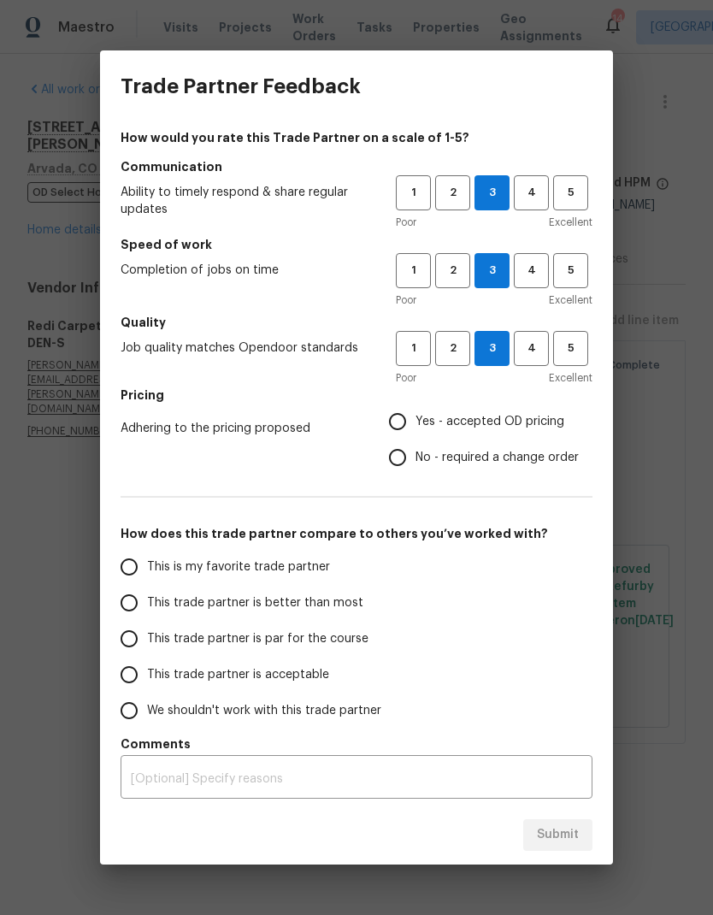
click at [145, 604] on input "This trade partner is better than most" at bounding box center [129, 603] width 36 height 36
radio input "true"
click at [411, 428] on input "Yes - accepted OD pricing" at bounding box center [398, 422] width 36 height 36
click at [569, 823] on button "Submit" at bounding box center [557, 835] width 69 height 32
radio input "false"
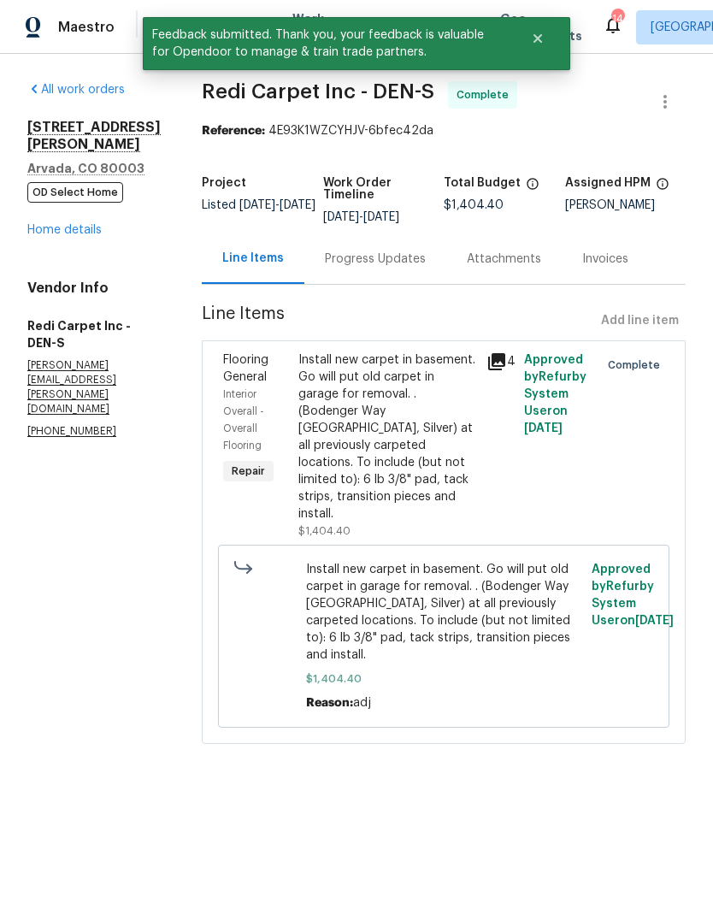
click at [72, 224] on link "Home details" at bounding box center [64, 230] width 74 height 12
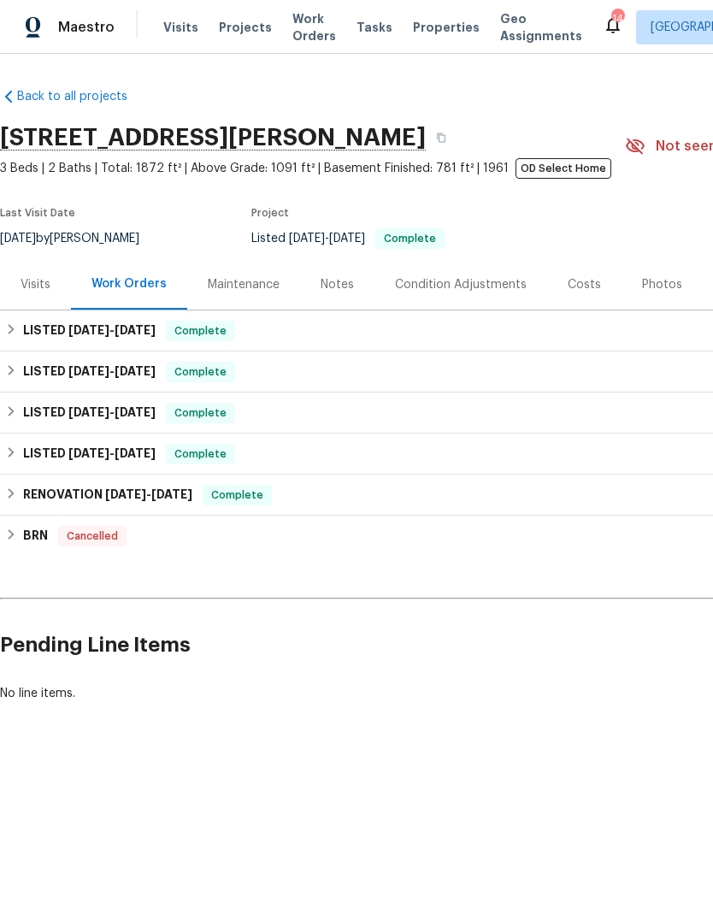
click at [233, 32] on span "Projects" at bounding box center [245, 27] width 53 height 17
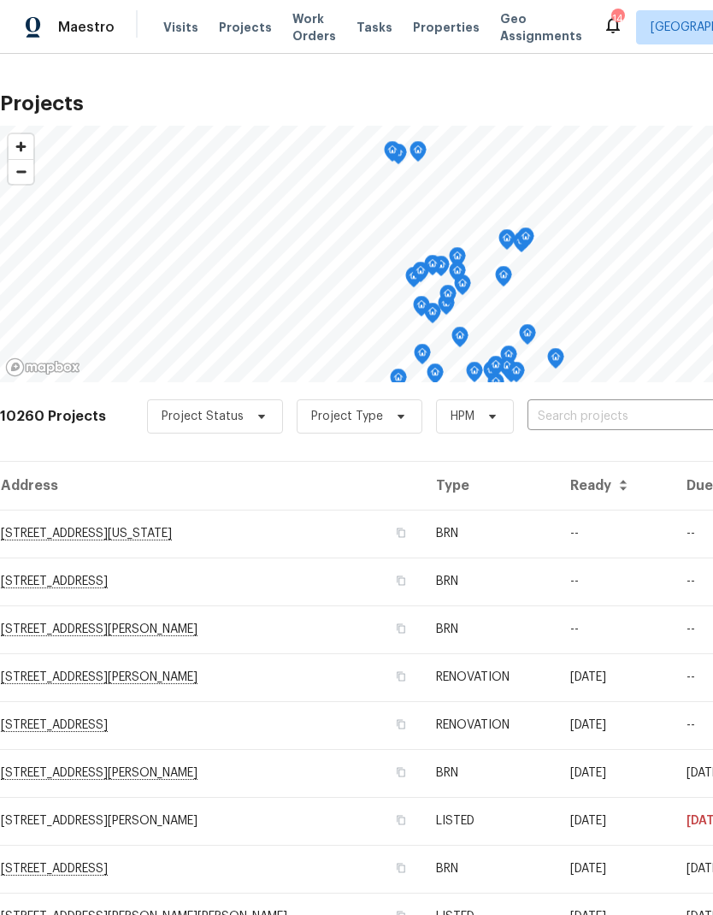
click at [565, 415] on input "text" at bounding box center [626, 417] width 196 height 27
type input "71st"
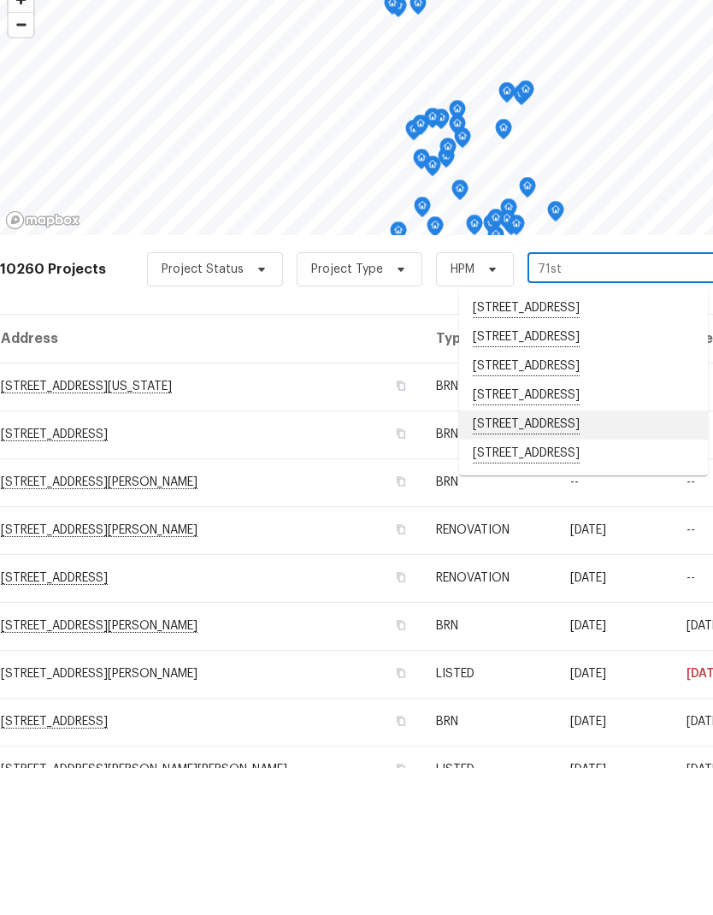
click at [563, 558] on li "[STREET_ADDRESS]" at bounding box center [583, 572] width 249 height 29
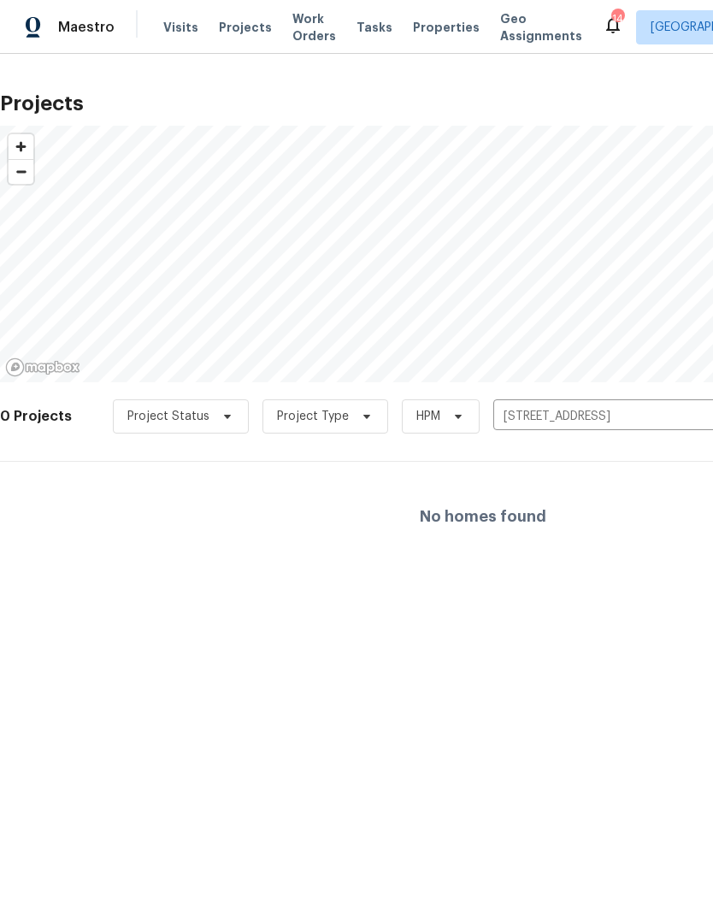
click at [684, 417] on input "[STREET_ADDRESS]" at bounding box center [591, 417] width 196 height 27
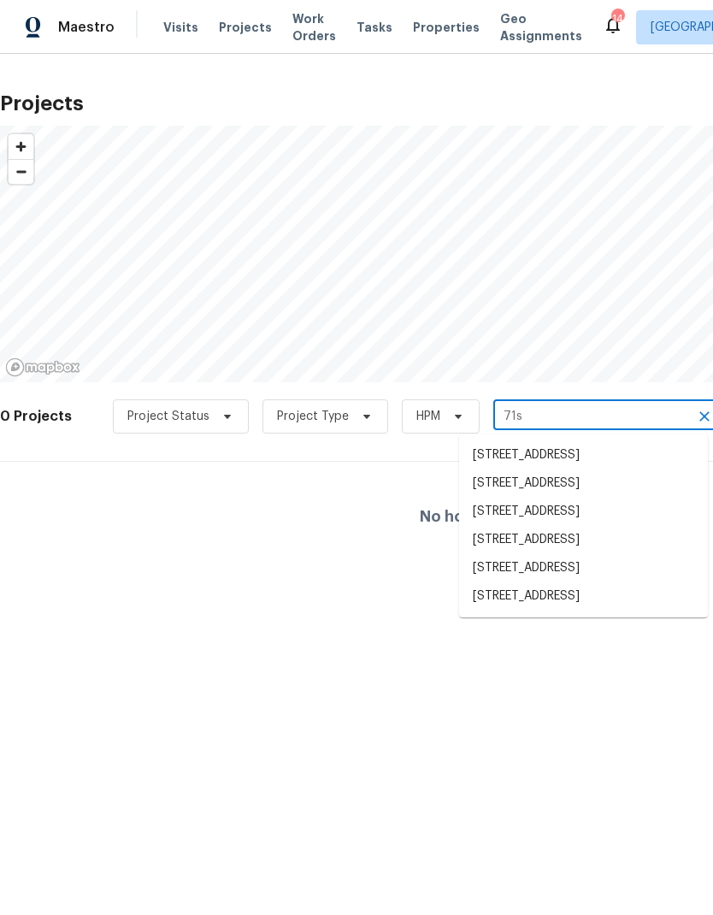
type input "71st"
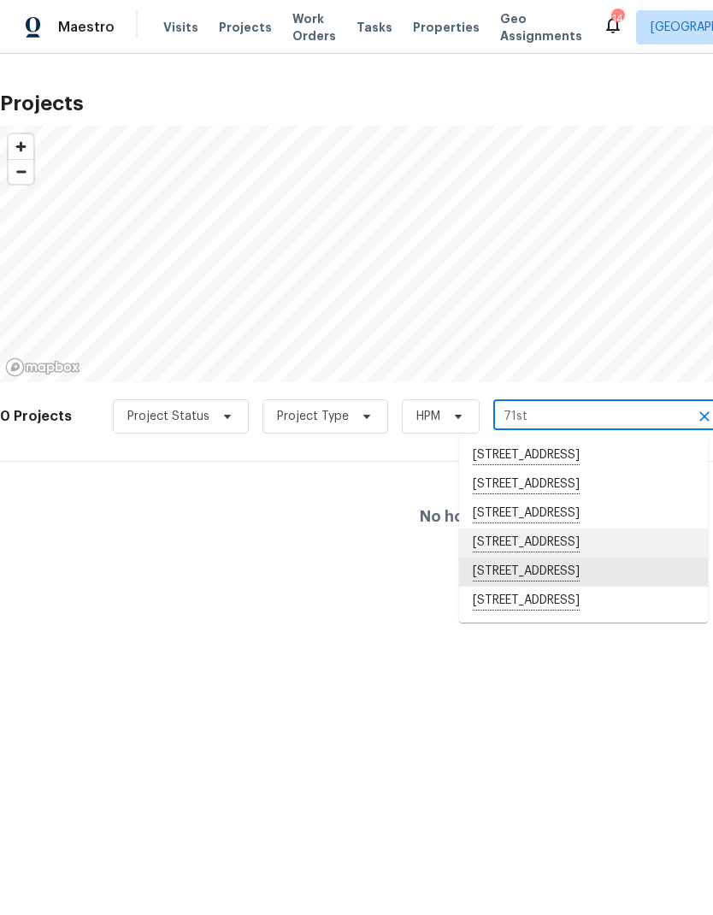
click at [564, 541] on li "[STREET_ADDRESS]" at bounding box center [583, 543] width 249 height 29
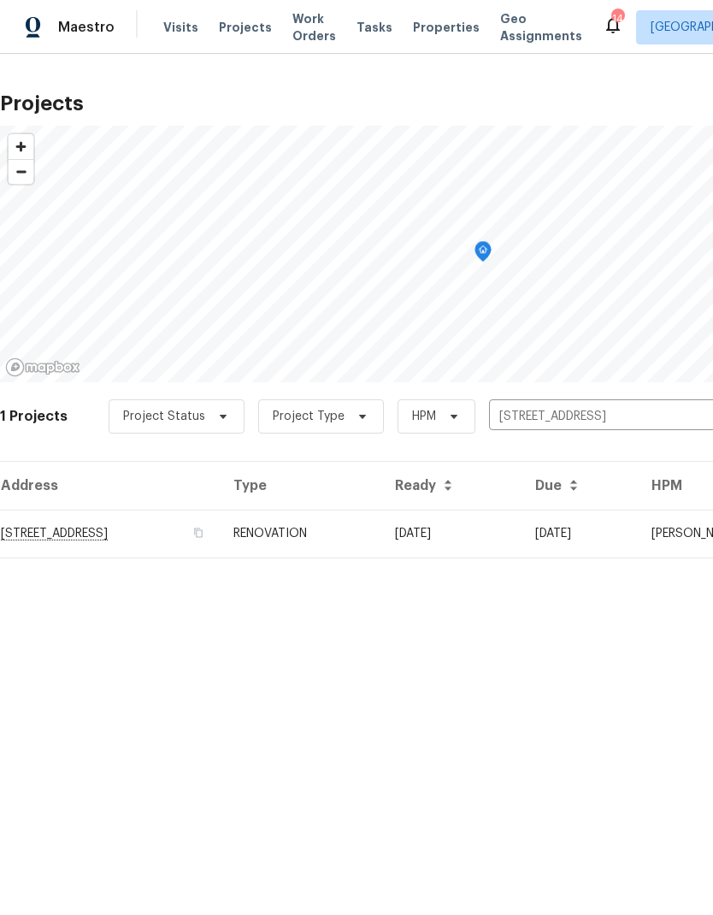
click at [381, 540] on td "RENOVATION" at bounding box center [301, 534] width 162 height 48
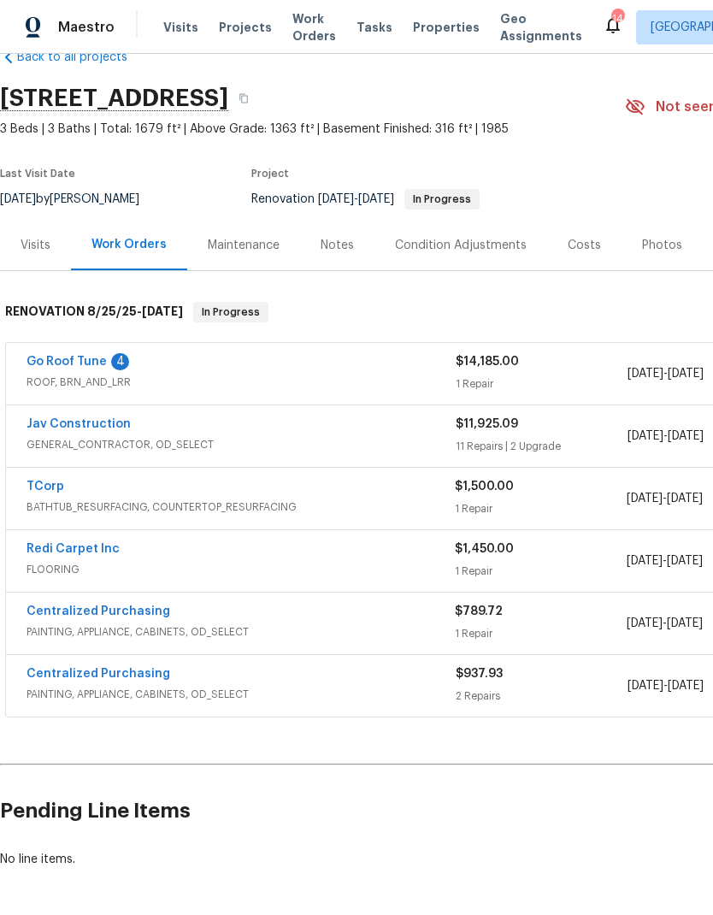
scroll to position [39, 0]
click at [100, 429] on link "Jav Construction" at bounding box center [79, 424] width 104 height 12
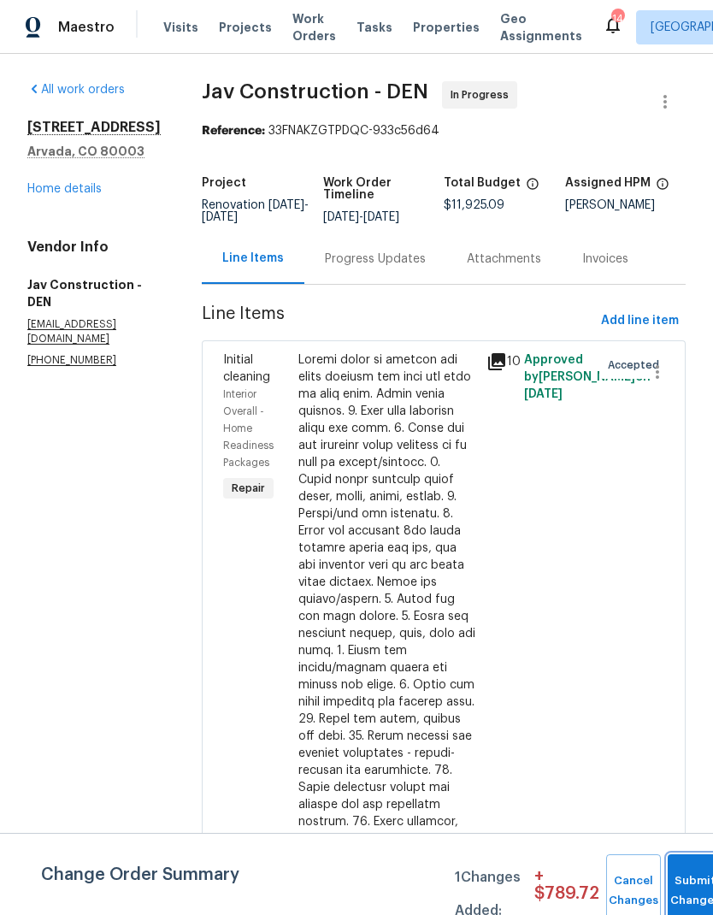
click at [680, 879] on button "Submit Changes" at bounding box center [695, 891] width 55 height 74
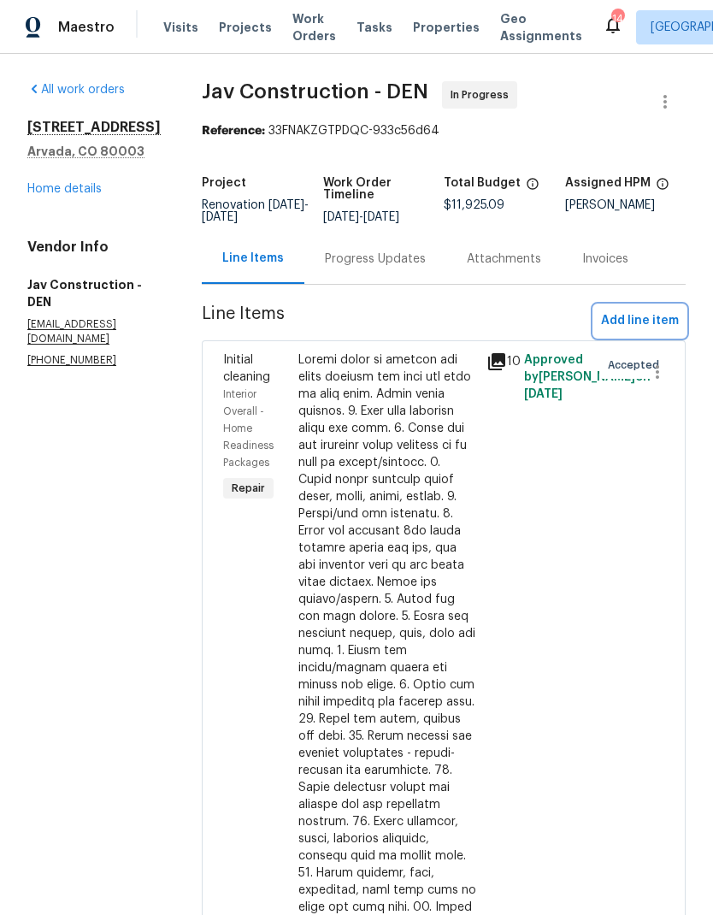
click at [648, 310] on span "Add line item" at bounding box center [640, 320] width 78 height 21
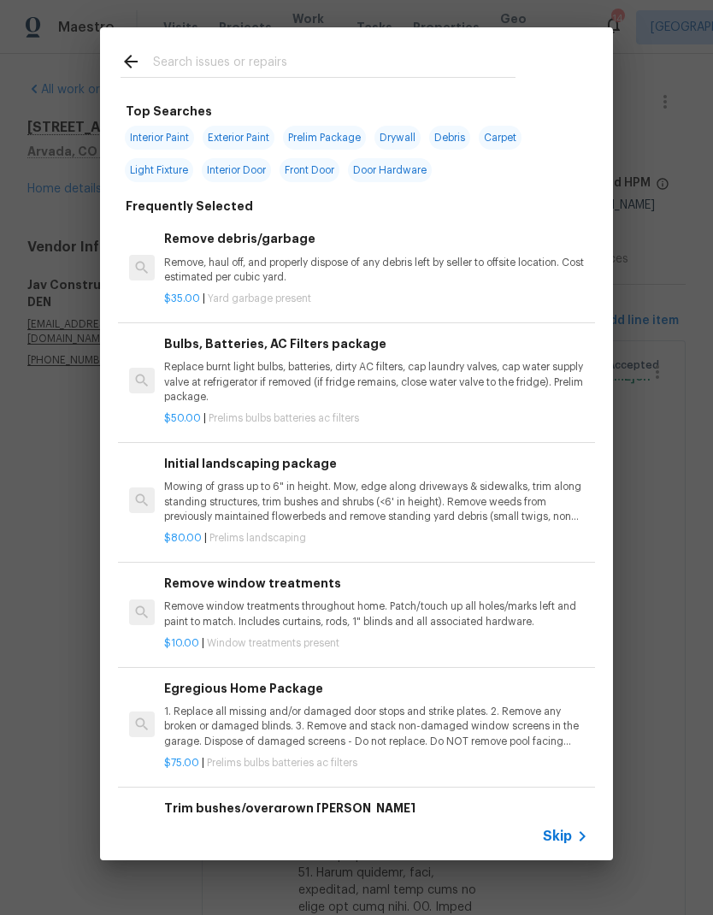
click at [570, 832] on span "Skip" at bounding box center [557, 836] width 29 height 17
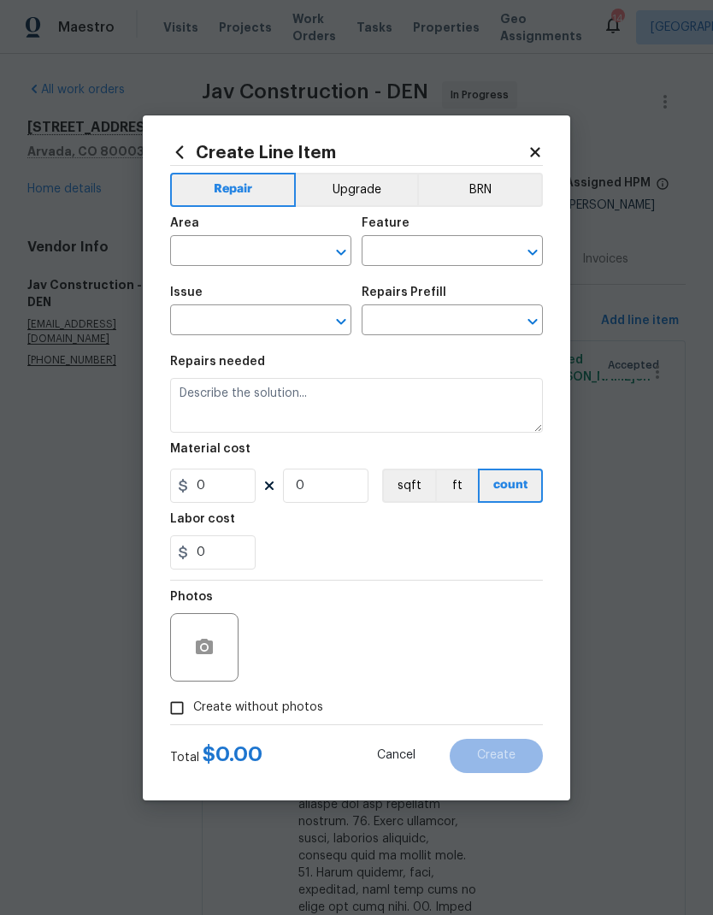
click at [223, 257] on input "text" at bounding box center [236, 252] width 133 height 27
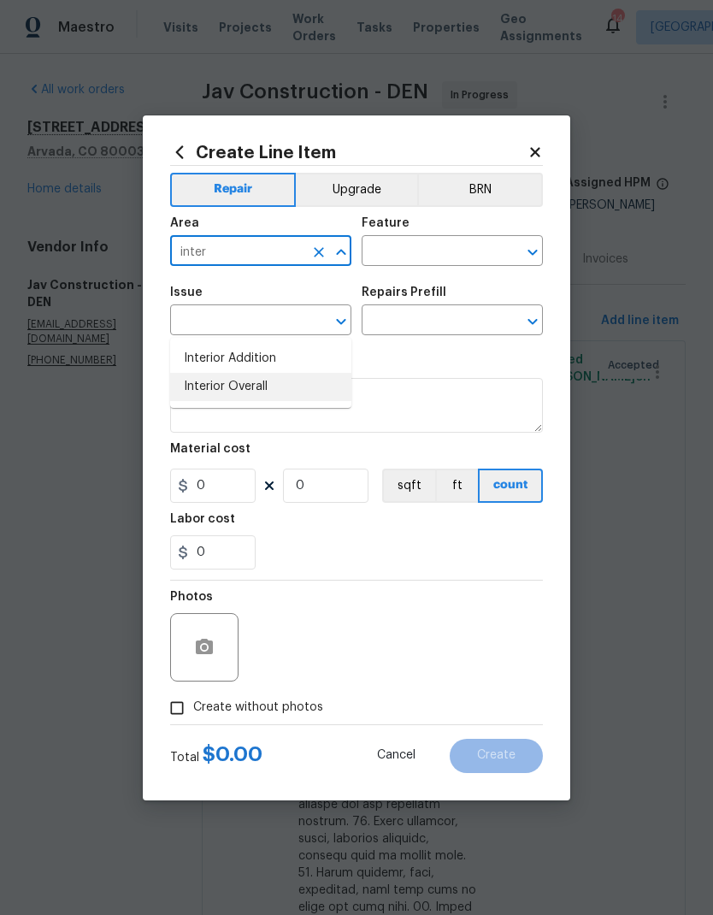
click at [248, 373] on li "Interior Overall" at bounding box center [260, 387] width 181 height 28
type input "Interior Overall"
click at [427, 251] on input "text" at bounding box center [428, 252] width 133 height 27
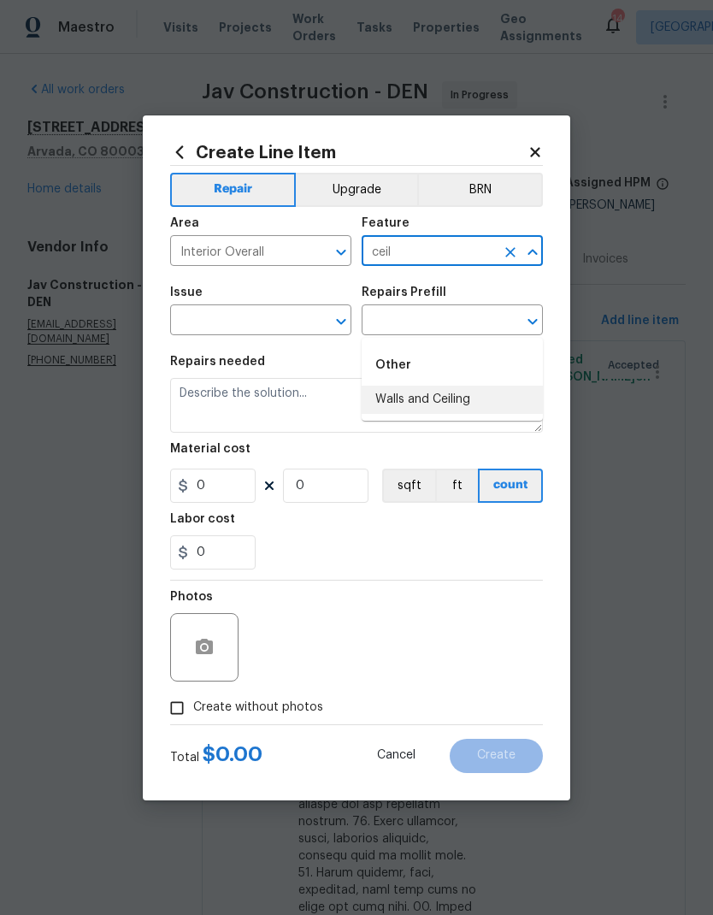
click at [448, 386] on li "Walls and Ceiling" at bounding box center [452, 400] width 181 height 28
type input "Walls and Ceiling"
click at [286, 314] on input "text" at bounding box center [236, 322] width 133 height 27
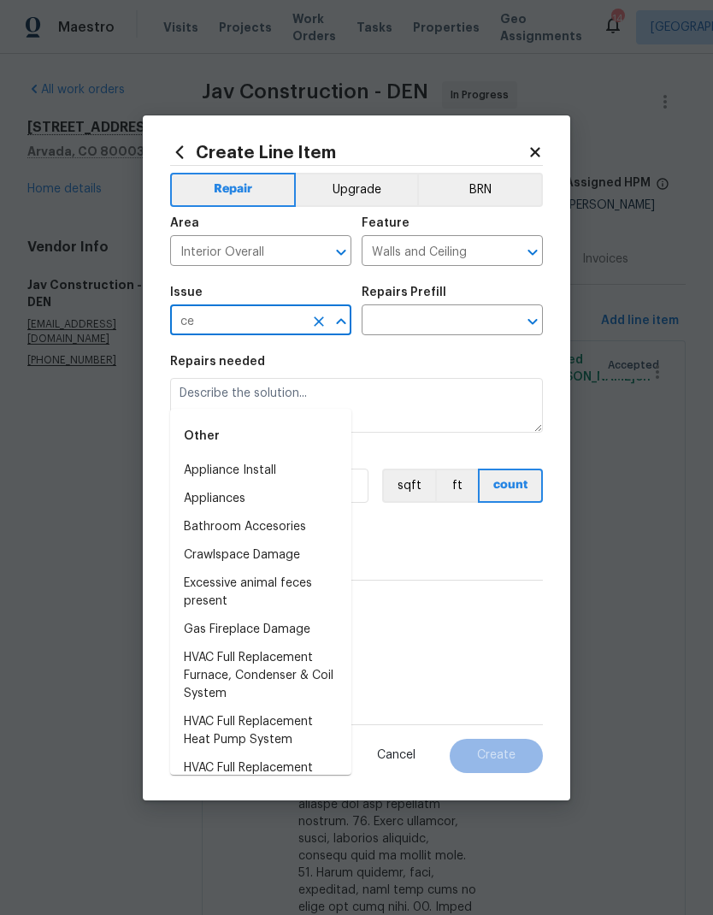
type input "c"
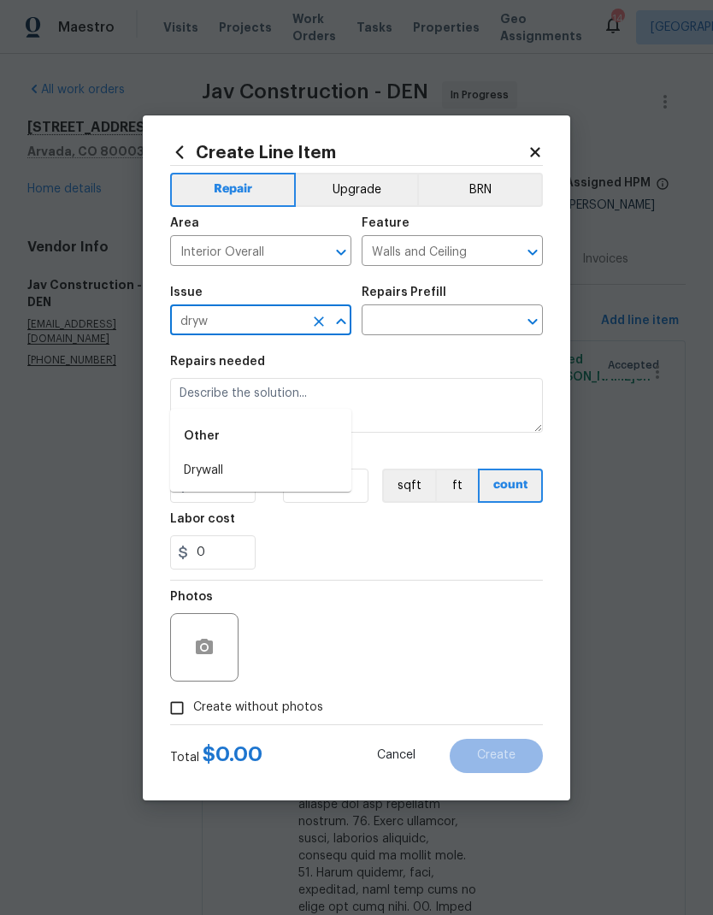
click at [230, 457] on li "Drywall" at bounding box center [260, 471] width 181 height 28
type input "Drywall"
click at [422, 320] on input "text" at bounding box center [428, 322] width 133 height 27
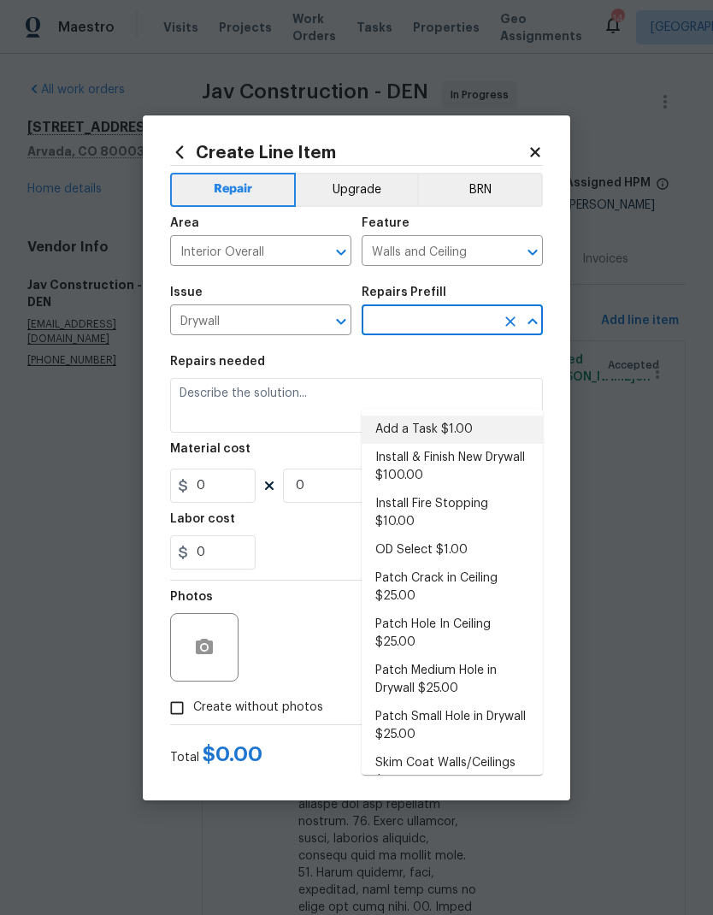
click at [436, 416] on li "Add a Task $1.00" at bounding box center [452, 430] width 181 height 28
type input "Add a Task $1.00"
type textarea "HPM to detail"
type input "1"
type input "Add a Task $1.00"
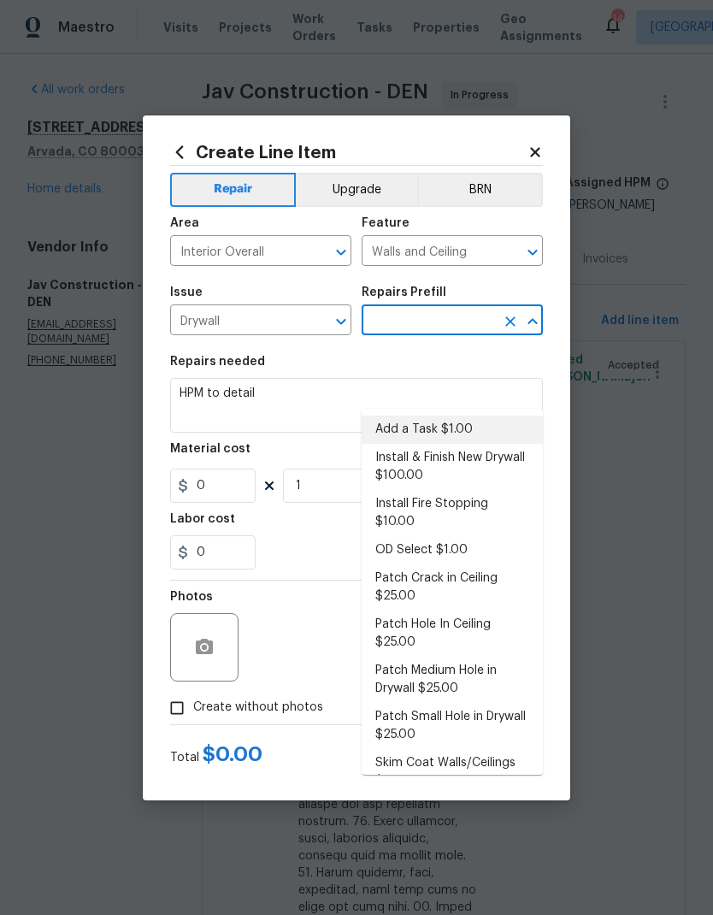
type input "1"
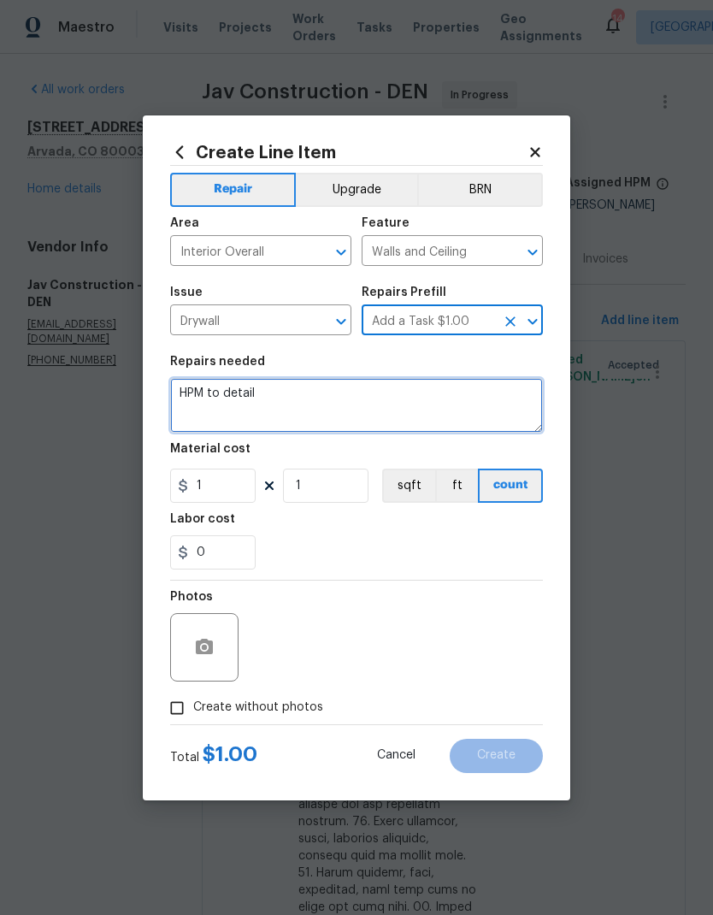
click at [331, 401] on textarea "HPM to detail" at bounding box center [356, 405] width 373 height 55
type textarea "H"
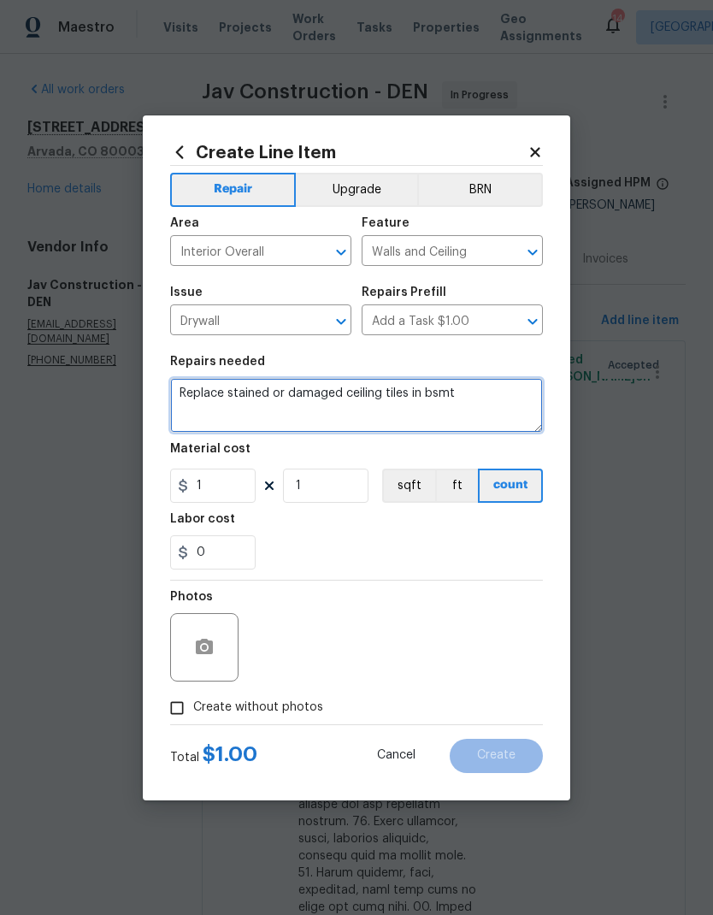
type textarea "Replace stained or damaged ceiling tiles in bsmt"
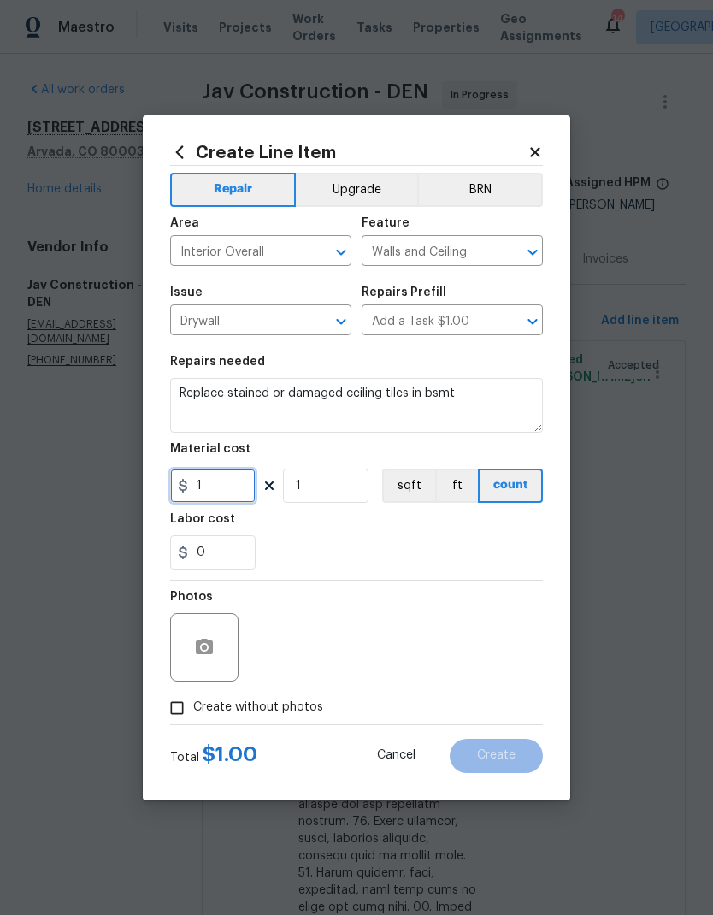
click at [213, 493] on input "1" at bounding box center [213, 486] width 86 height 34
type input "100"
click at [434, 537] on div "0" at bounding box center [356, 552] width 373 height 34
click at [186, 653] on button "button" at bounding box center [204, 647] width 41 height 41
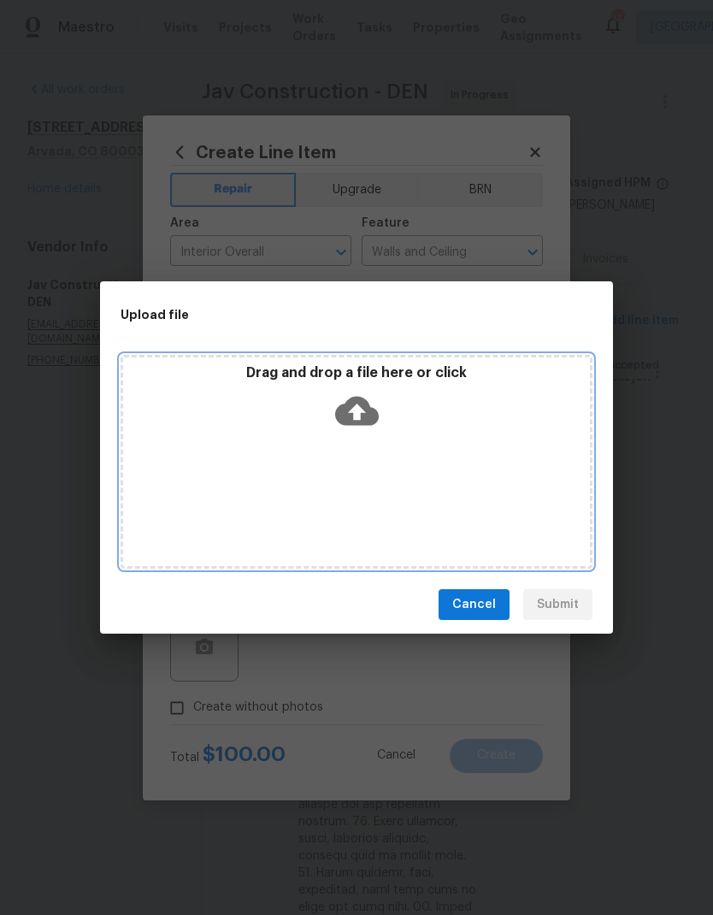
click at [484, 508] on div "Drag and drop a file here or click" at bounding box center [357, 462] width 472 height 214
